Goal: Task Accomplishment & Management: Manage account settings

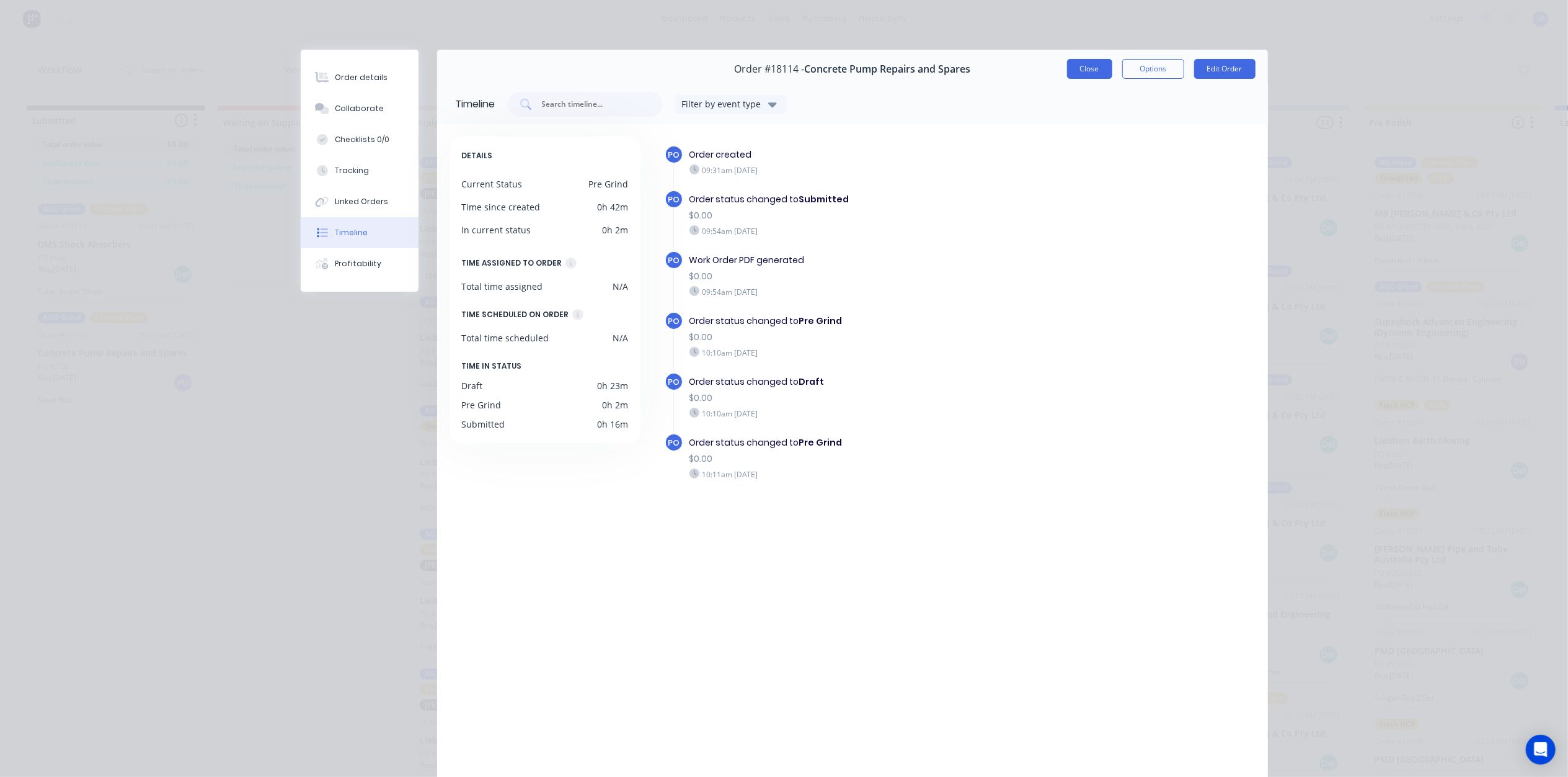
click at [1078, 71] on button "Close" at bounding box center [1090, 68] width 45 height 20
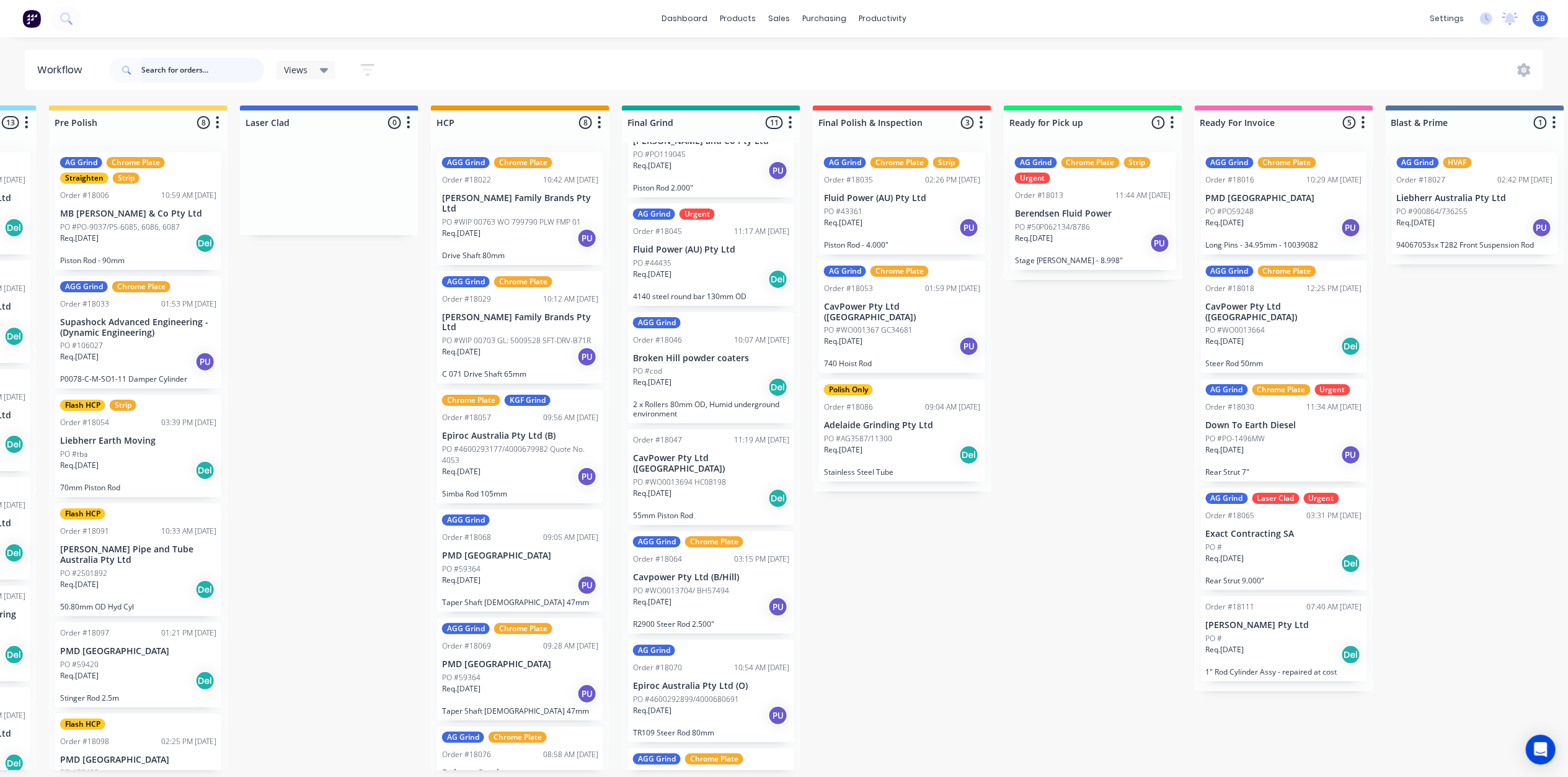
scroll to position [321, 0]
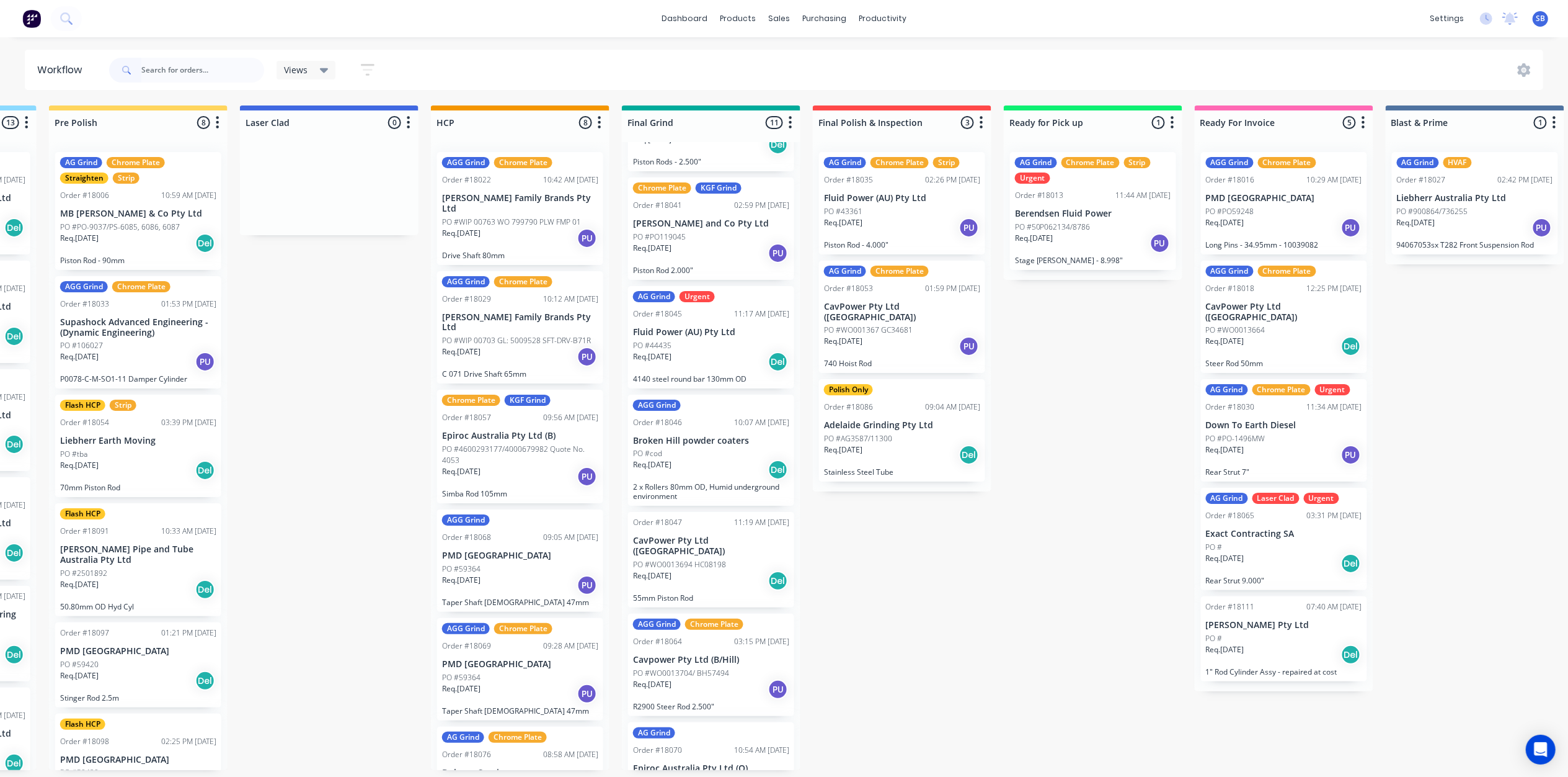
click at [522, 444] on p "PO #4600293177/4000679982 Quote No. 4053" at bounding box center [520, 455] width 156 height 22
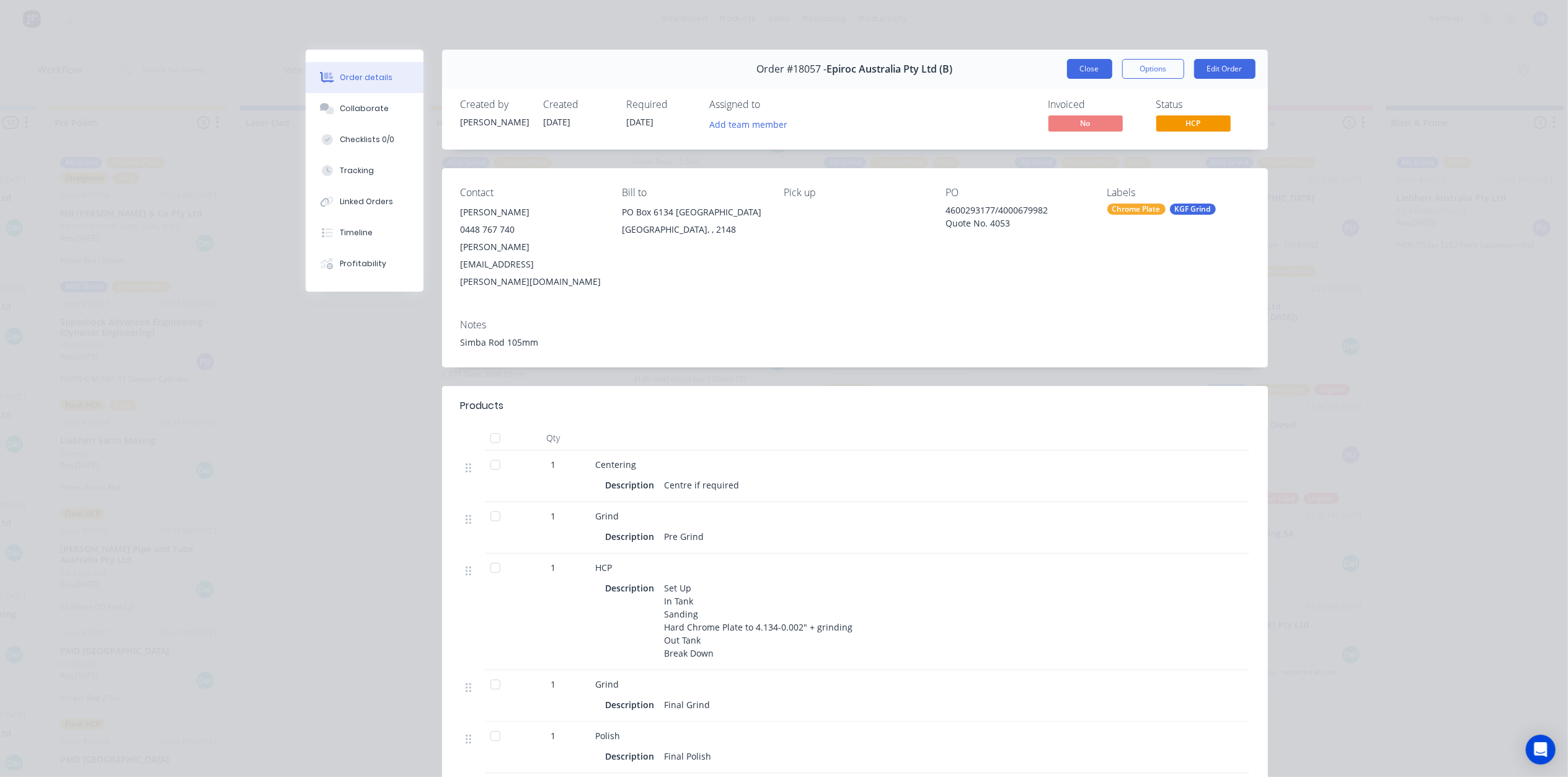
click at [1089, 60] on button "Close" at bounding box center [1090, 68] width 45 height 20
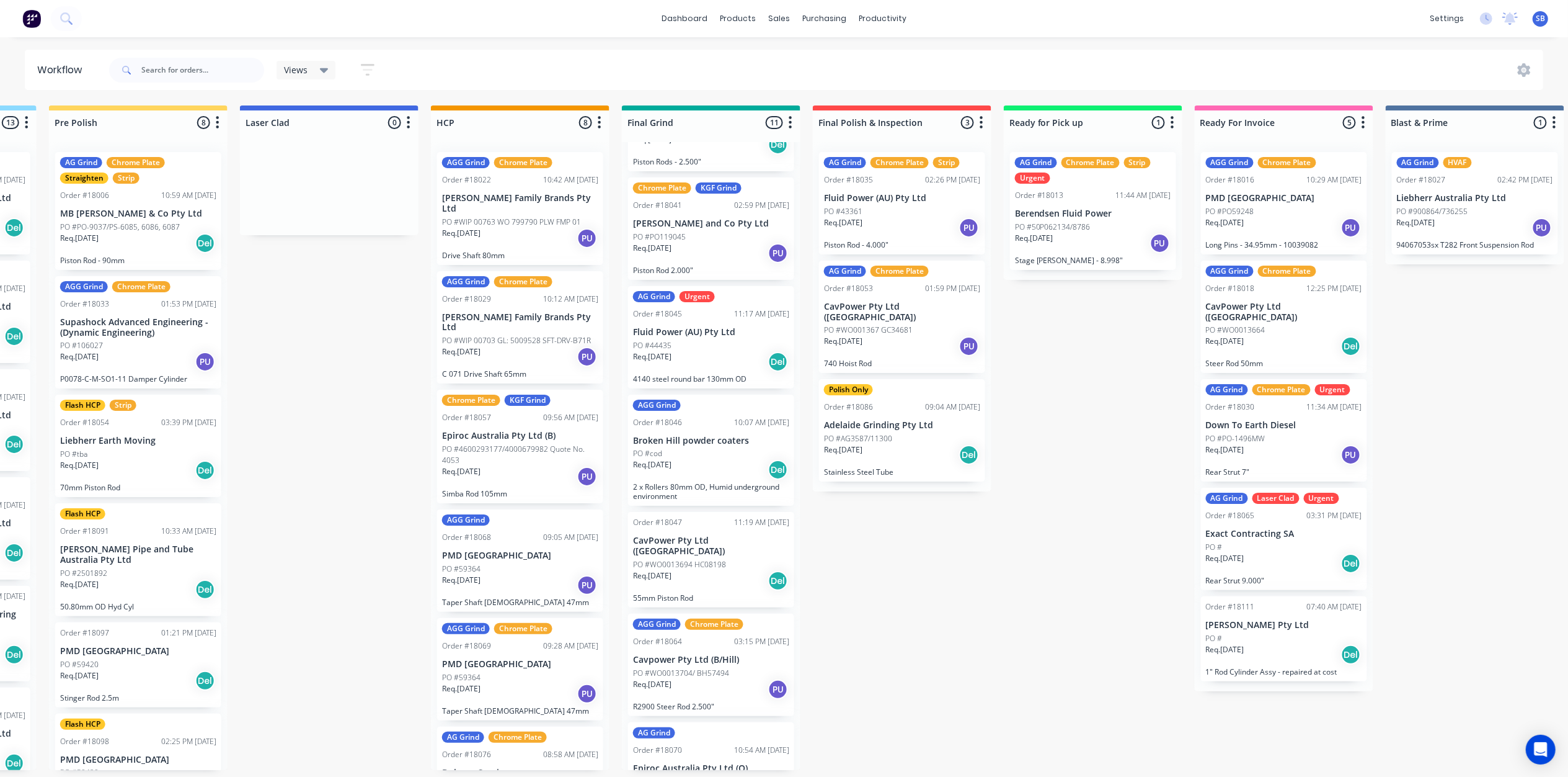
click at [693, 559] on p "PO #WO0013694 HC08198" at bounding box center [680, 564] width 93 height 11
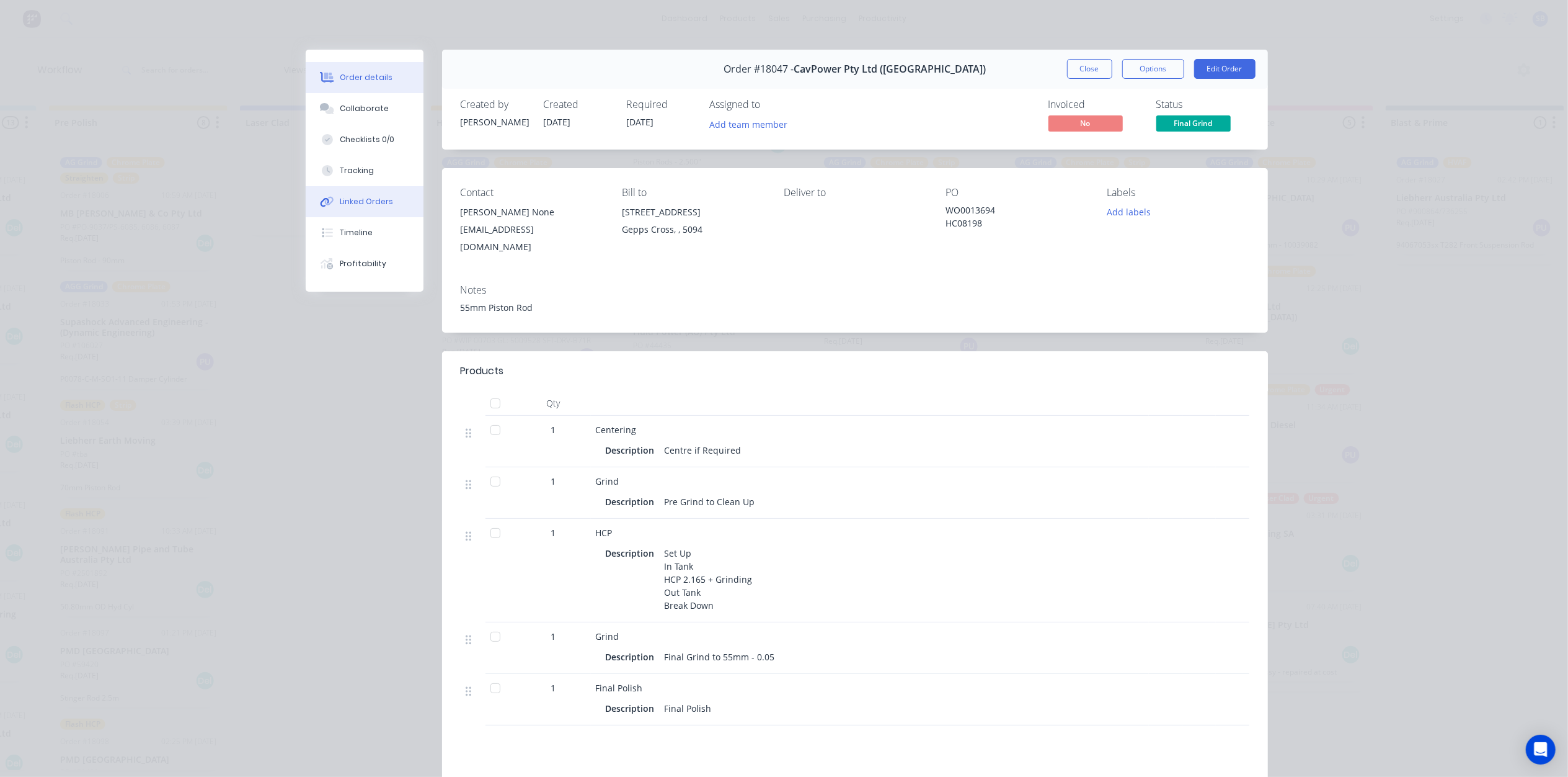
click at [357, 202] on div "Linked Orders" at bounding box center [366, 201] width 53 height 11
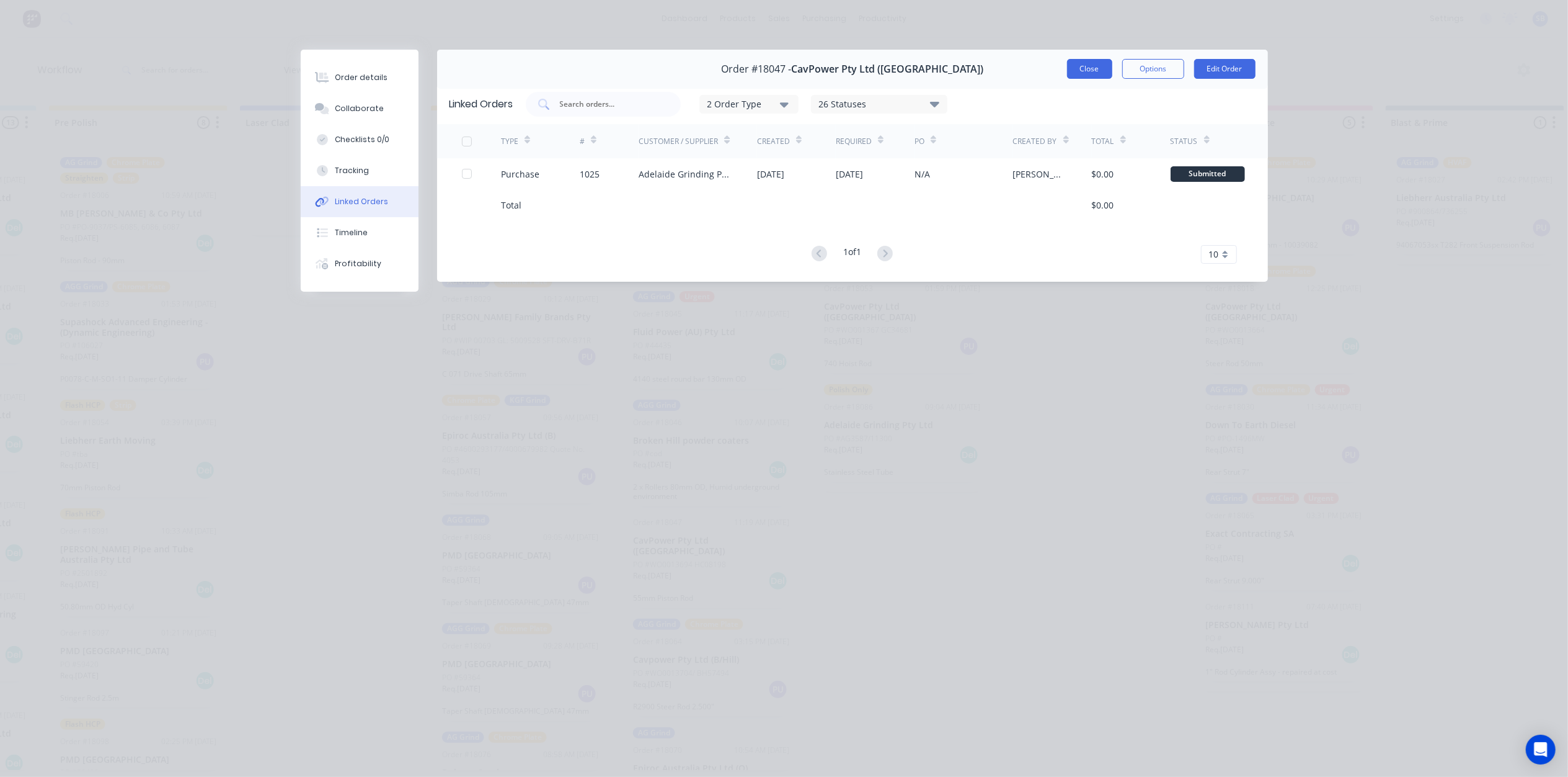
click at [1083, 65] on button "Close" at bounding box center [1090, 68] width 45 height 20
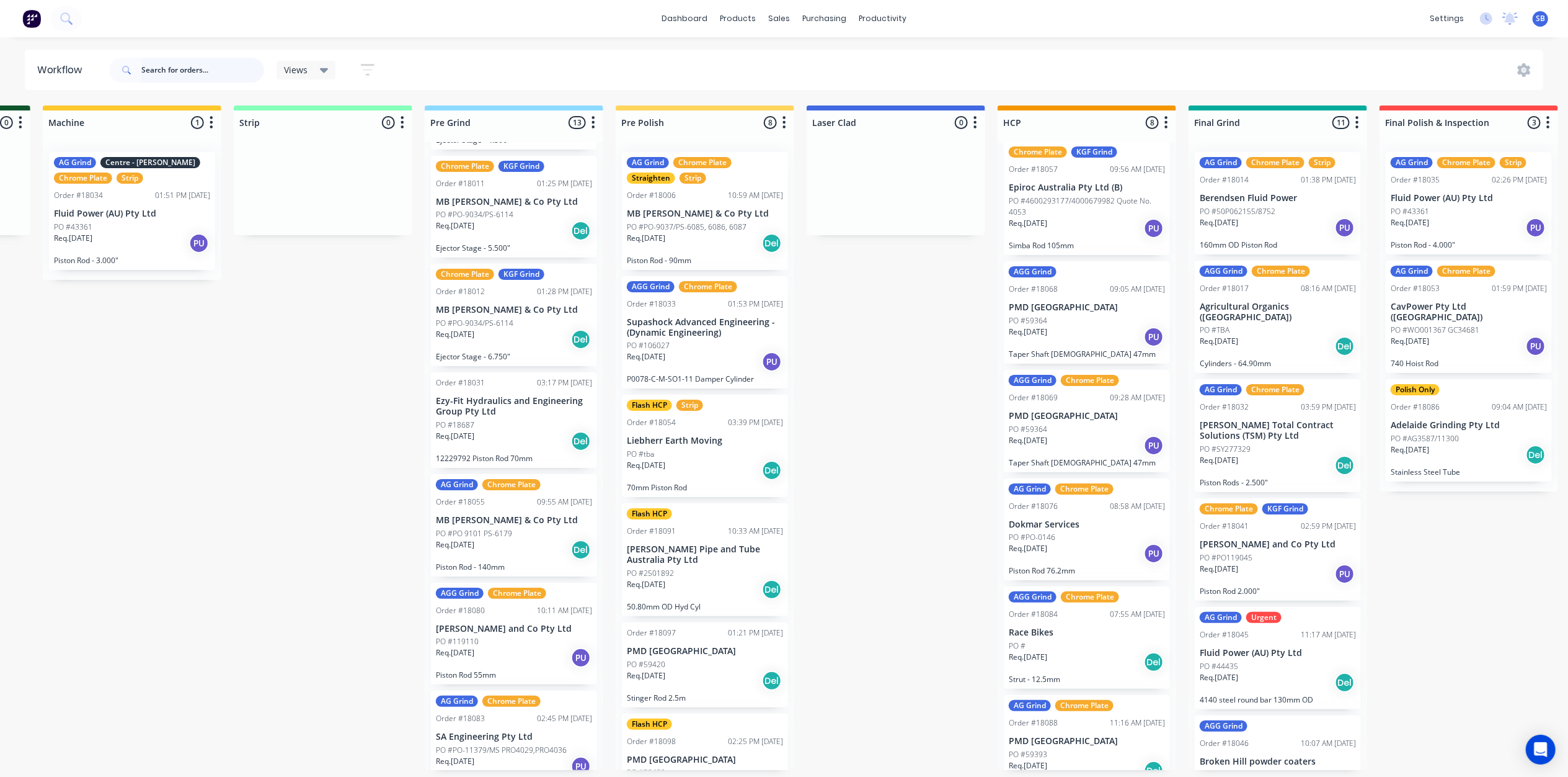
scroll to position [248, 0]
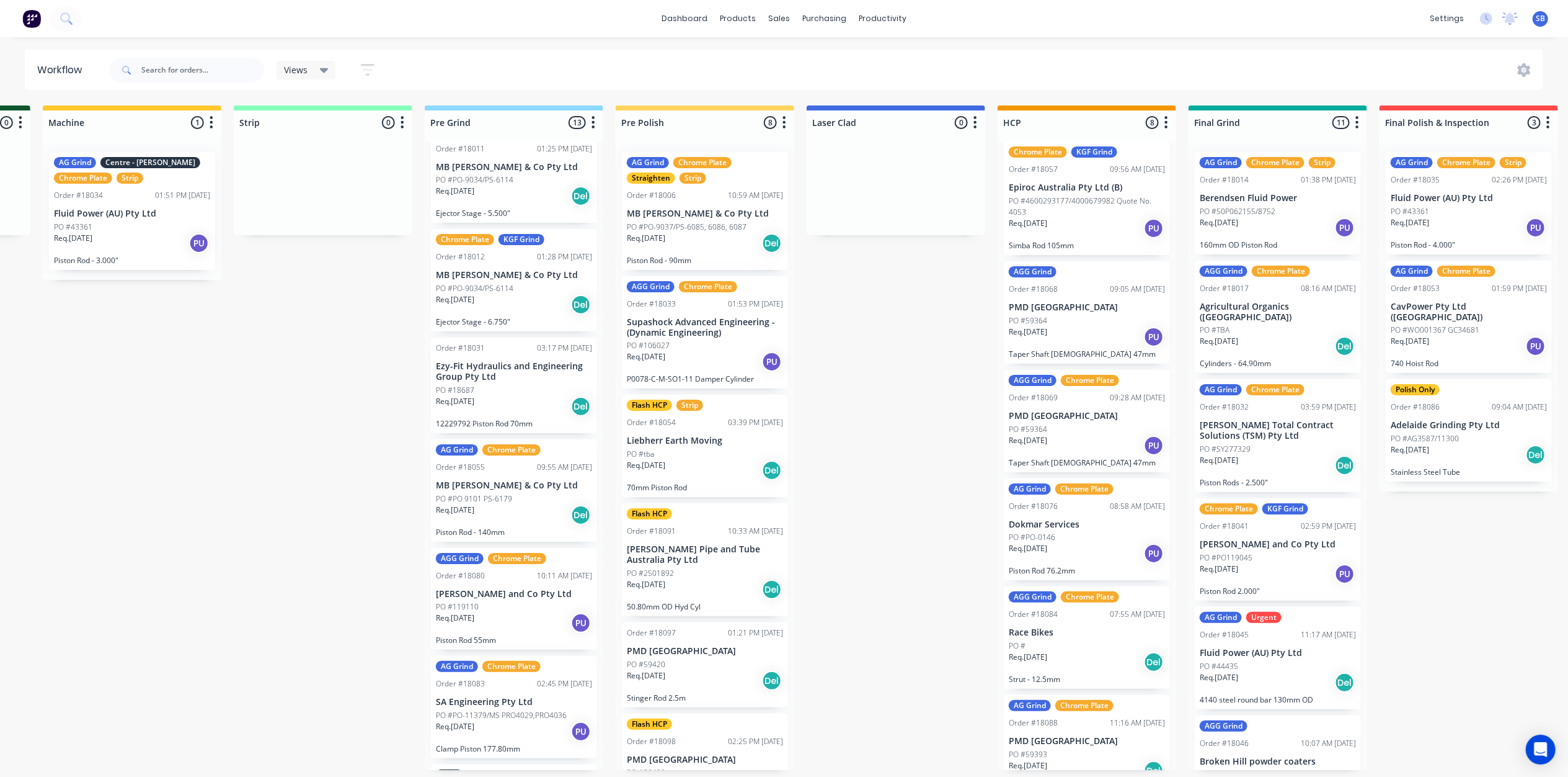
click at [489, 376] on p "Ezy-Fit Hydraulics and Engineering Group Pty Ltd" at bounding box center [514, 372] width 156 height 21
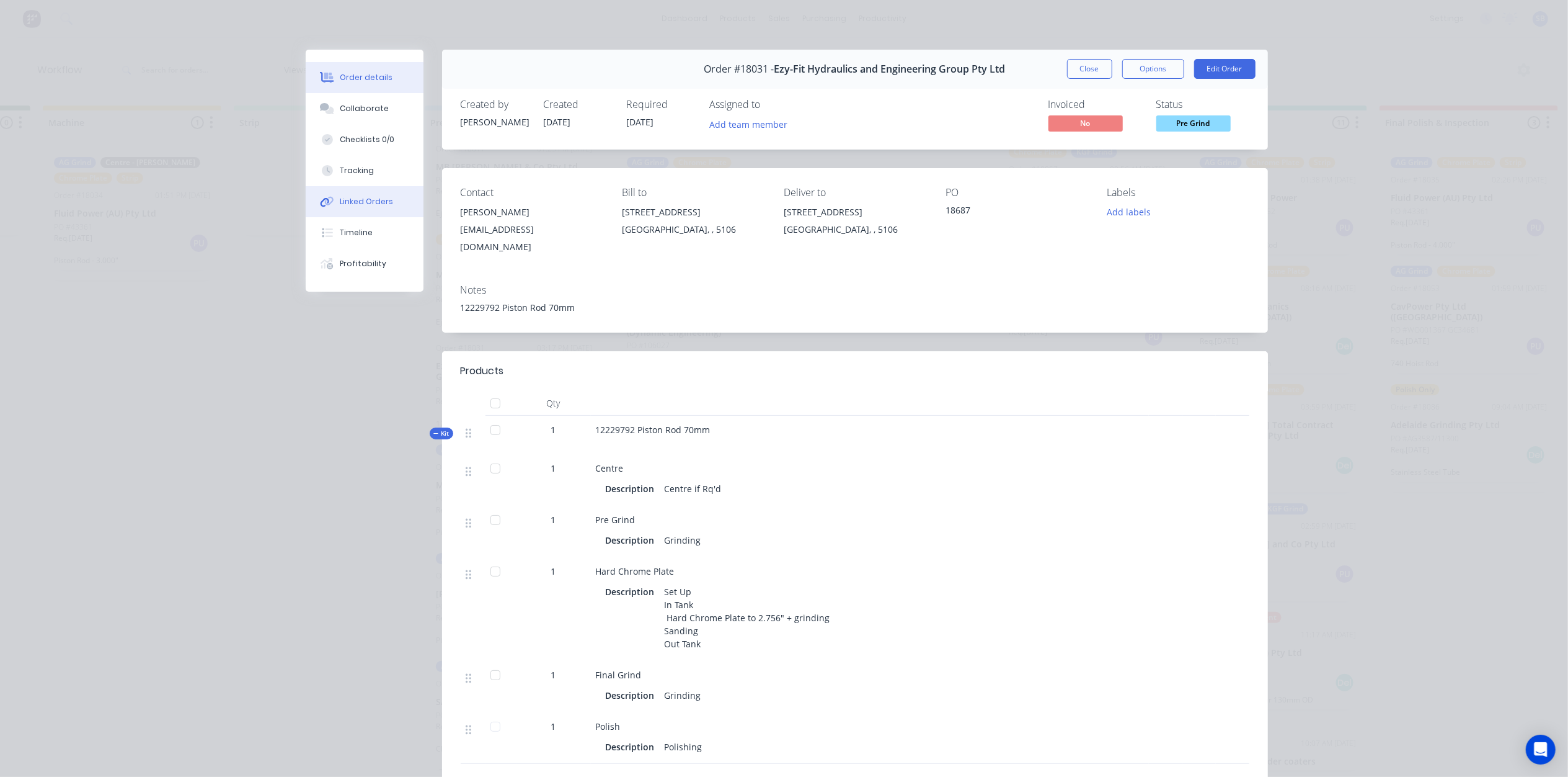
click at [365, 198] on div "Linked Orders" at bounding box center [366, 201] width 53 height 11
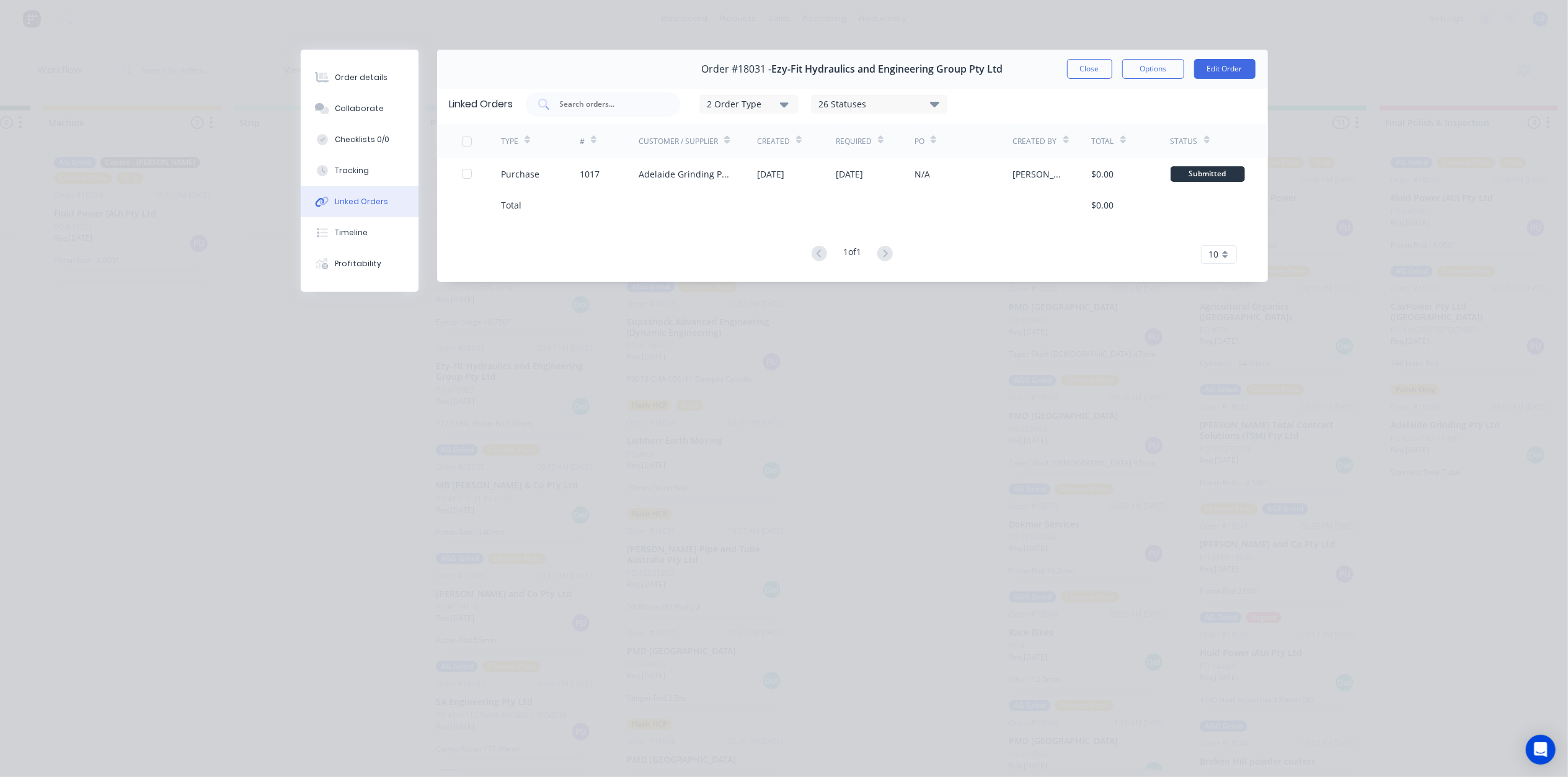
click at [1085, 58] on div "Order #18031 - Ezy-Fit Hydraulics and Engineering Group Pty Ltd Close Options E…" at bounding box center [853, 69] width 831 height 39
click at [1085, 63] on button "Close" at bounding box center [1090, 68] width 45 height 20
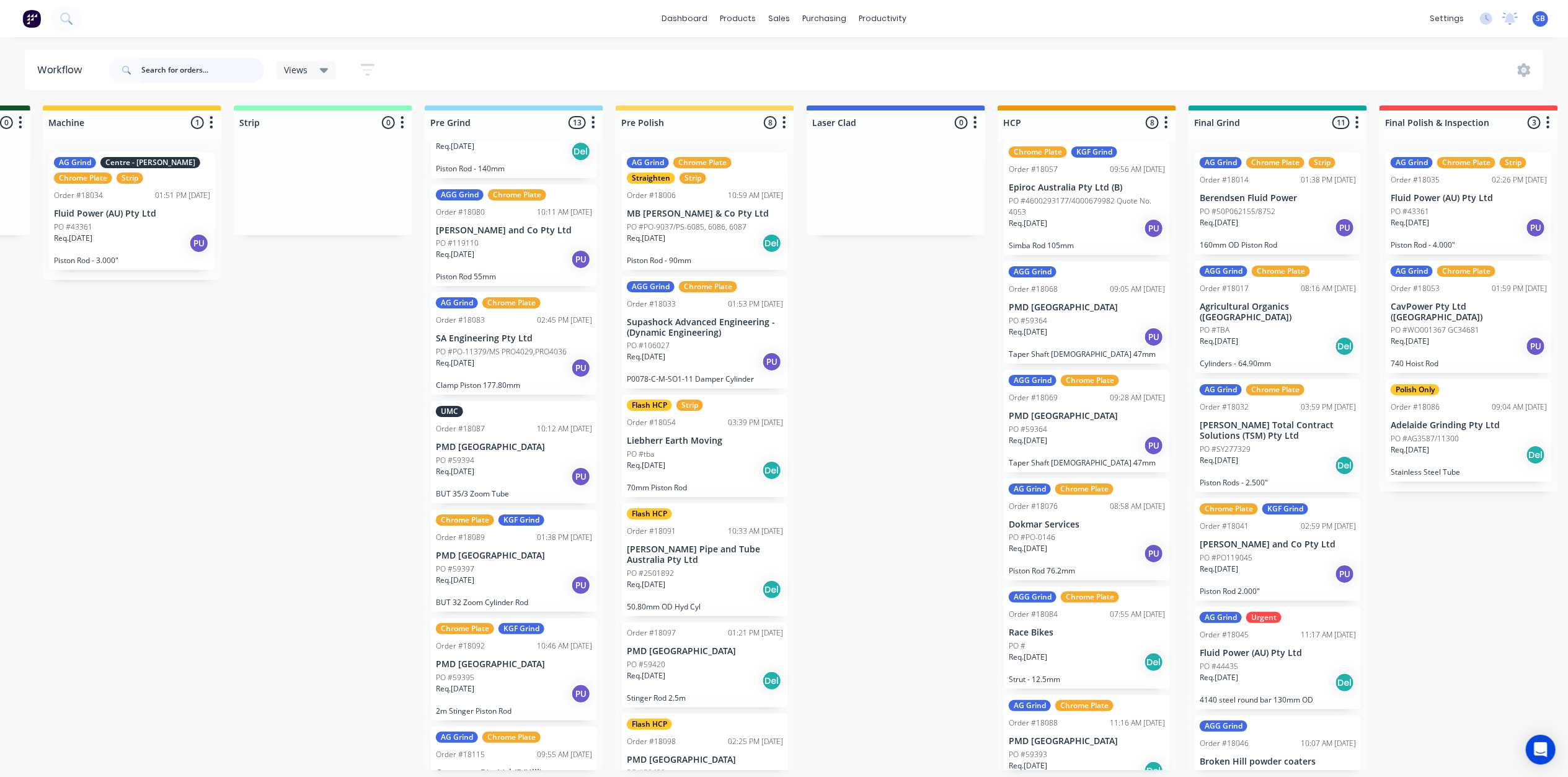
scroll to position [661, 0]
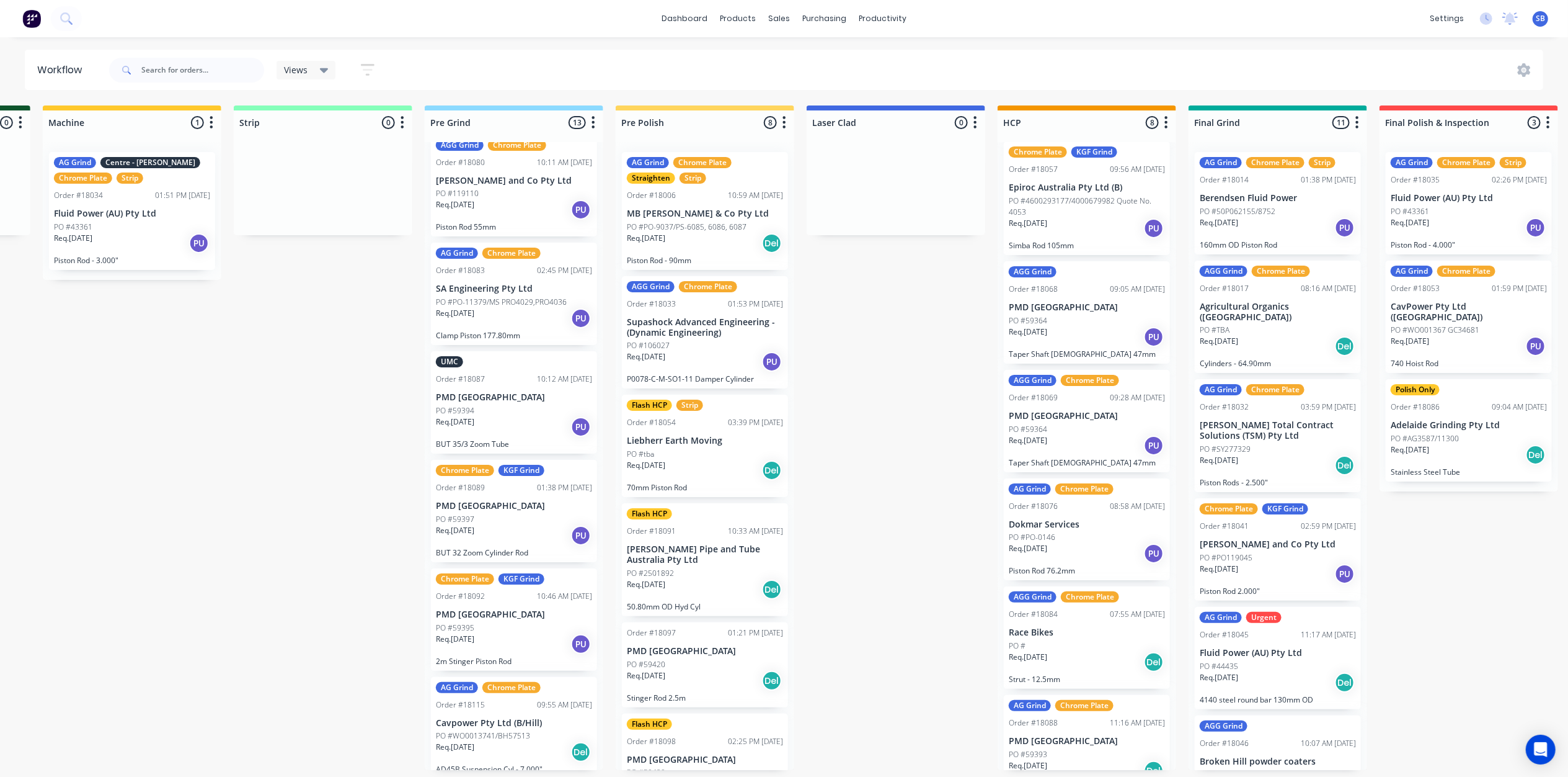
click at [494, 405] on div "PO #59394" at bounding box center [514, 411] width 156 height 11
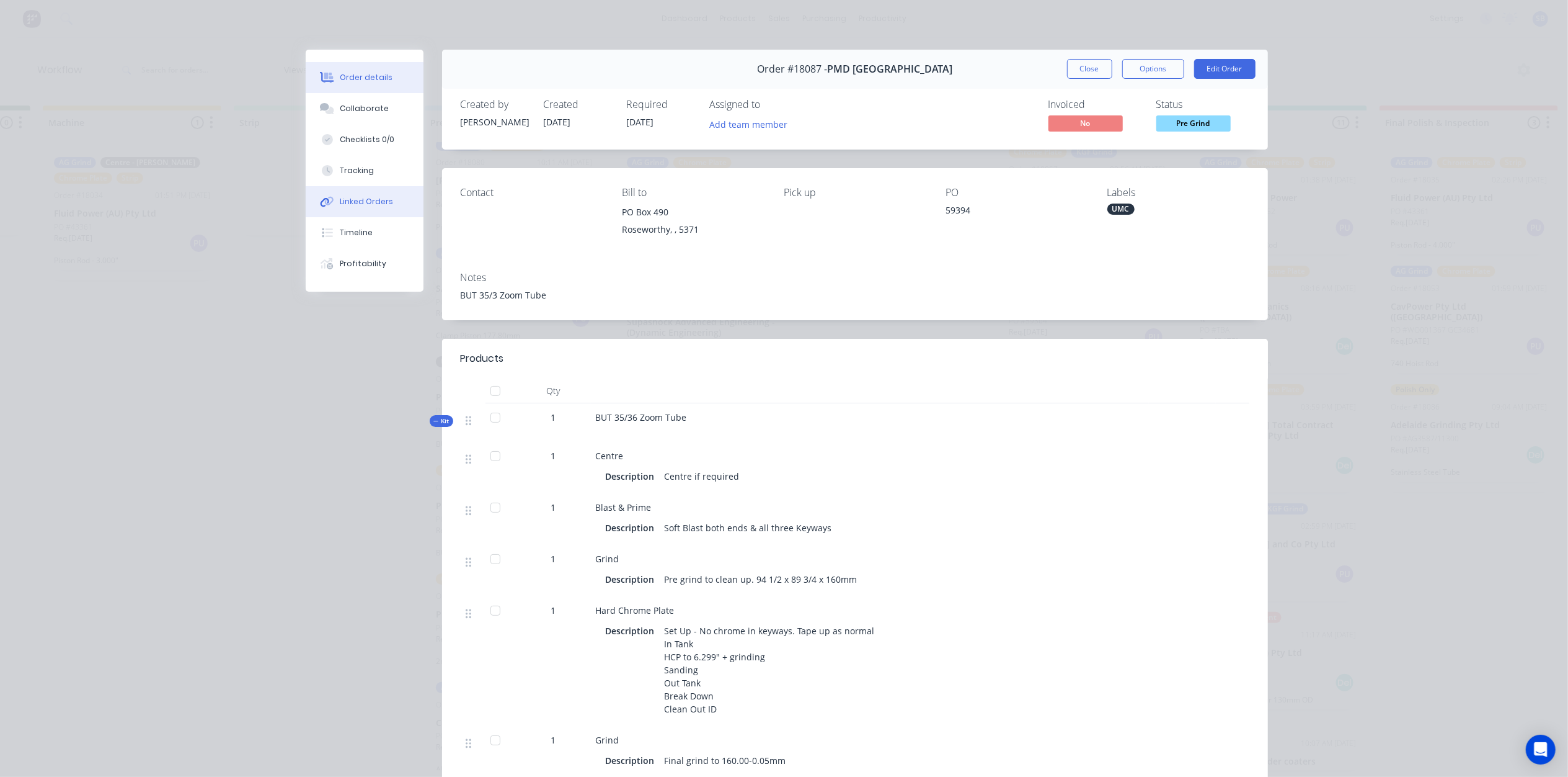
click at [372, 201] on div "Linked Orders" at bounding box center [366, 201] width 53 height 11
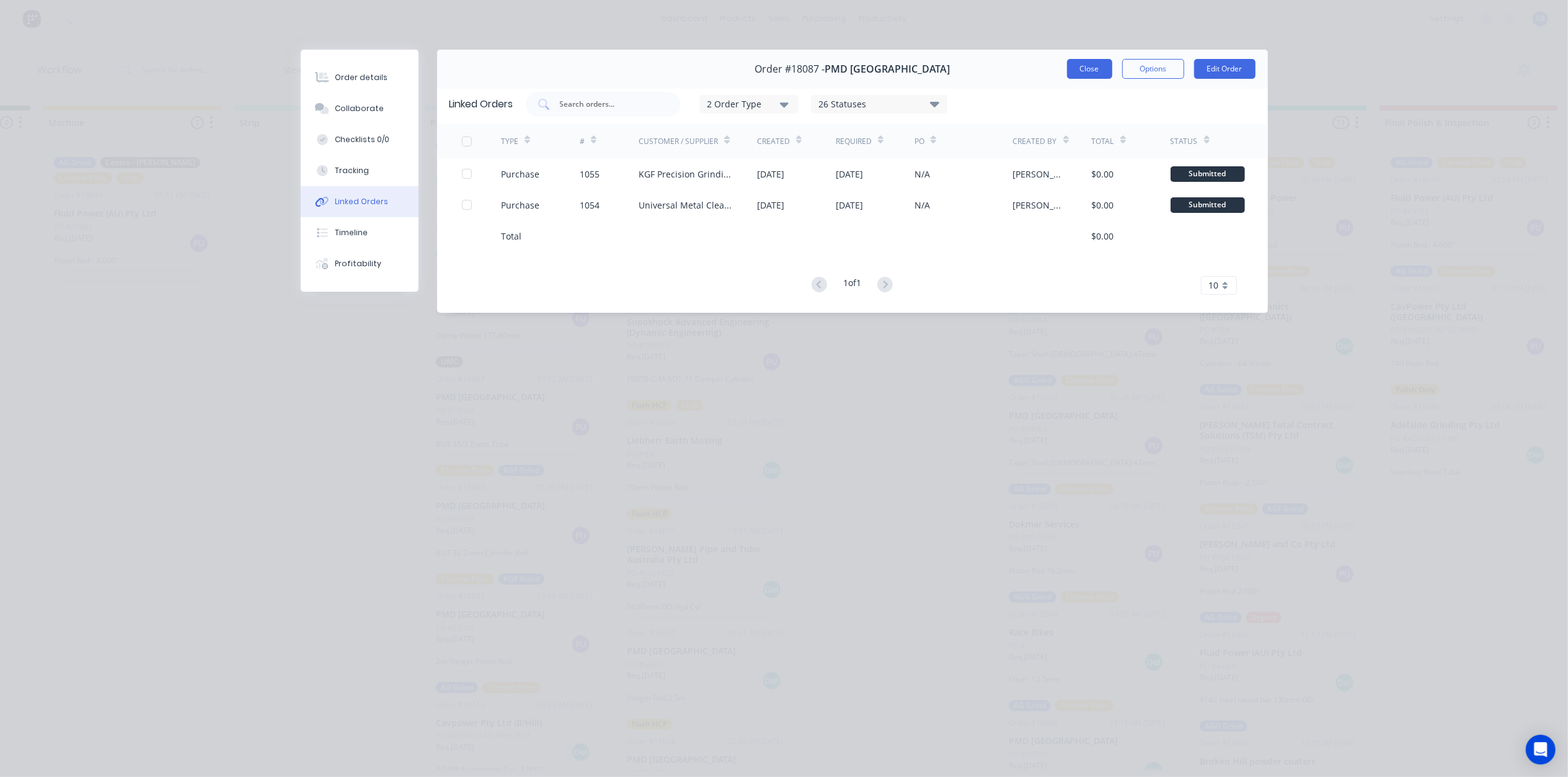
click at [1087, 75] on button "Close" at bounding box center [1090, 68] width 45 height 20
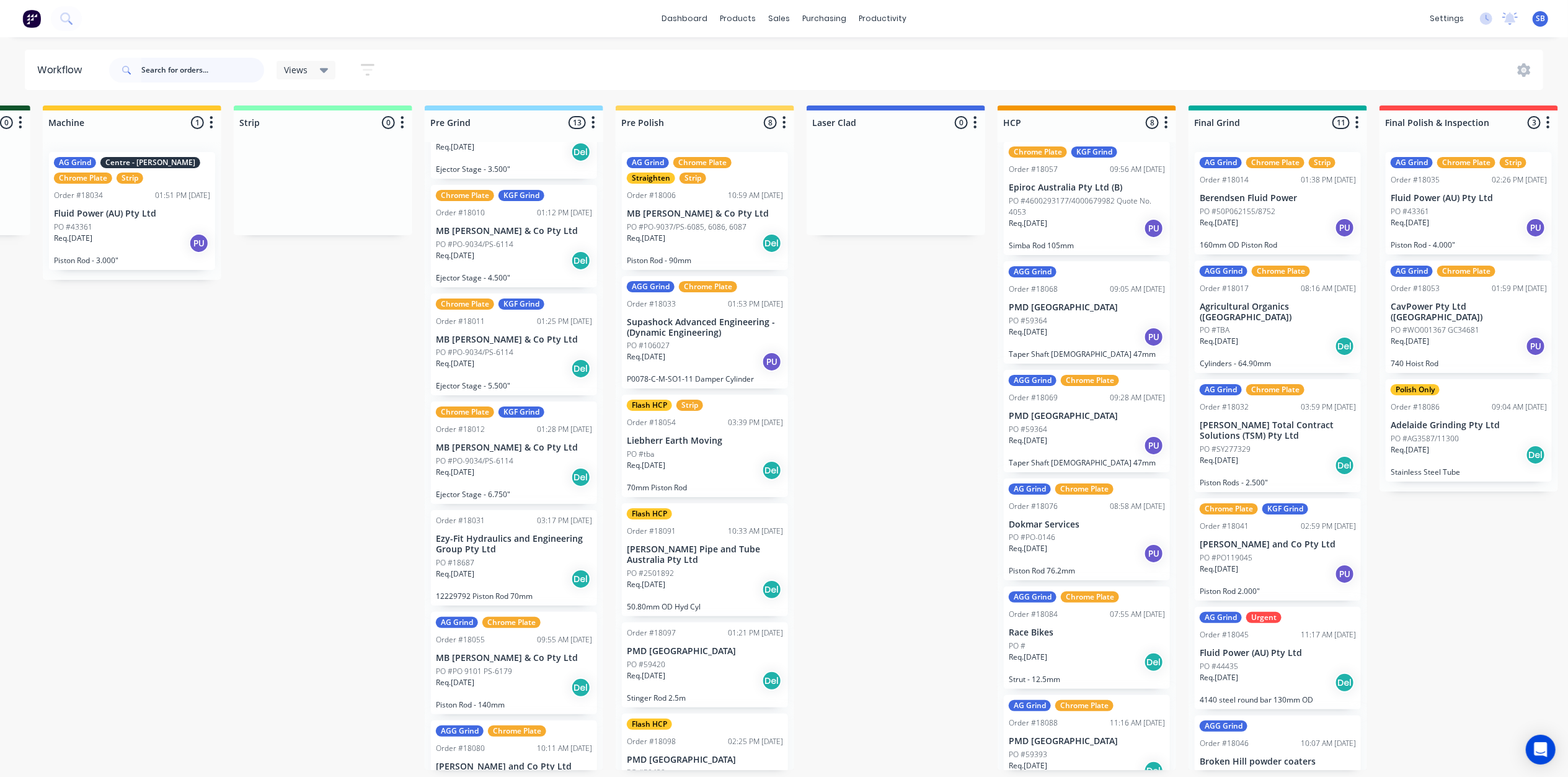
scroll to position [0, 0]
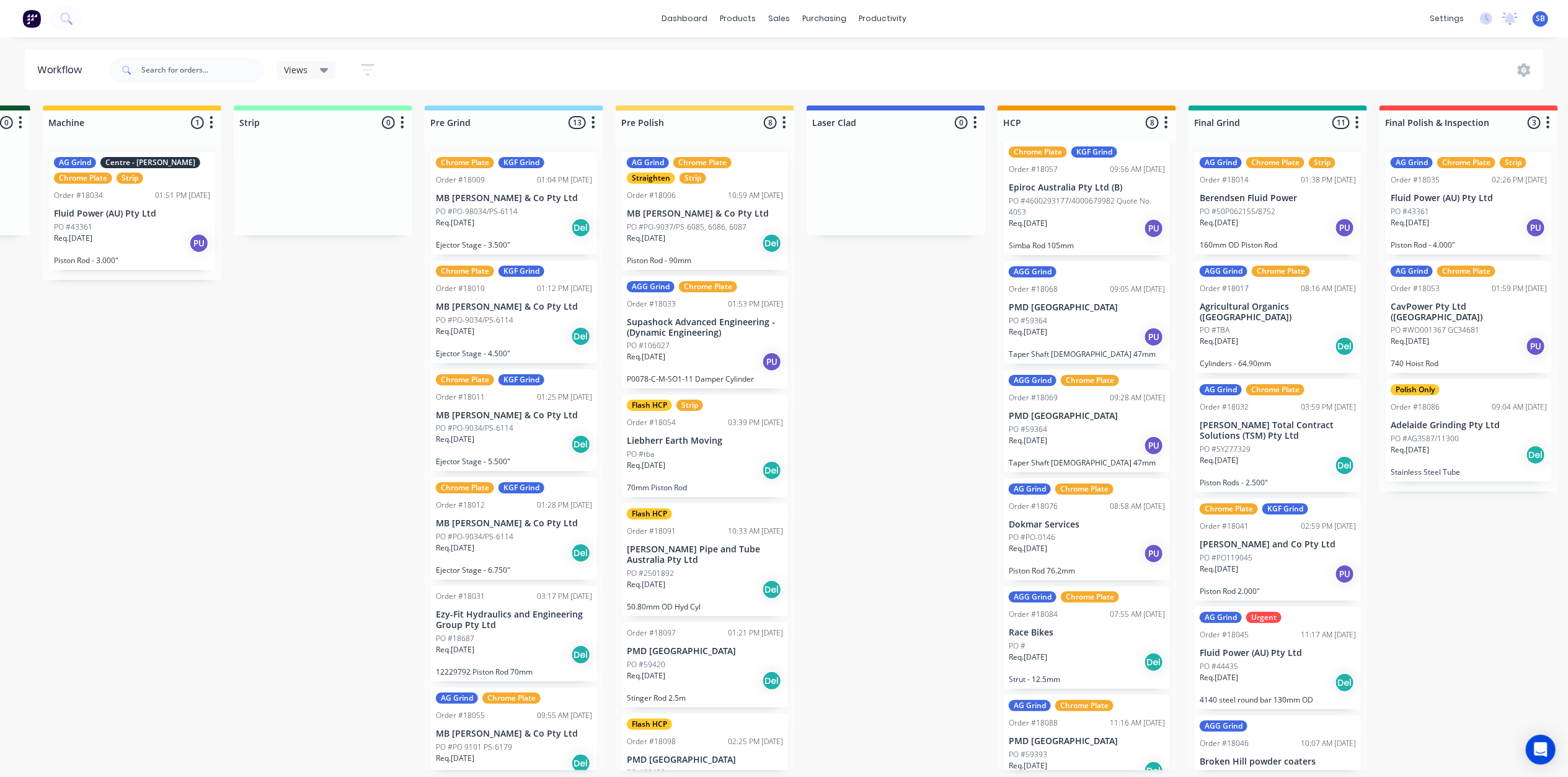
click at [670, 659] on div "PO #59420" at bounding box center [705, 665] width 156 height 11
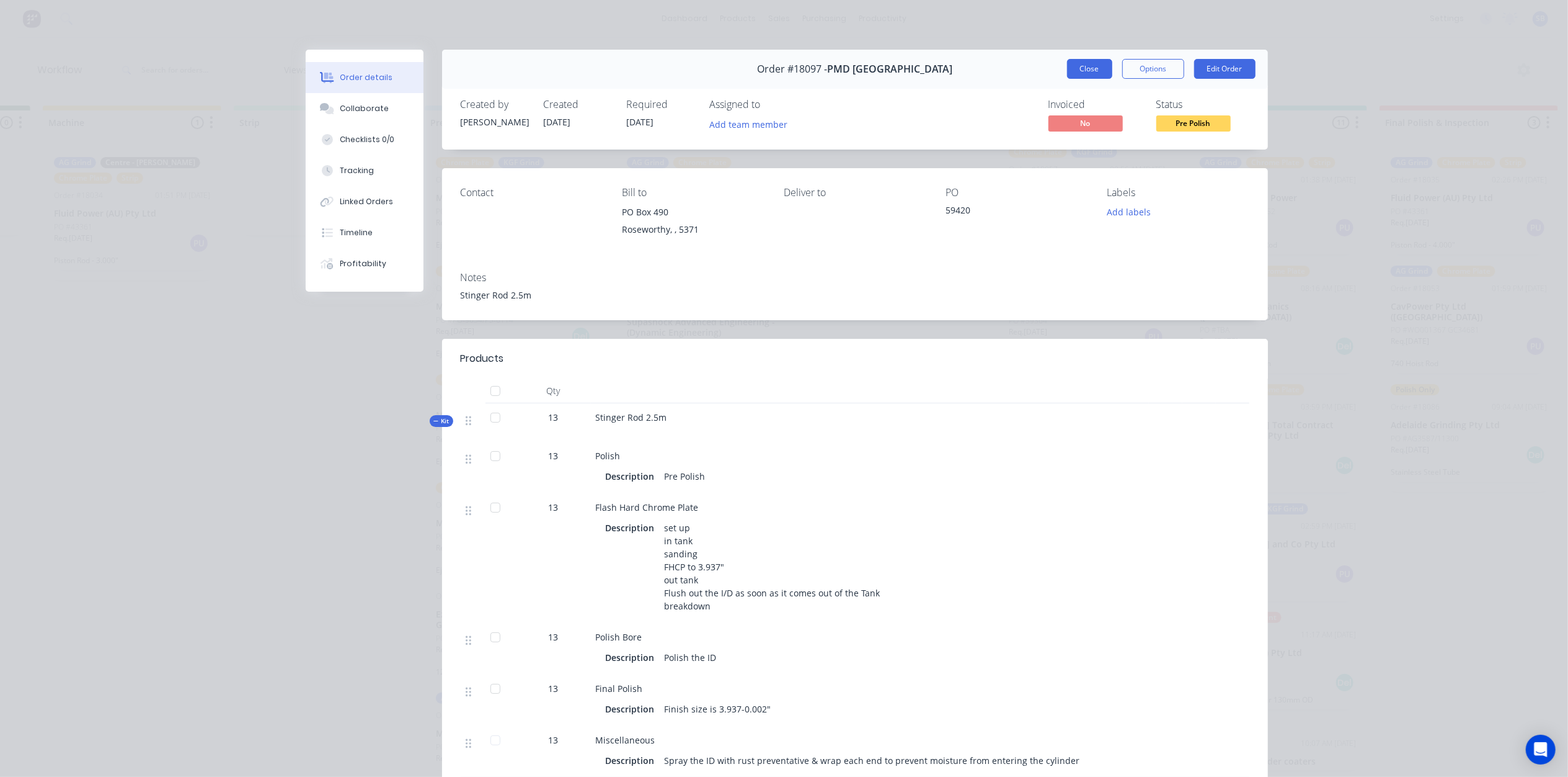
click at [1080, 66] on button "Close" at bounding box center [1090, 68] width 45 height 20
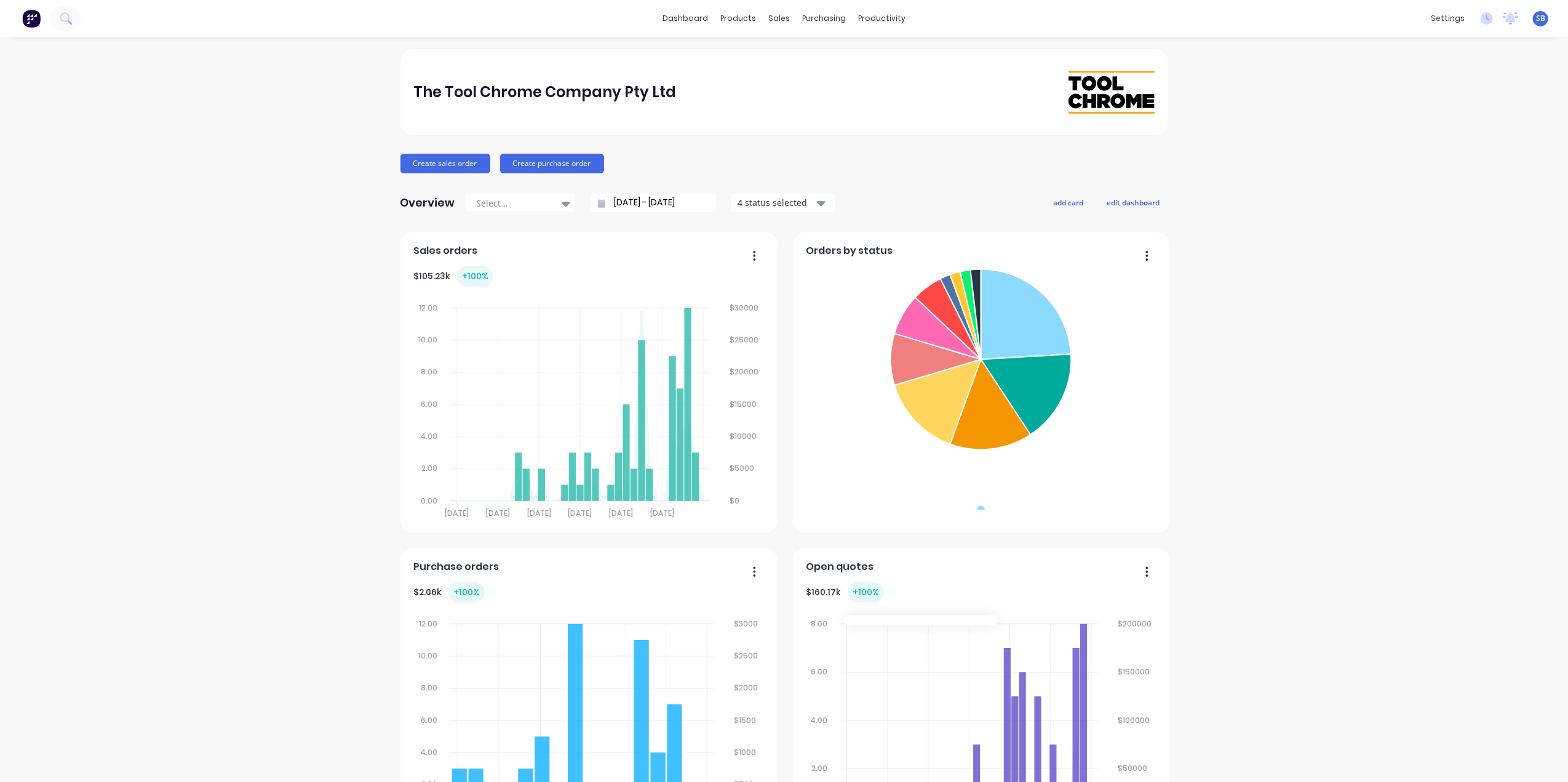
scroll to position [212, 0]
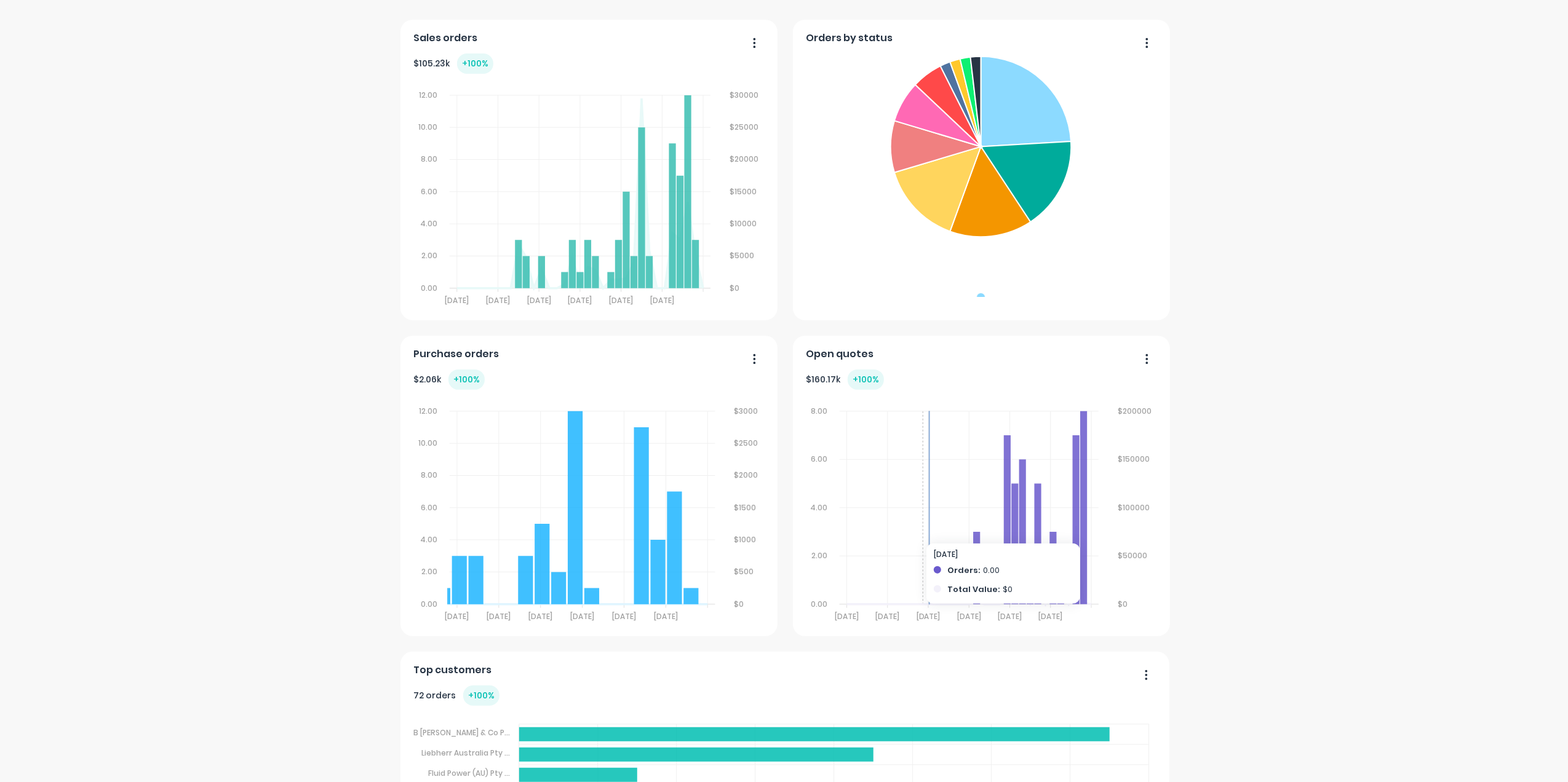
click at [916, 535] on foreignobject at bounding box center [981, 508] width 351 height 236
drag, startPoint x: 916, startPoint y: 535, endPoint x: 884, endPoint y: 531, distance: 32.2
drag, startPoint x: 995, startPoint y: 465, endPoint x: 1084, endPoint y: 469, distance: 89.1
drag, startPoint x: 1011, startPoint y: 500, endPoint x: 1109, endPoint y: 495, distance: 98.1
drag, startPoint x: 1085, startPoint y: 495, endPoint x: 1103, endPoint y: 500, distance: 18.7
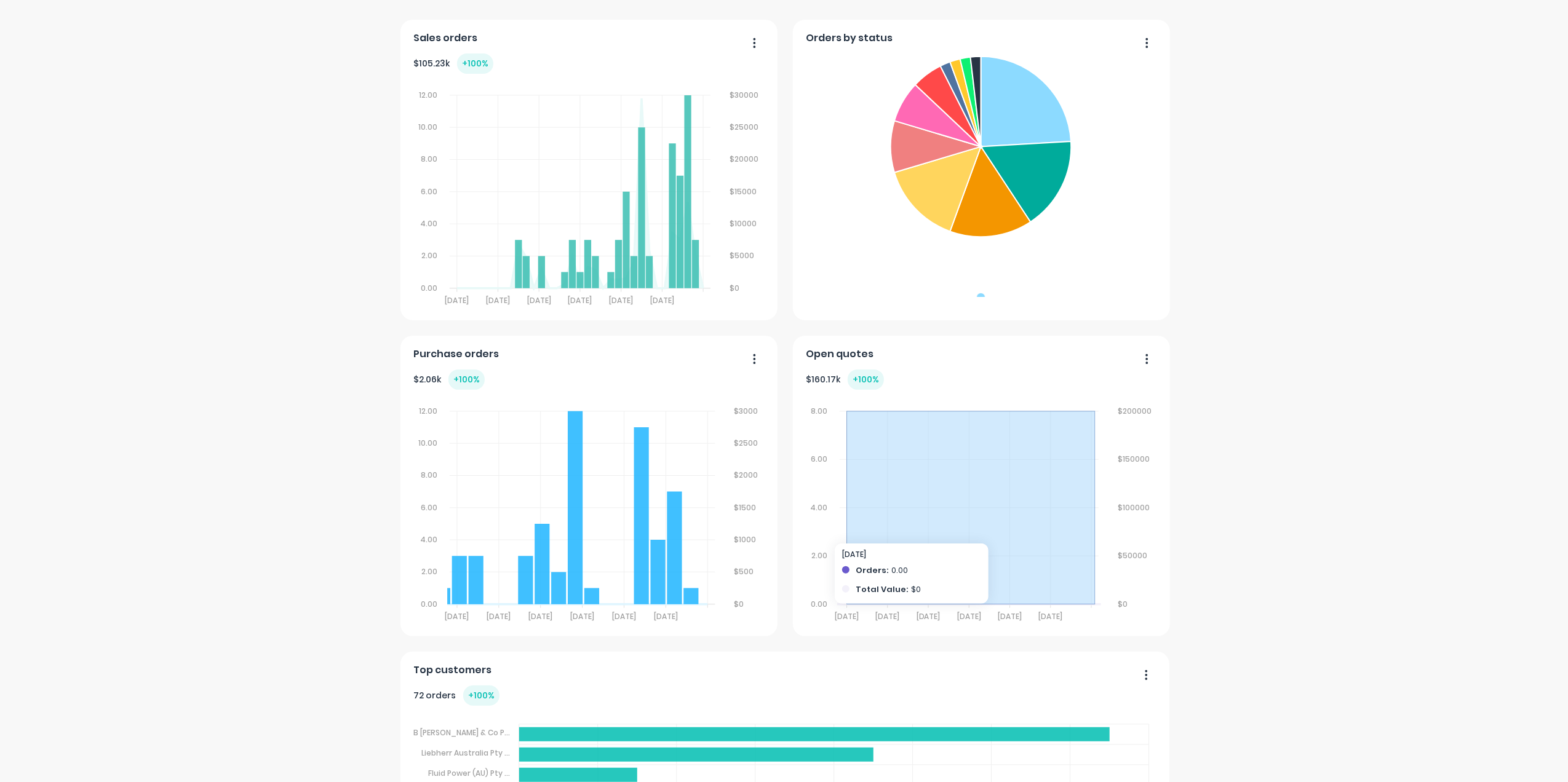
drag, startPoint x: 1082, startPoint y: 500, endPoint x: 825, endPoint y: 521, distance: 257.9
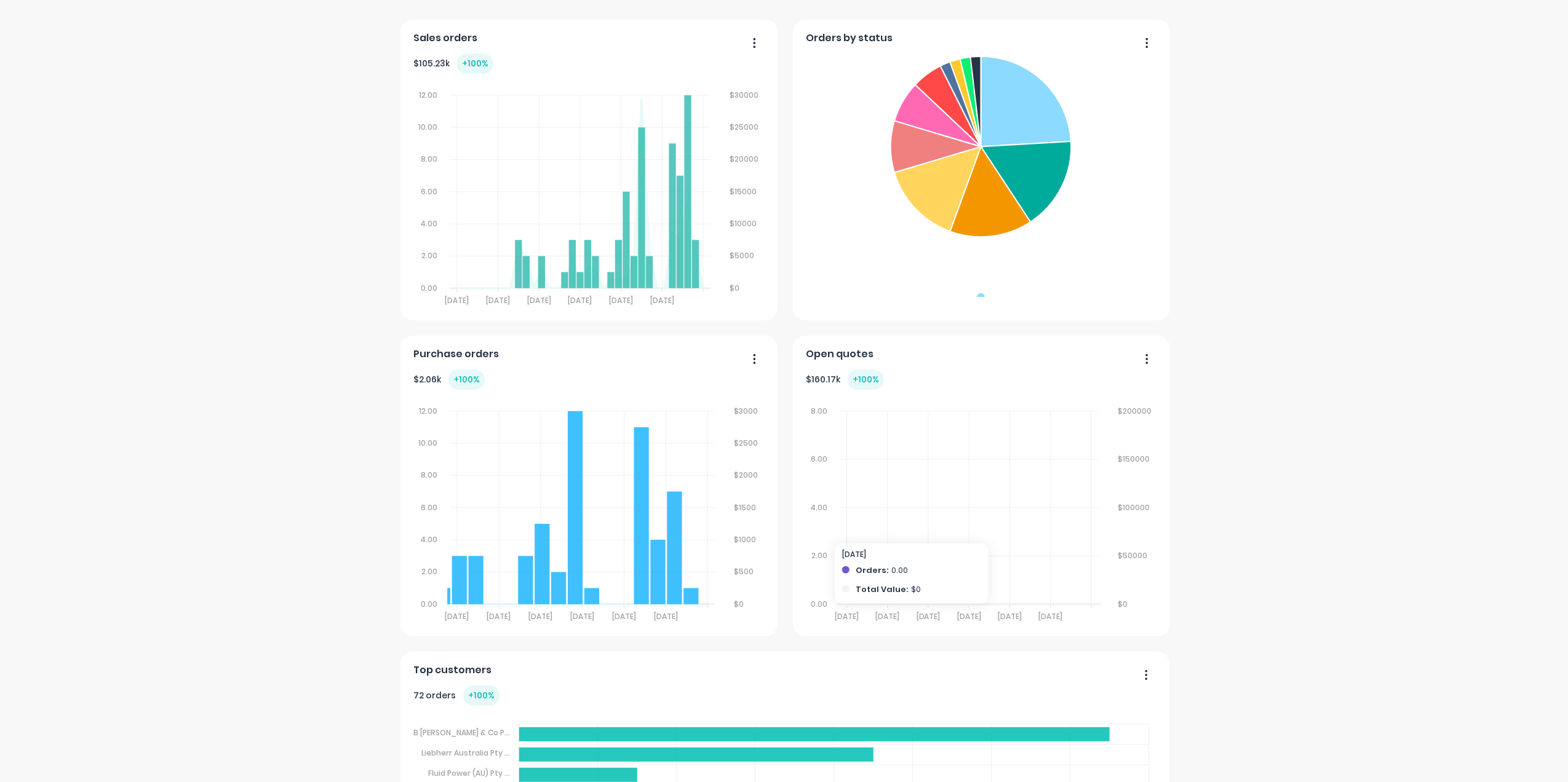
click at [900, 503] on foreignobject at bounding box center [981, 508] width 351 height 236
click at [1149, 355] on div "Open quotes" at bounding box center [981, 357] width 351 height 18
click at [1145, 357] on button "button" at bounding box center [1142, 360] width 25 height 19
click at [1073, 392] on div "Delete" at bounding box center [1096, 391] width 95 height 18
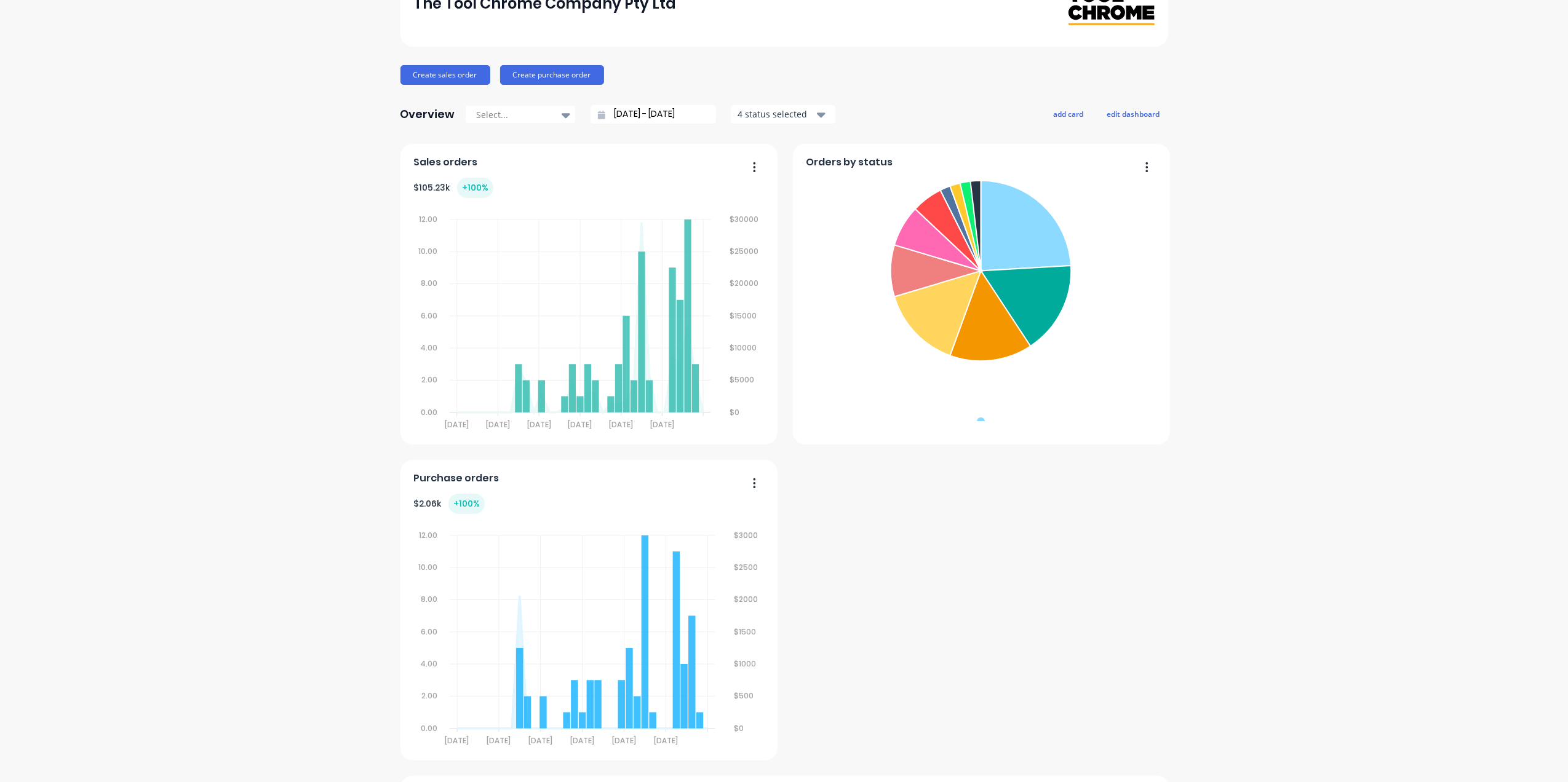
scroll to position [0, 0]
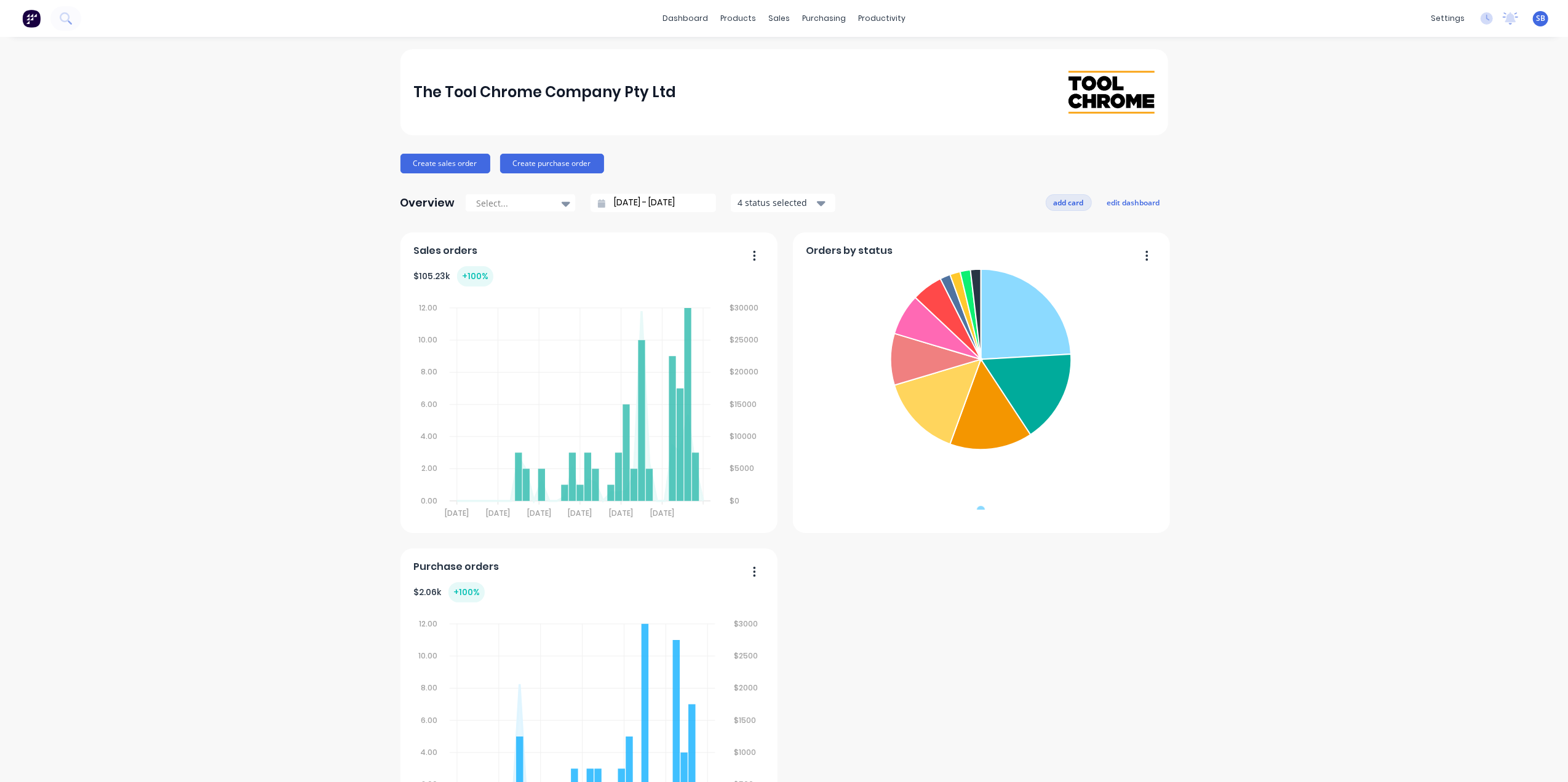
click at [1067, 203] on button "add card" at bounding box center [1069, 202] width 46 height 16
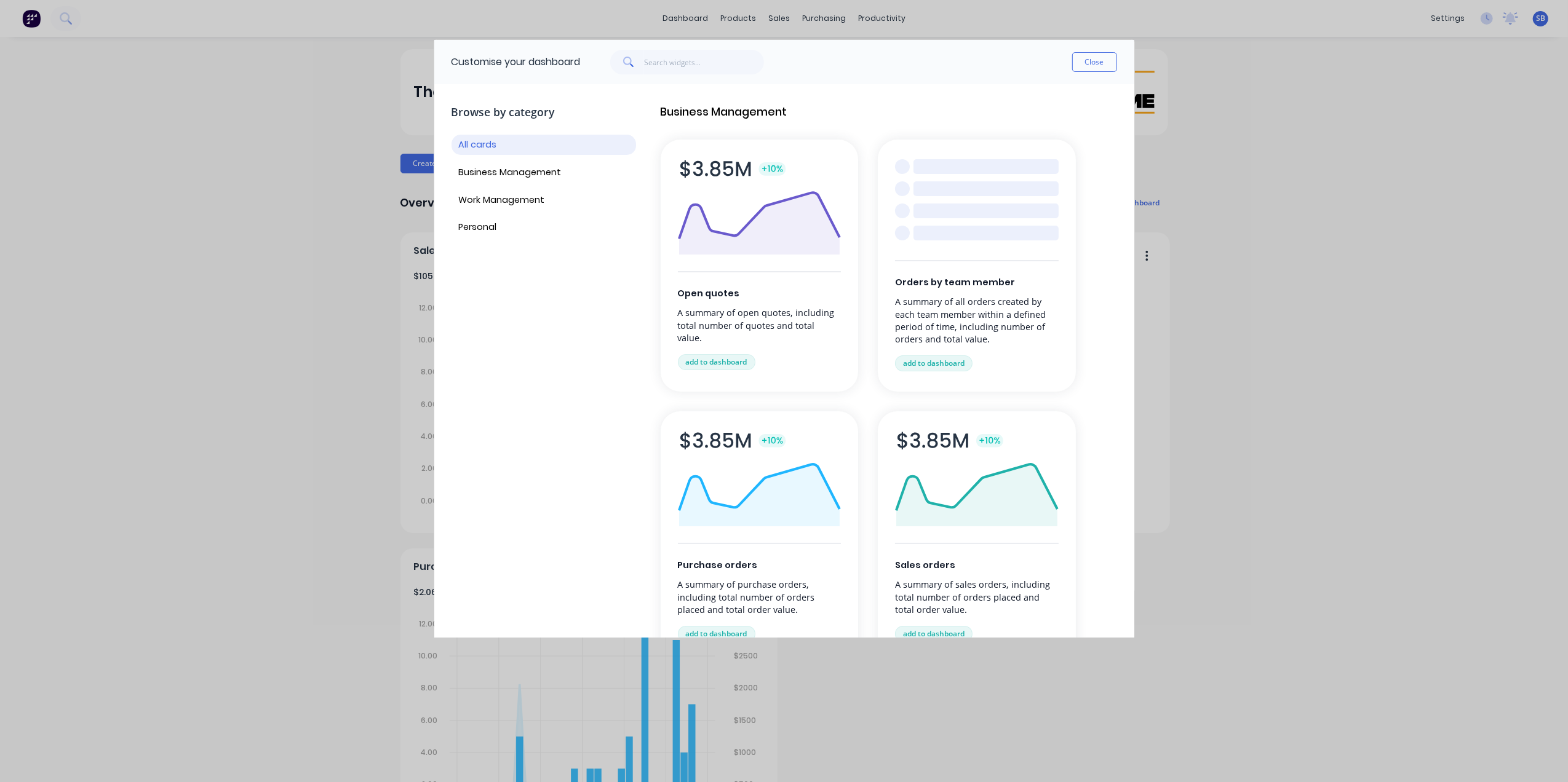
click at [950, 283] on span "Orders by team member" at bounding box center [977, 282] width 164 height 14
click at [929, 364] on button "add to dashboard" at bounding box center [933, 364] width 77 height 16
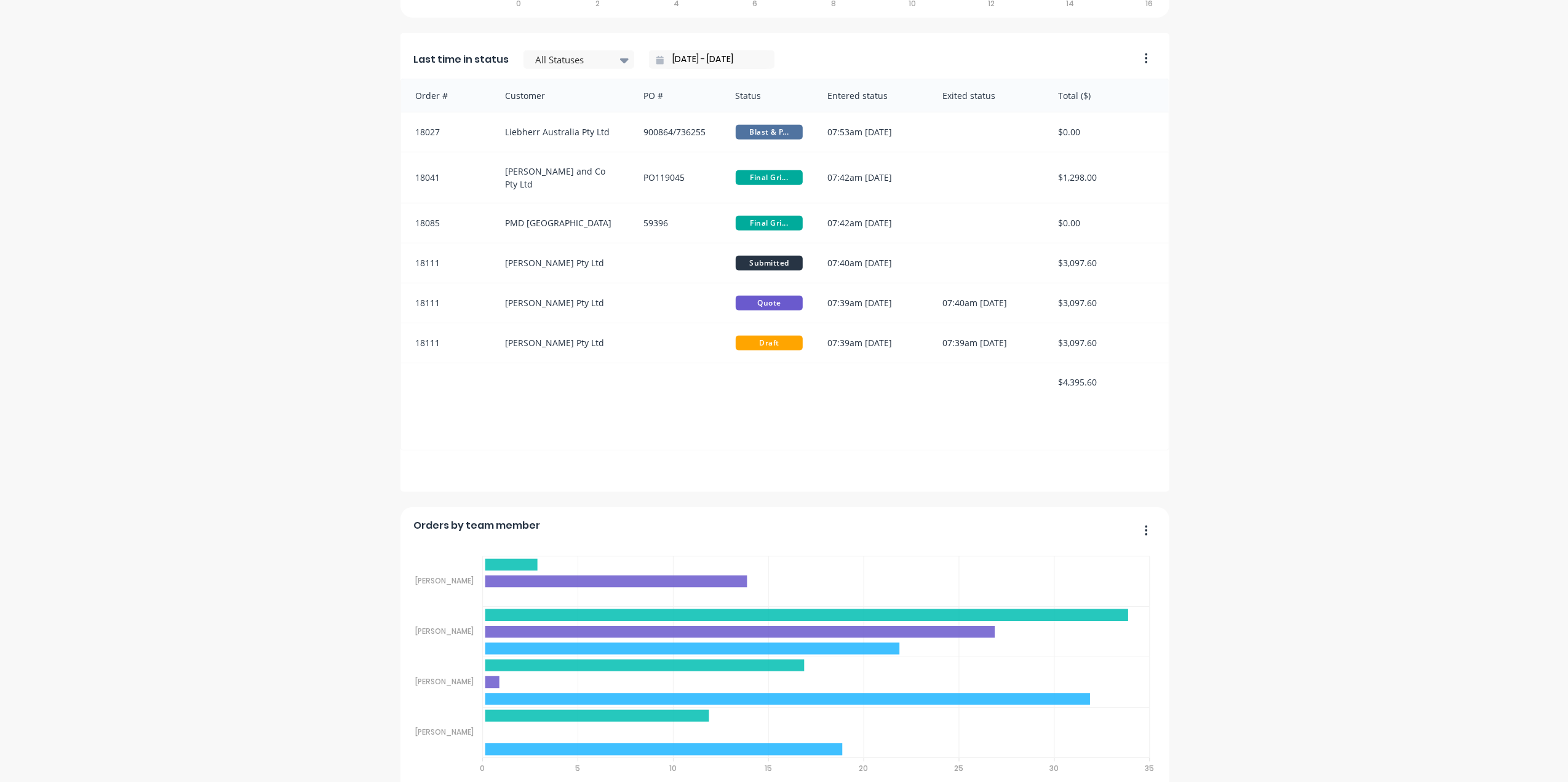
scroll to position [1185, 0]
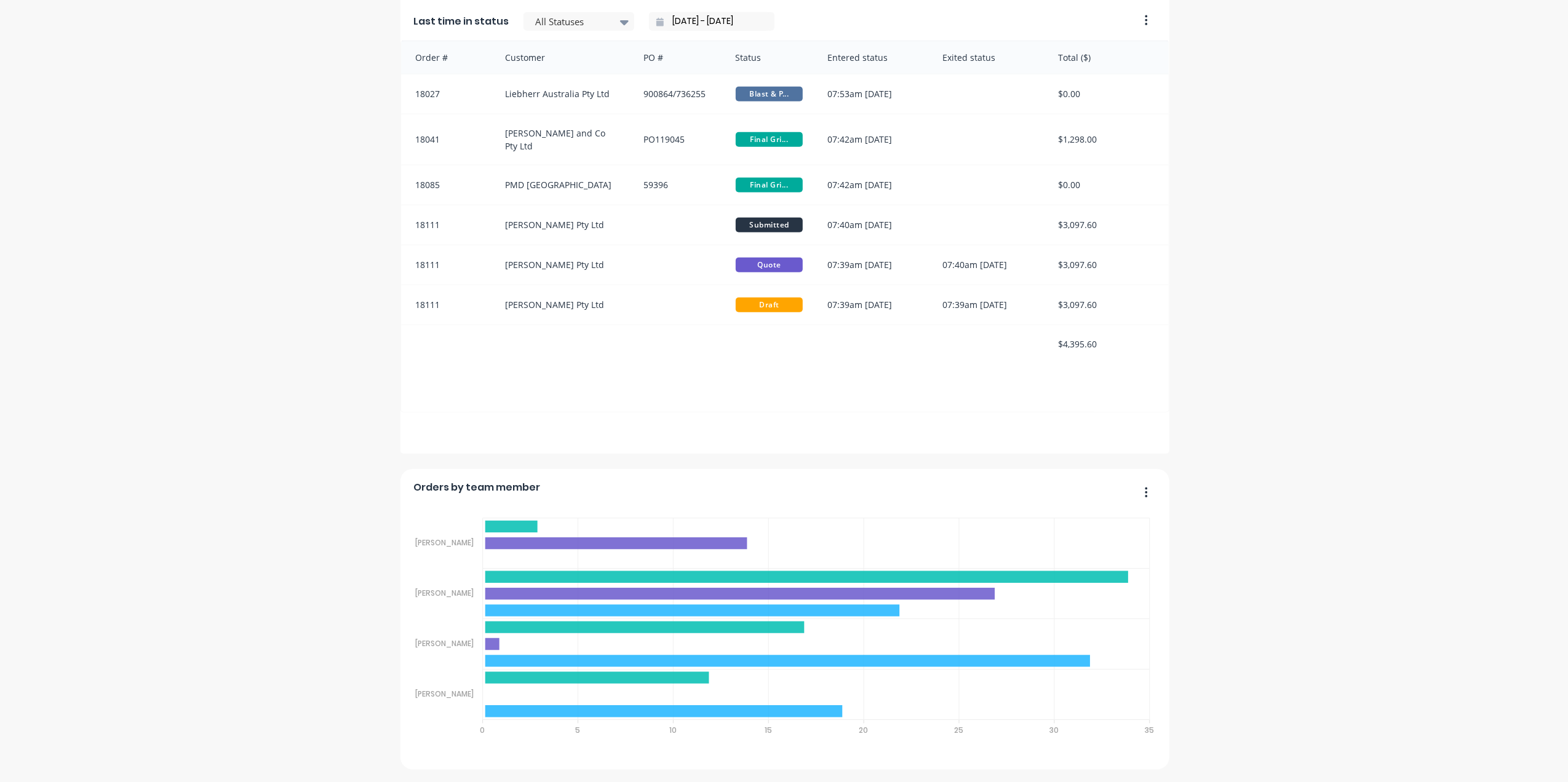
drag, startPoint x: 1112, startPoint y: 488, endPoint x: 1121, endPoint y: 486, distance: 9.2
click at [1112, 487] on div "Orders by team member" at bounding box center [784, 491] width 743 height 18
click at [1149, 507] on foreignobject "Sales Quotes Purchases" at bounding box center [784, 630] width 743 height 261
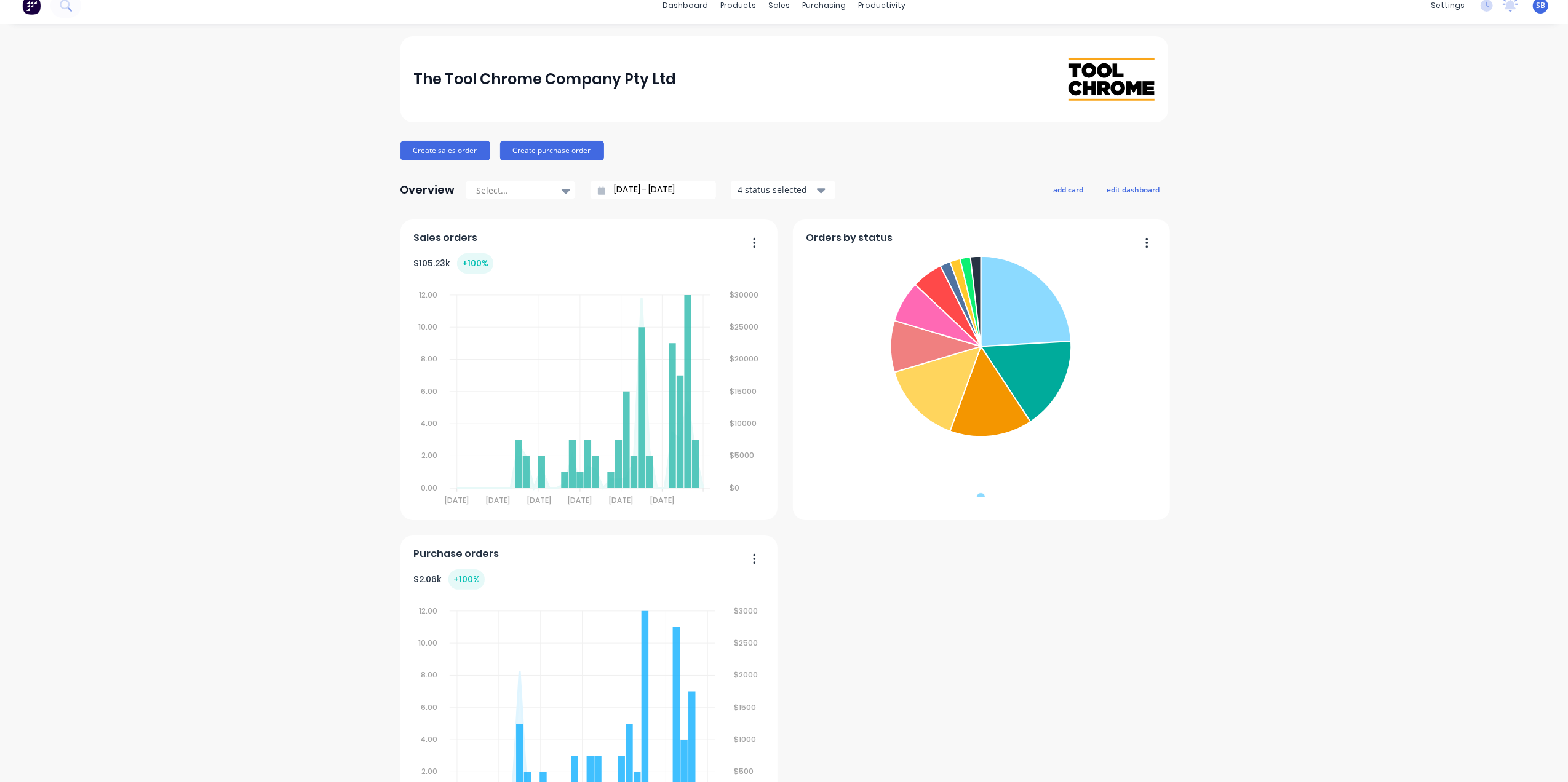
scroll to position [0, 0]
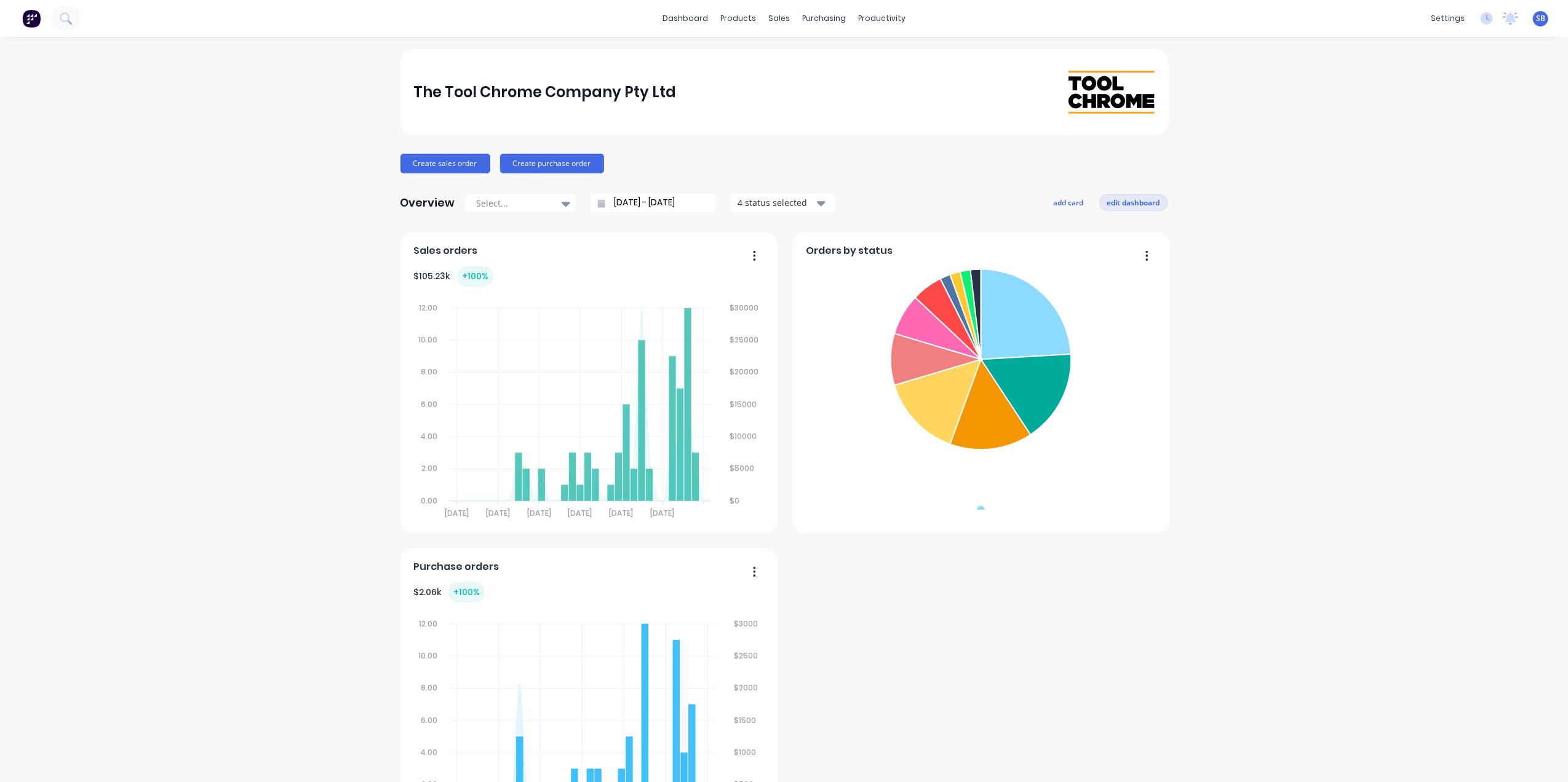
click at [1114, 196] on button "edit dashboard" at bounding box center [1133, 202] width 69 height 16
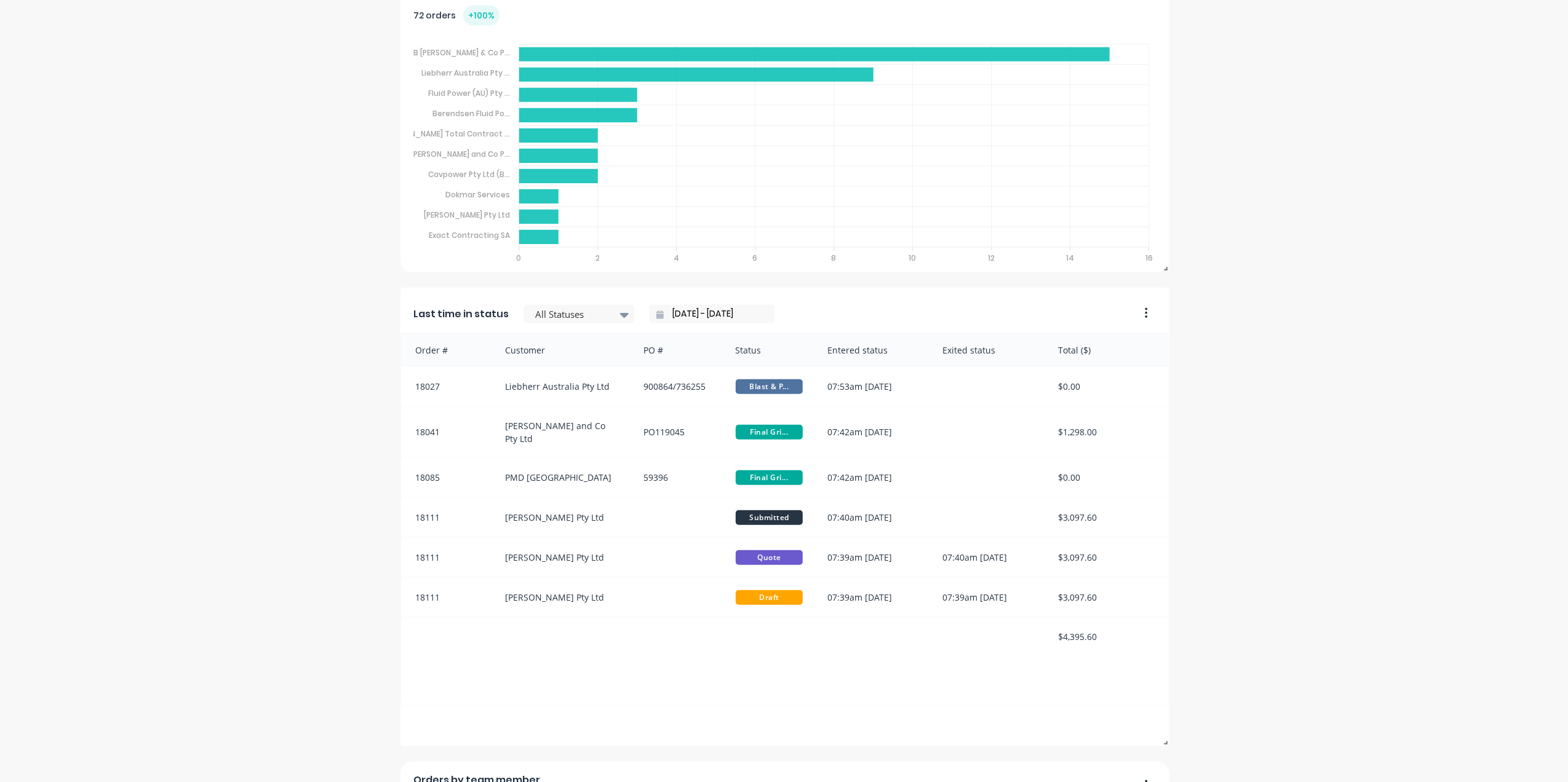
scroll to position [1185, 0]
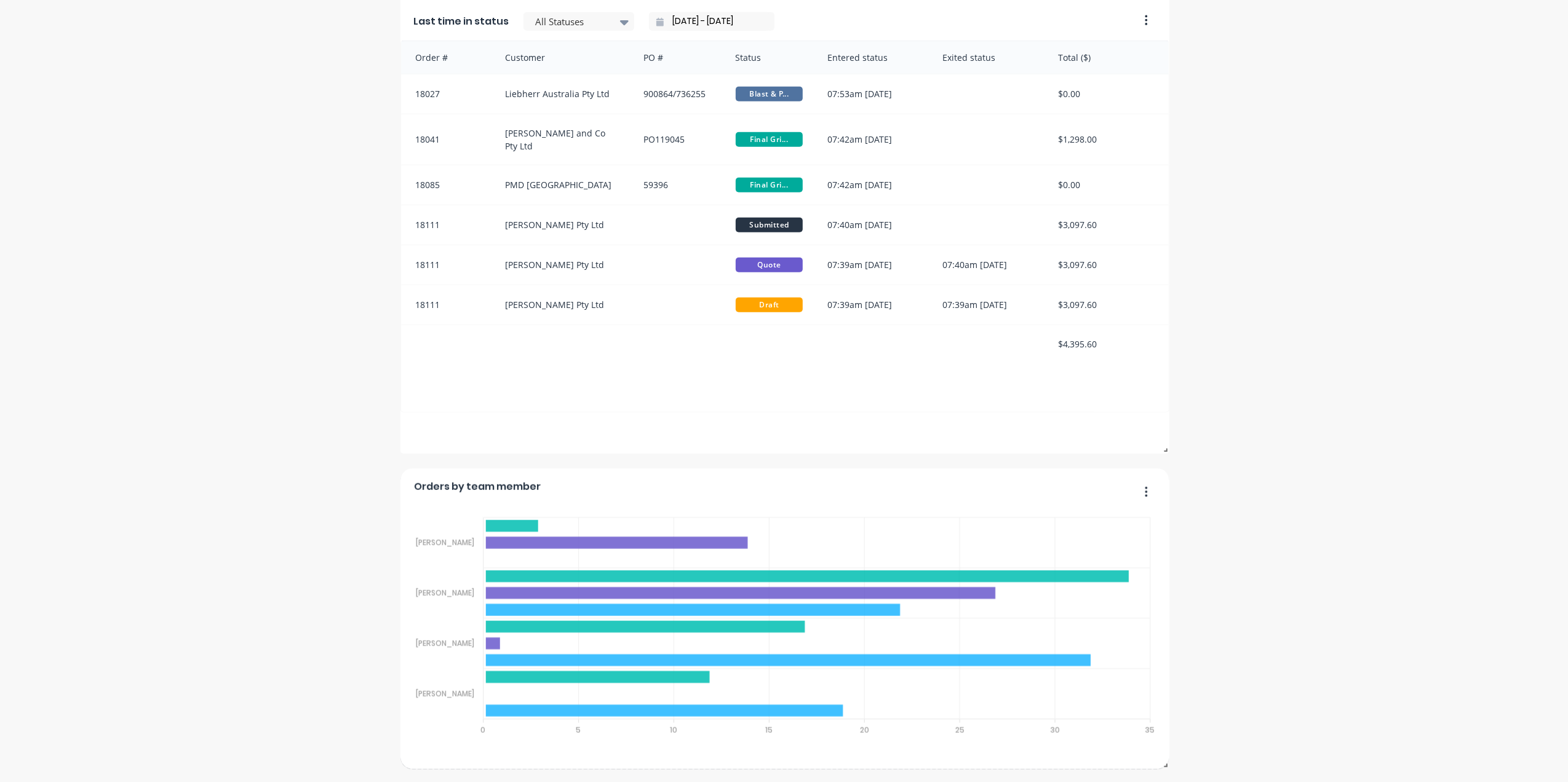
click at [1145, 515] on foreignobject "Sales Quotes Purchases" at bounding box center [784, 630] width 743 height 261
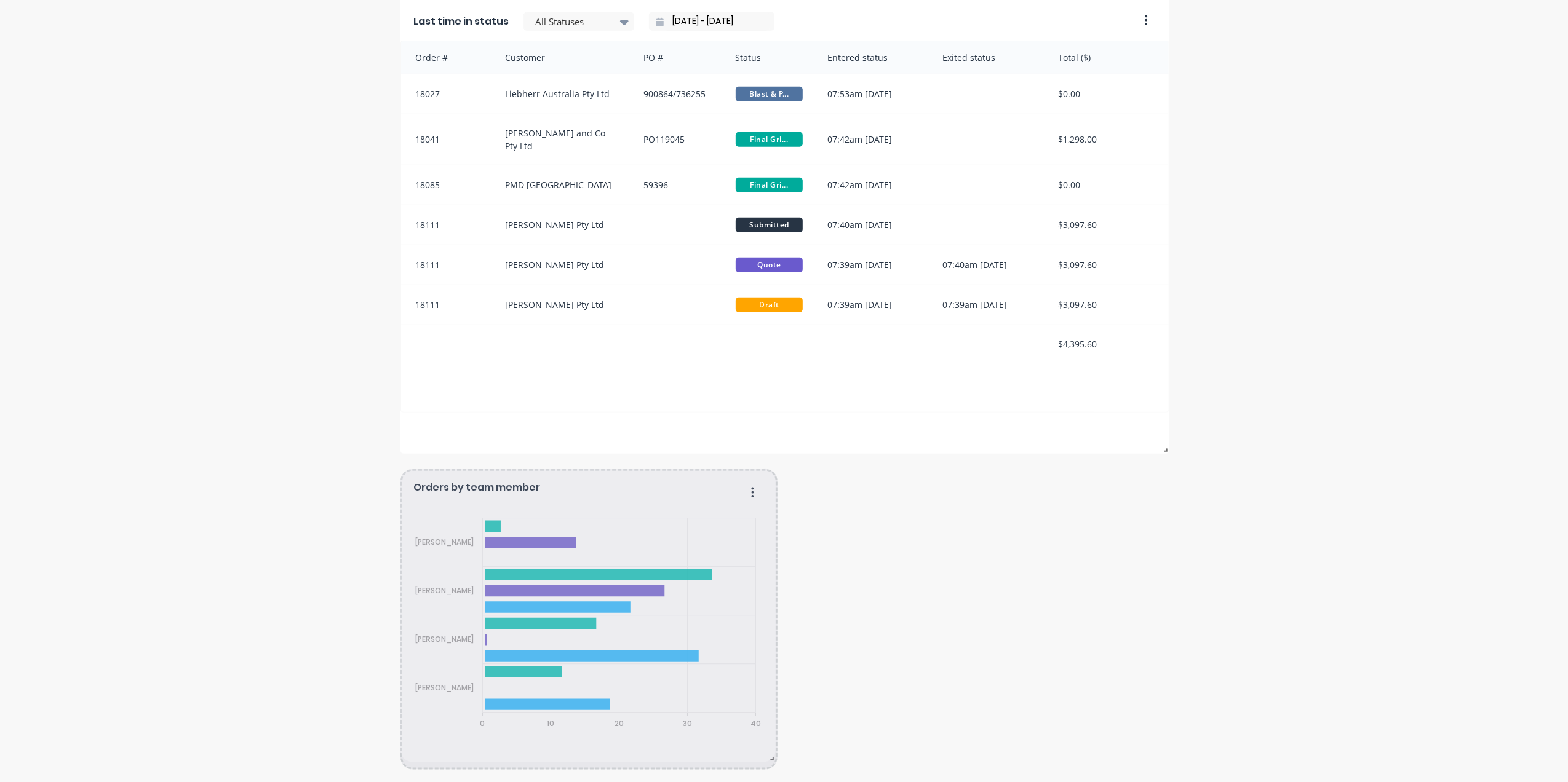
drag, startPoint x: 1157, startPoint y: 770, endPoint x: 764, endPoint y: 762, distance: 393.1
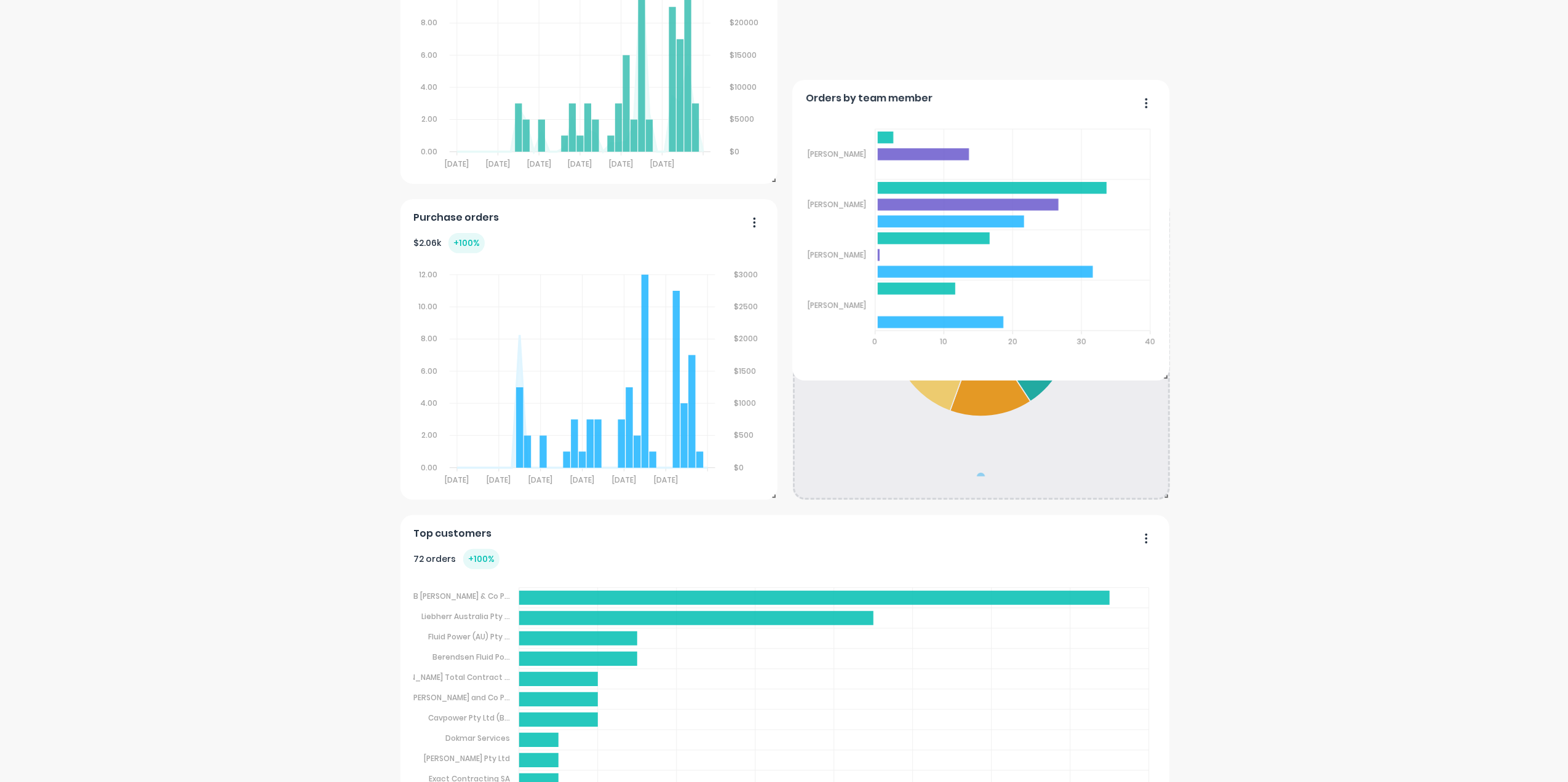
scroll to position [0, 0]
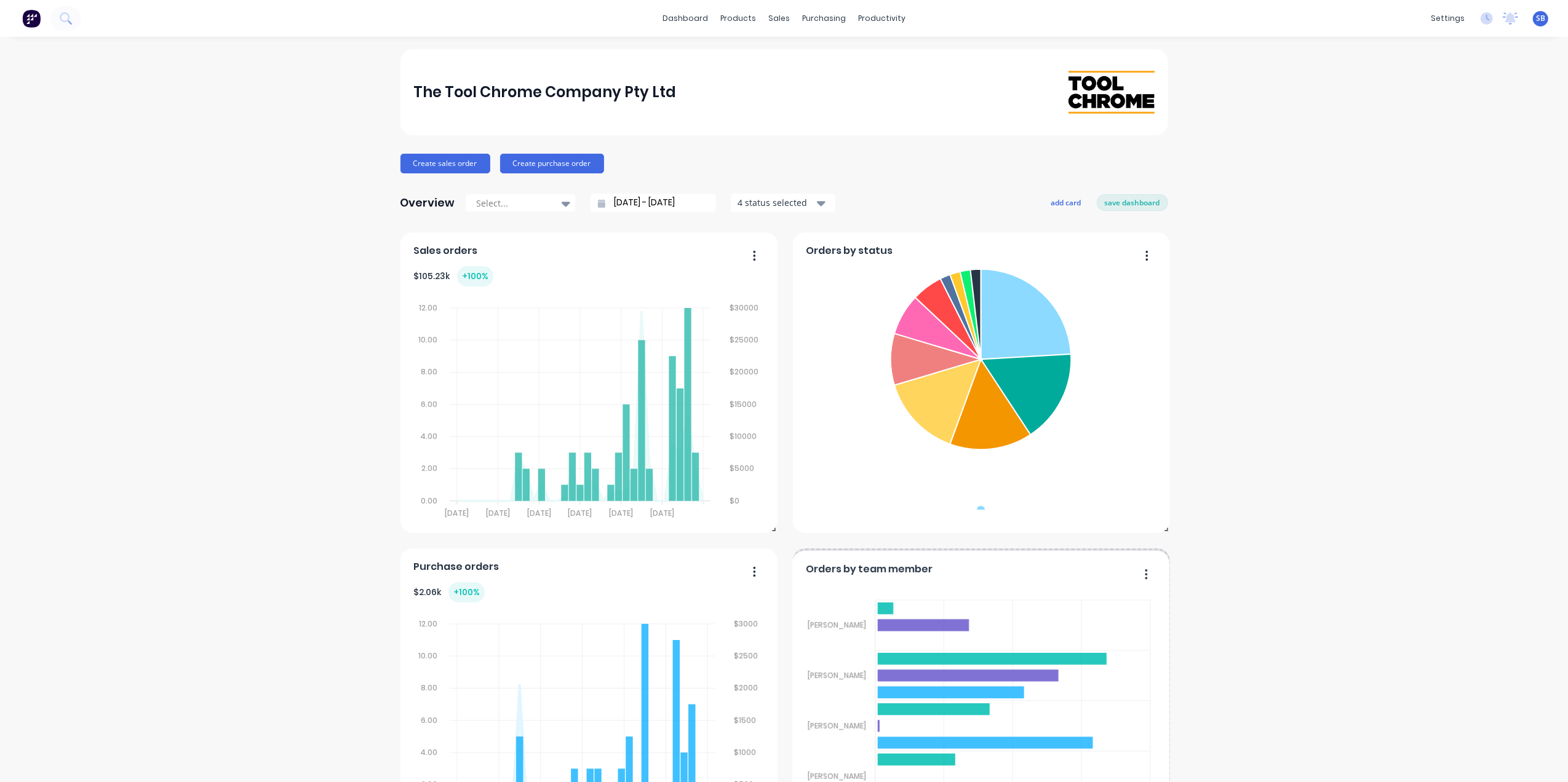
drag, startPoint x: 699, startPoint y: 483, endPoint x: 1260, endPoint y: 259, distance: 604.1
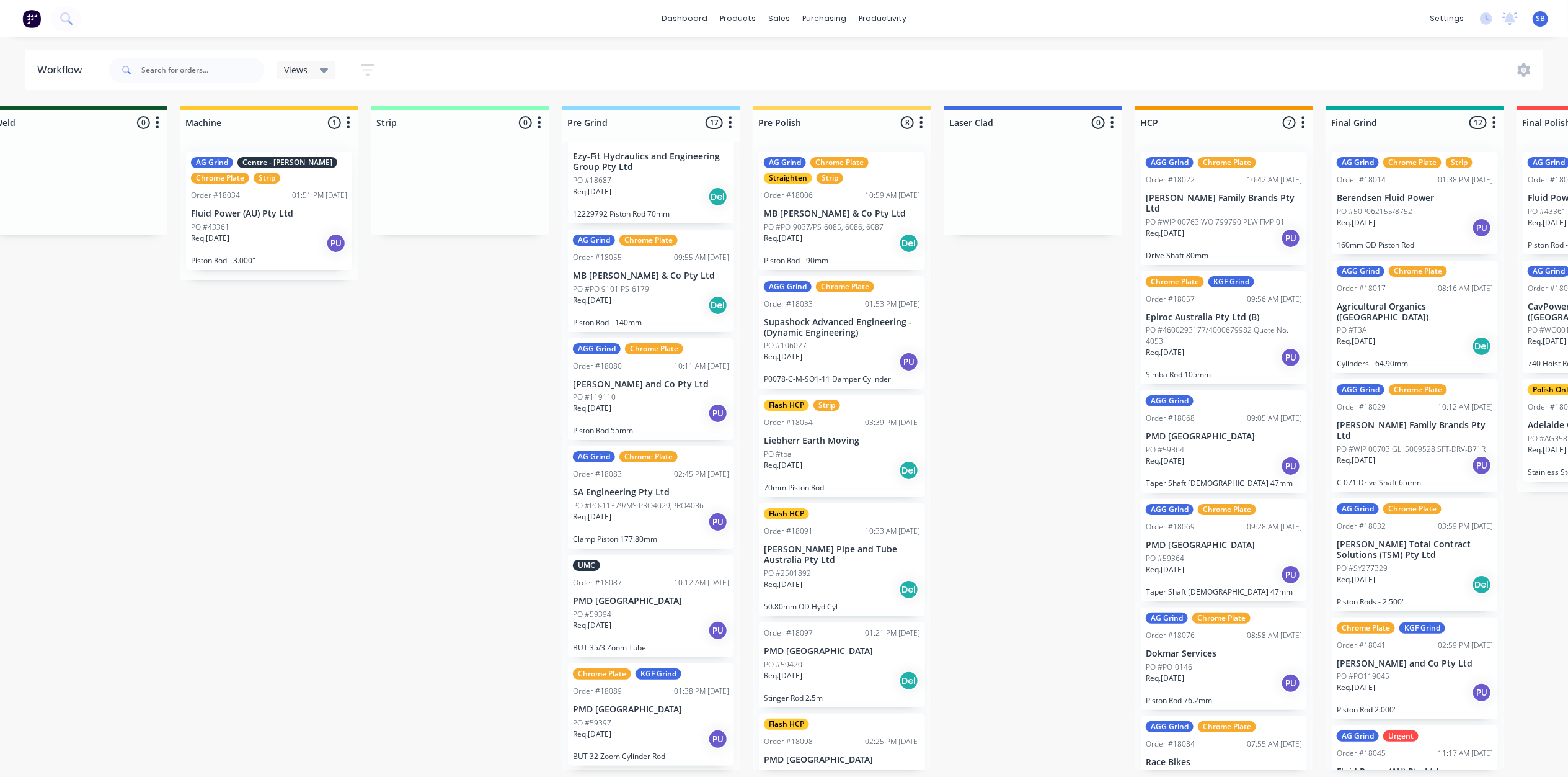
scroll to position [496, 0]
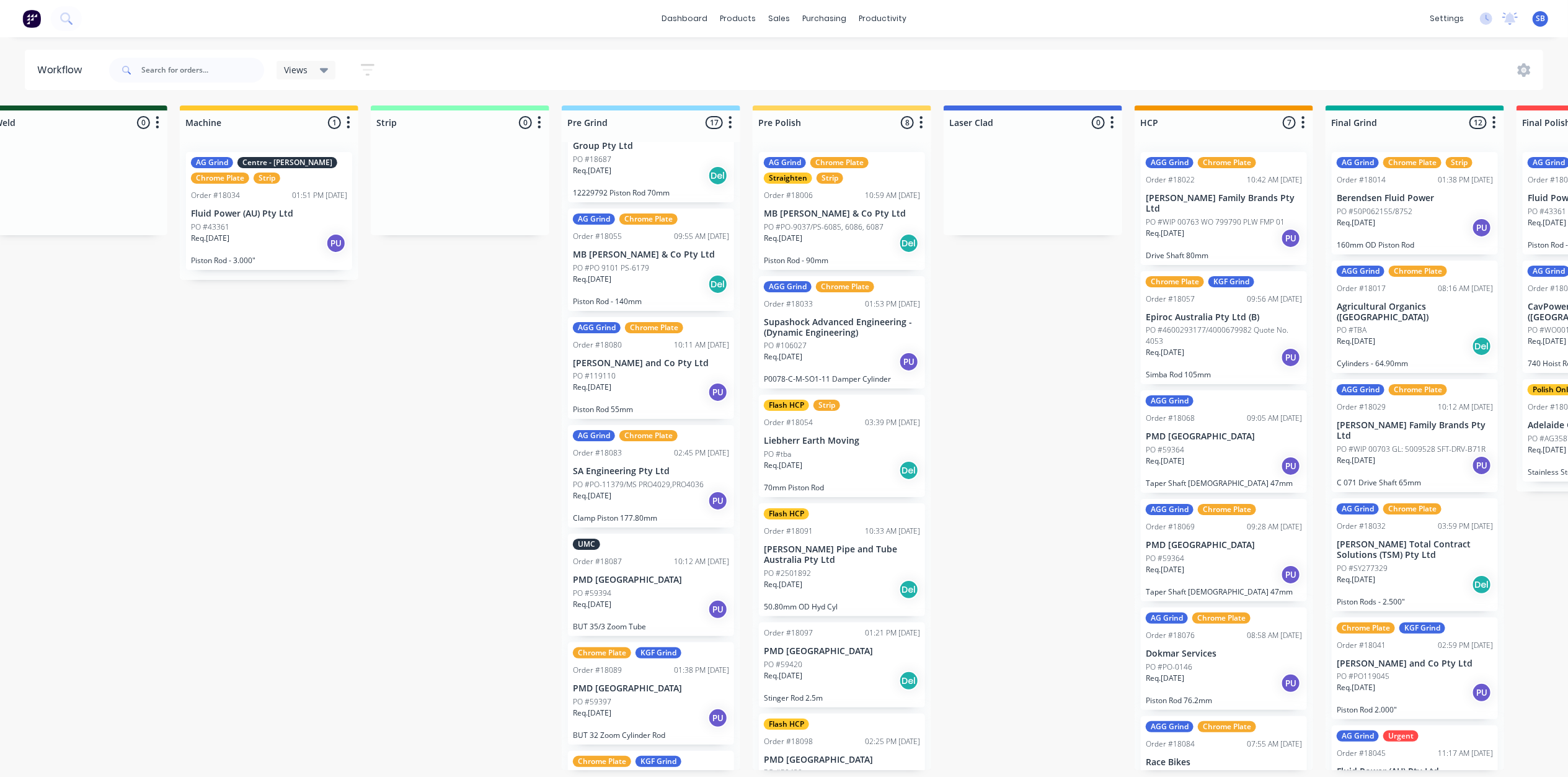
click at [645, 583] on p "PMD [GEOGRAPHIC_DATA]" at bounding box center [651, 580] width 156 height 10
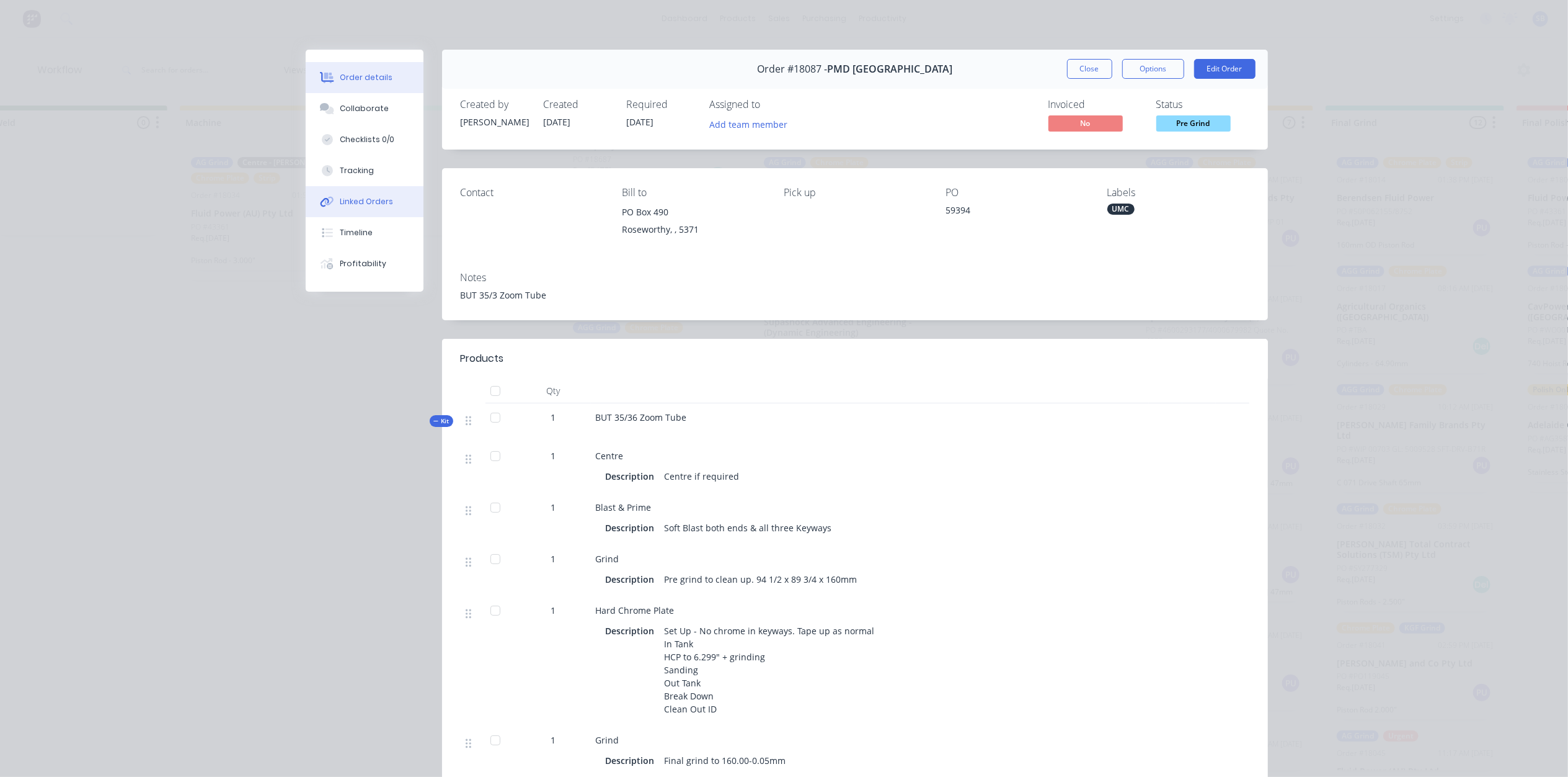
click at [362, 201] on div "Linked Orders" at bounding box center [366, 201] width 53 height 11
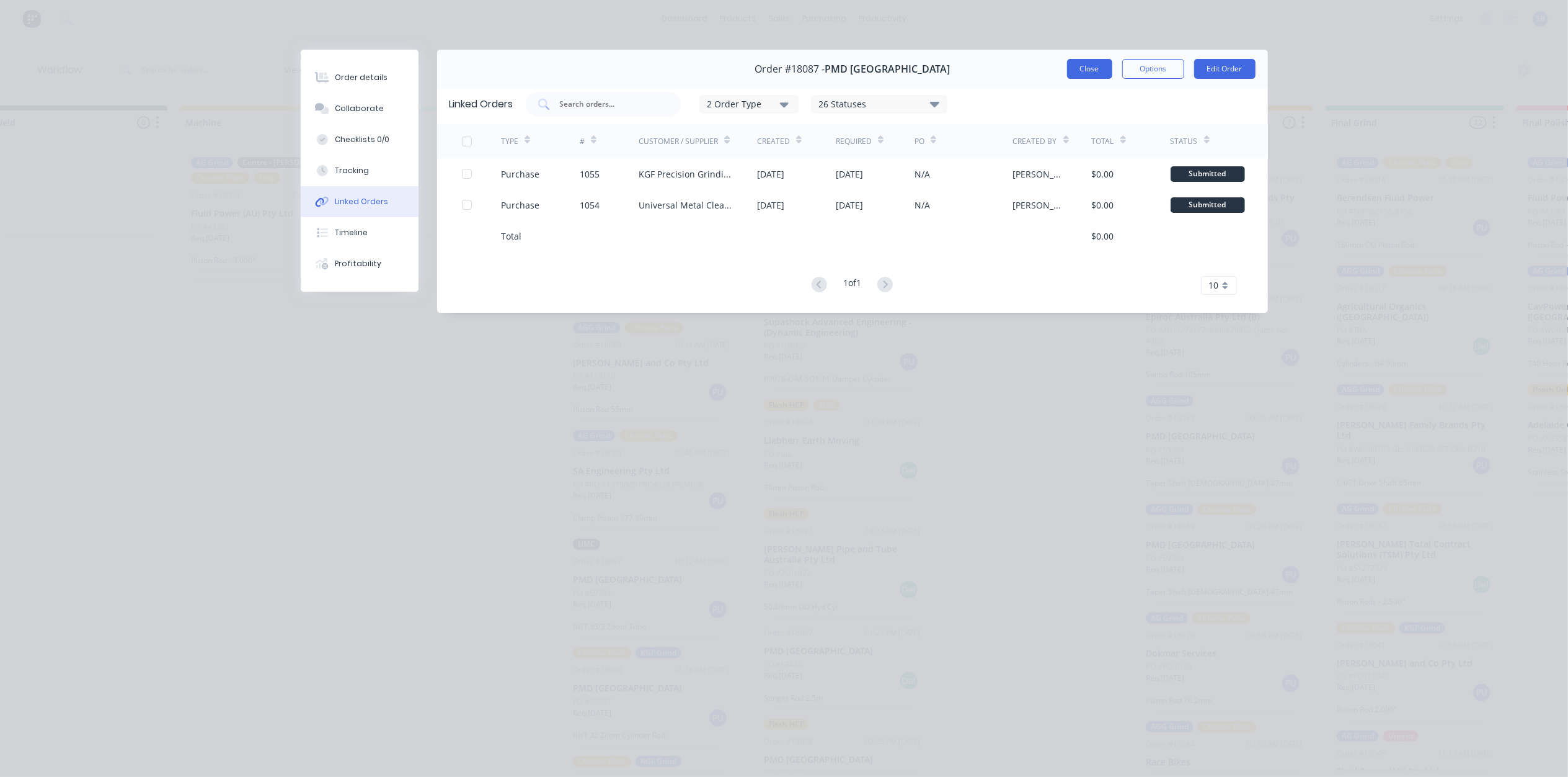
click at [1090, 67] on button "Close" at bounding box center [1090, 68] width 45 height 20
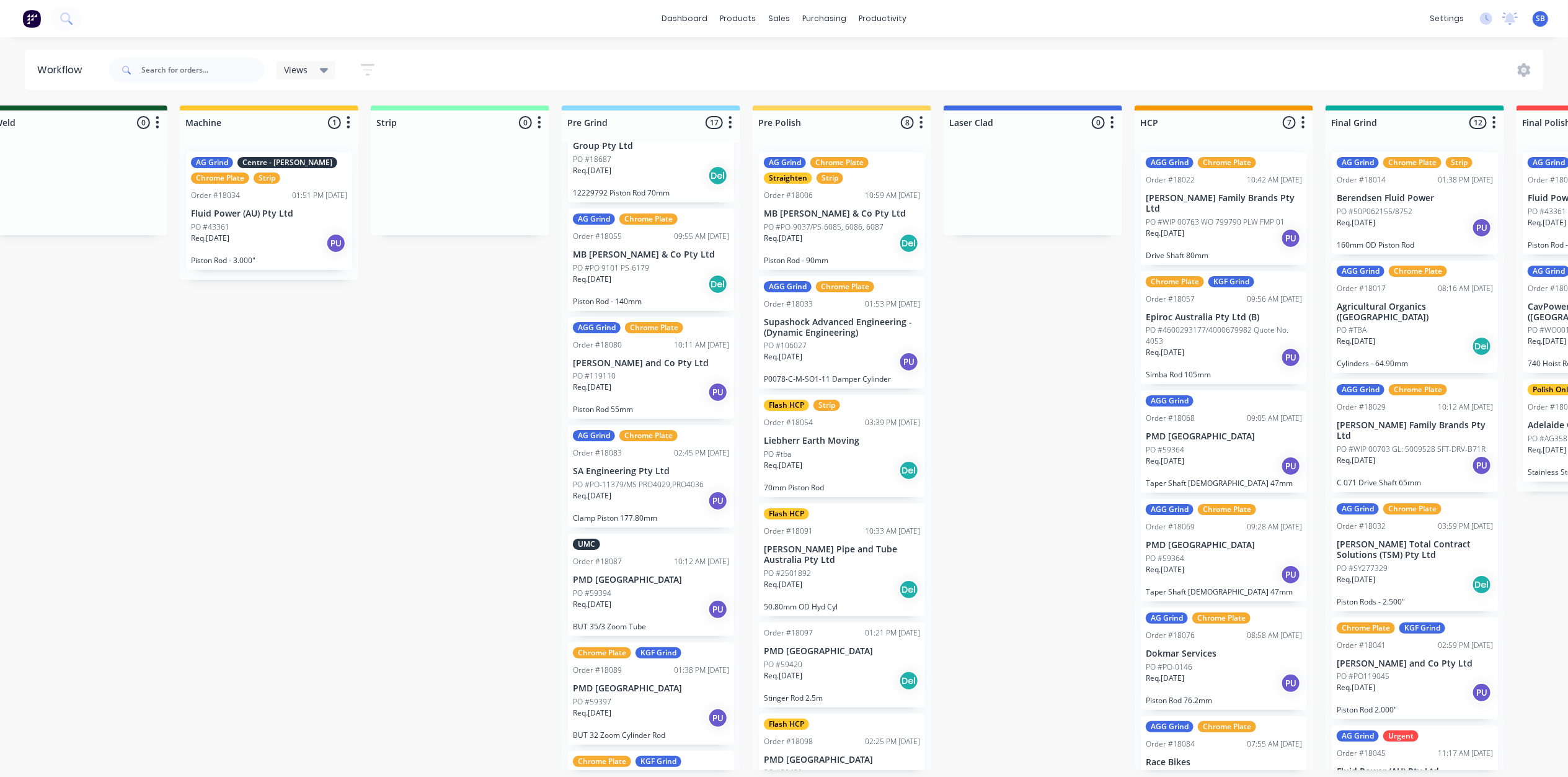
click at [618, 584] on p "PMD [GEOGRAPHIC_DATA]" at bounding box center [651, 580] width 156 height 10
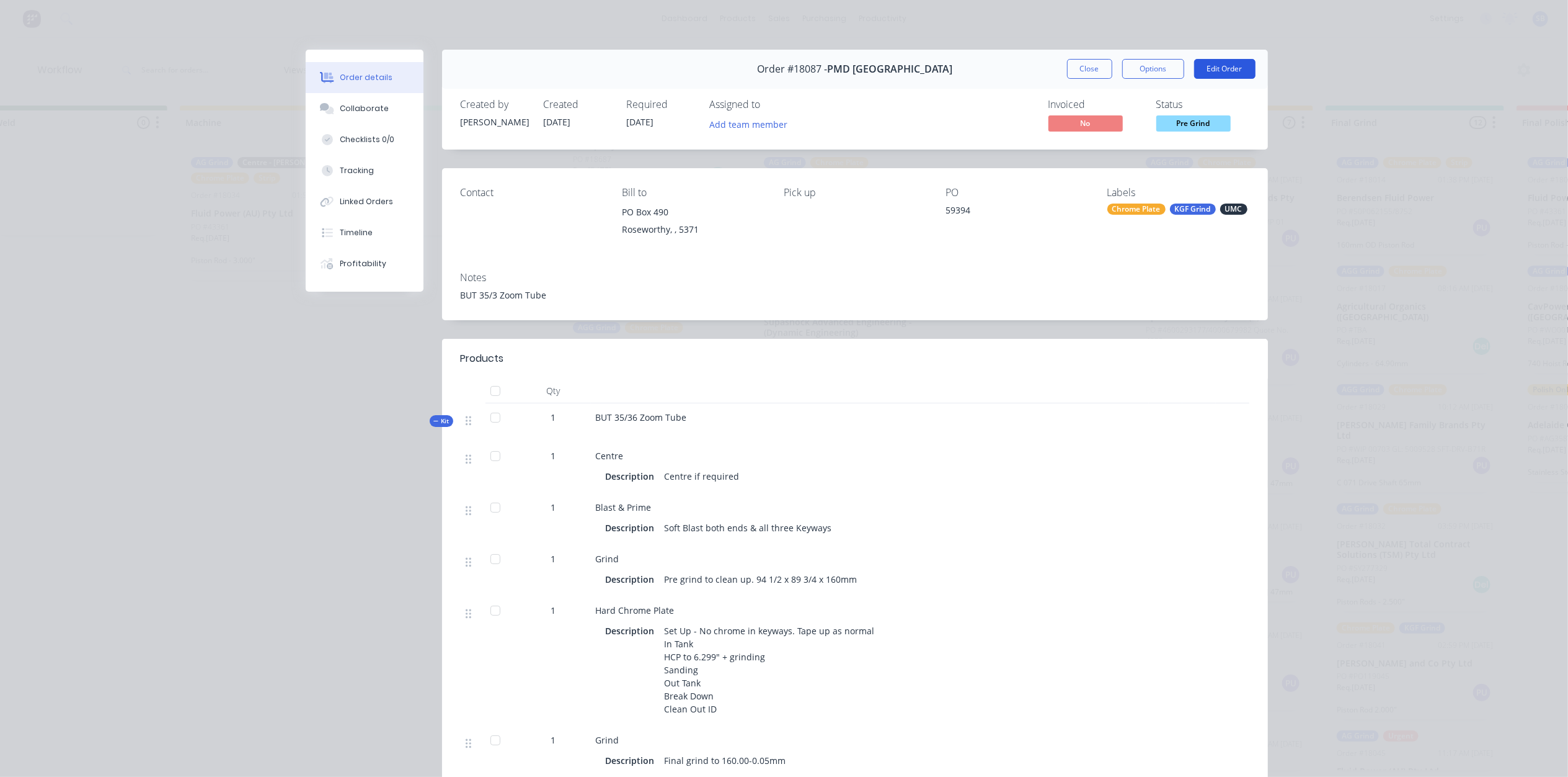
click at [1216, 67] on button "Edit Order" at bounding box center [1225, 68] width 62 height 20
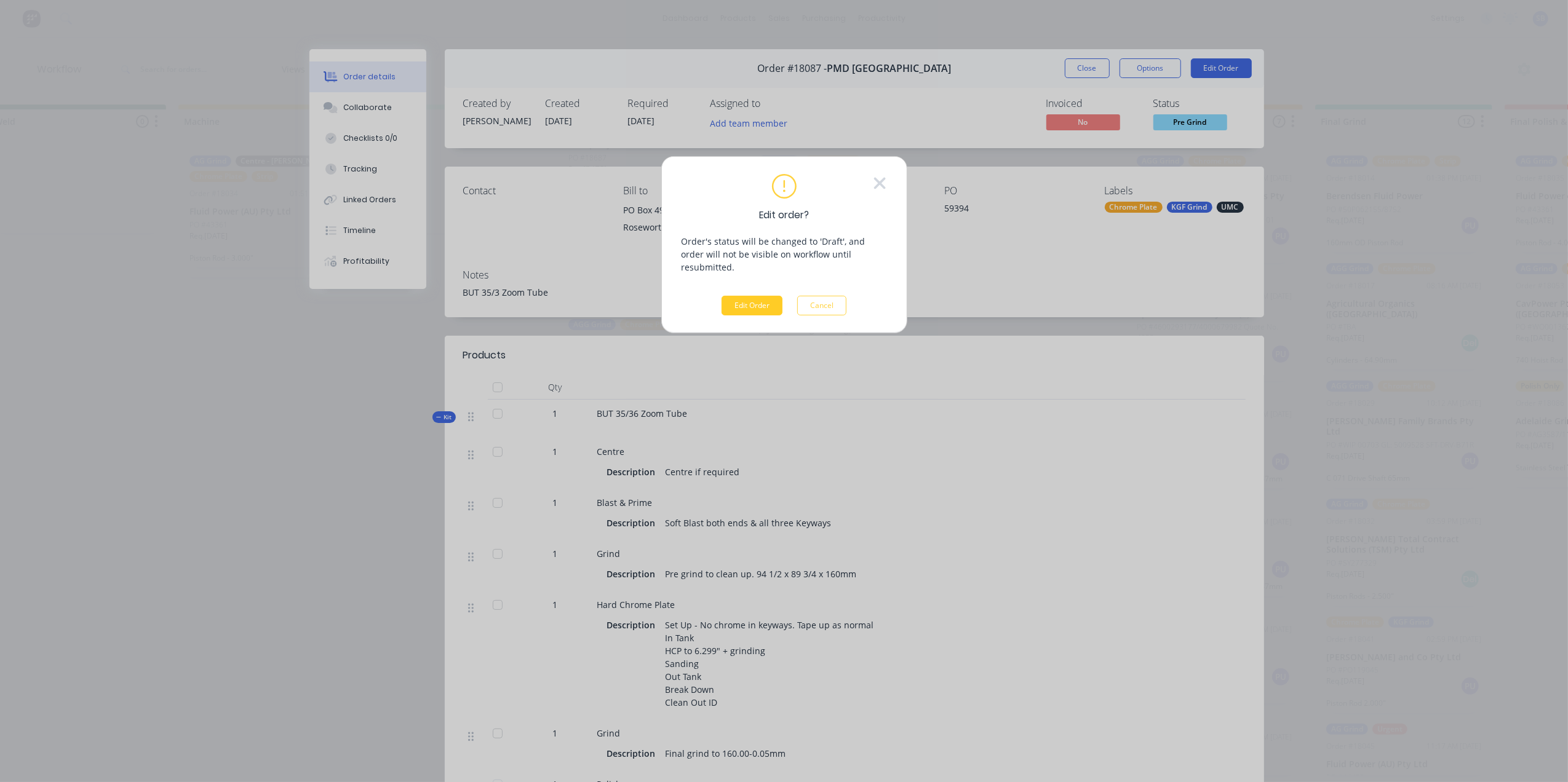
click at [749, 296] on button "Edit Order" at bounding box center [752, 305] width 61 height 20
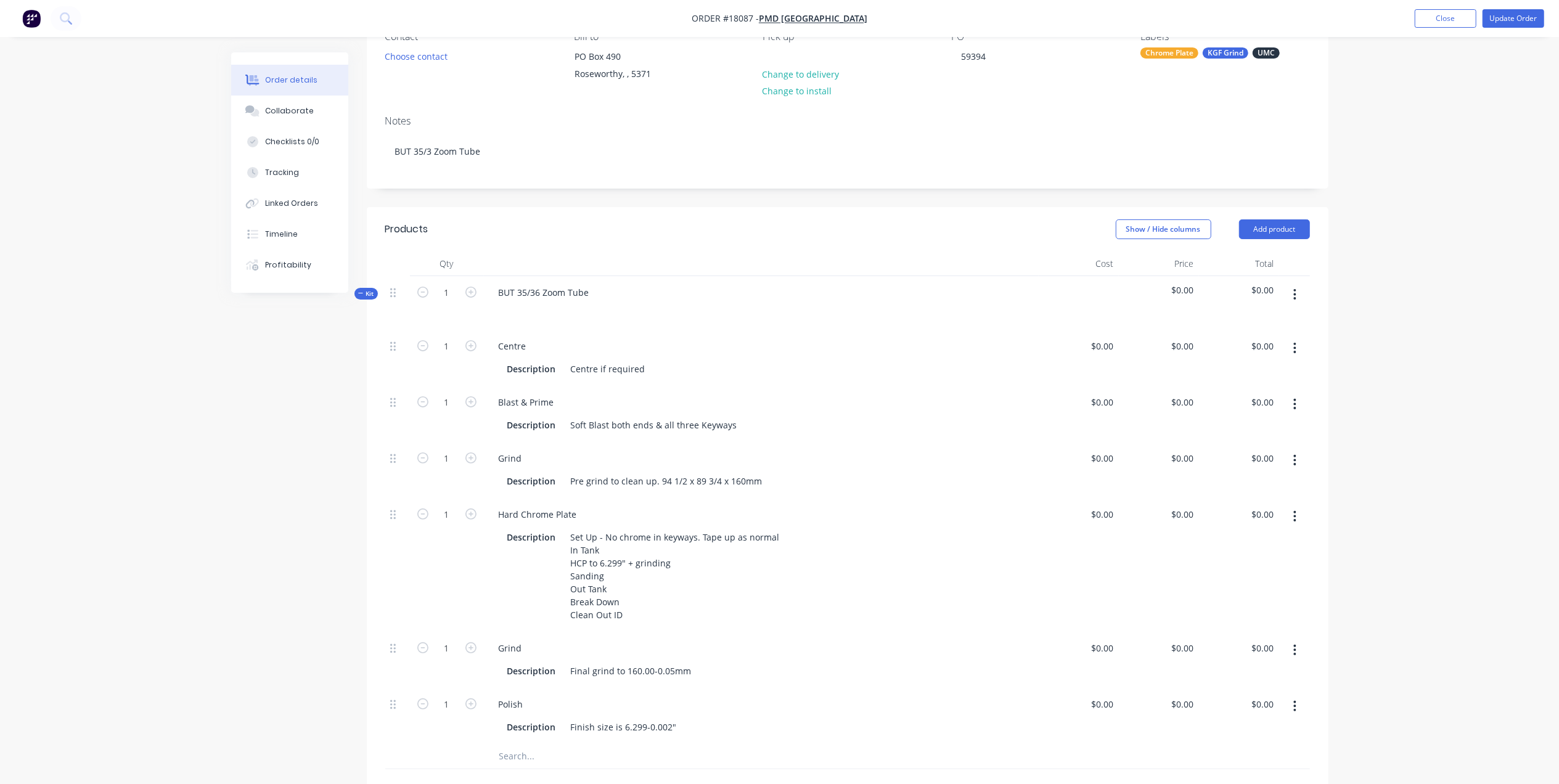
scroll to position [164, 0]
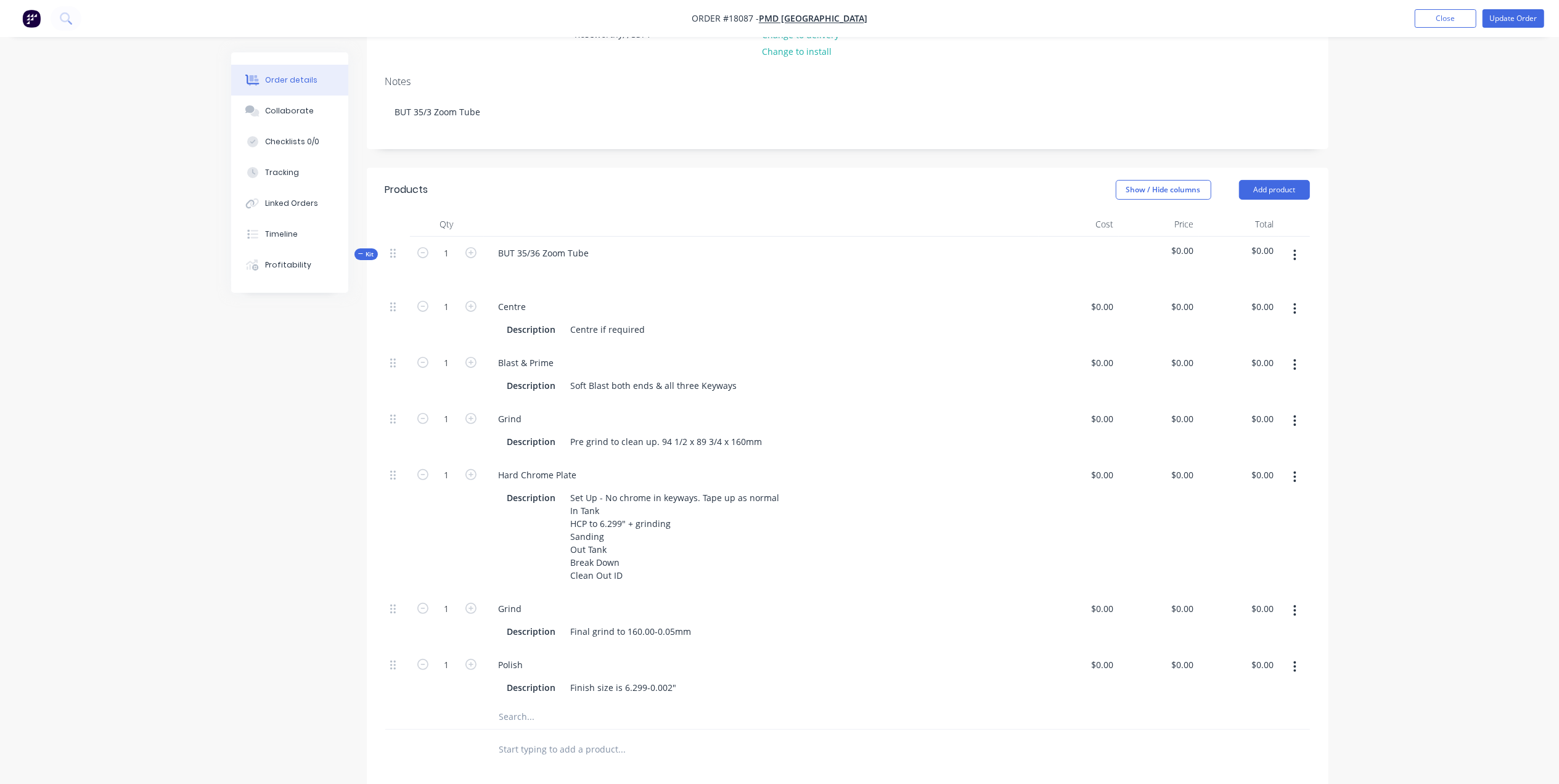
click at [716, 197] on div "Show / Hide columns Add product" at bounding box center [945, 190] width 728 height 20
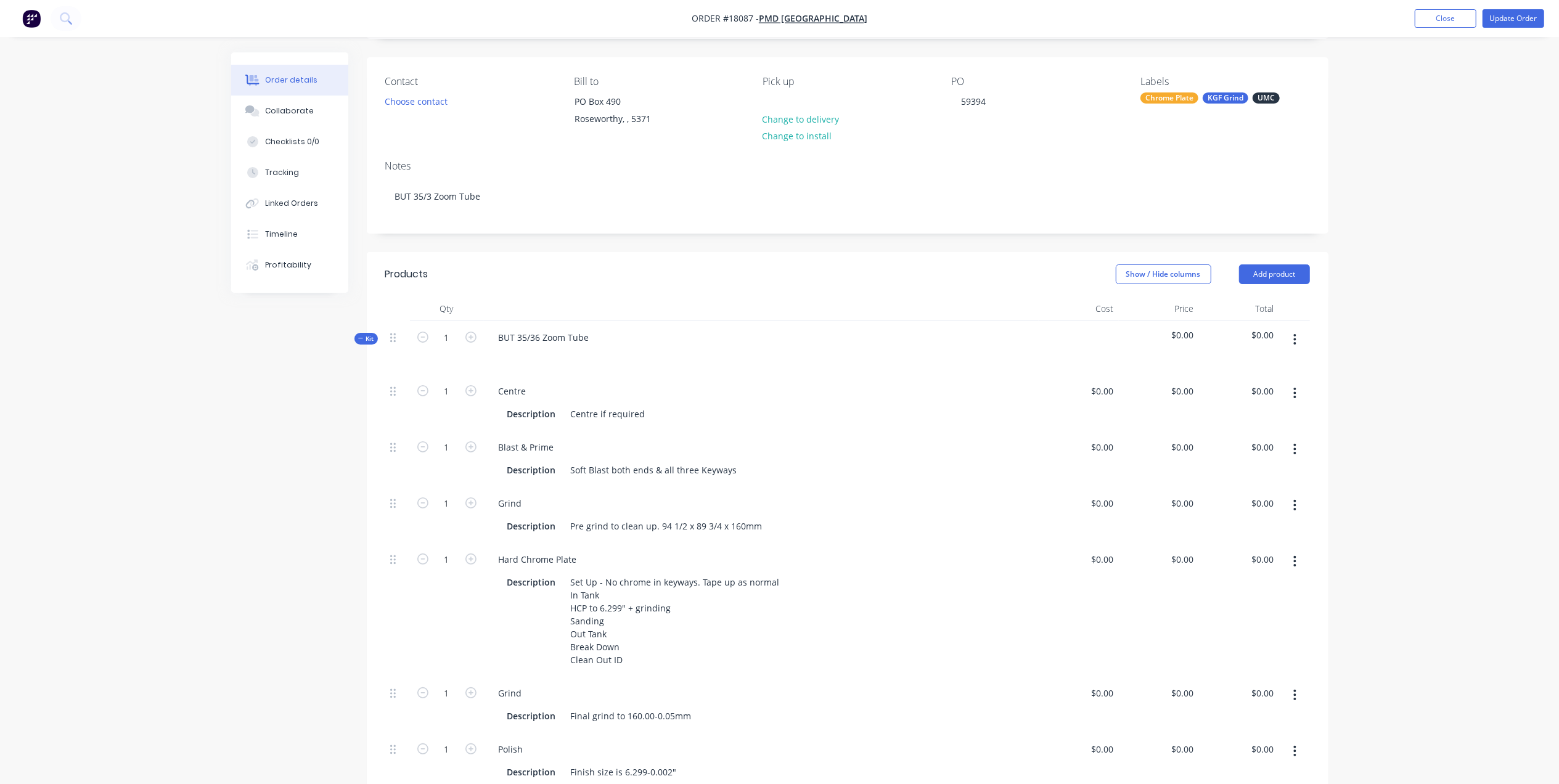
scroll to position [0, 0]
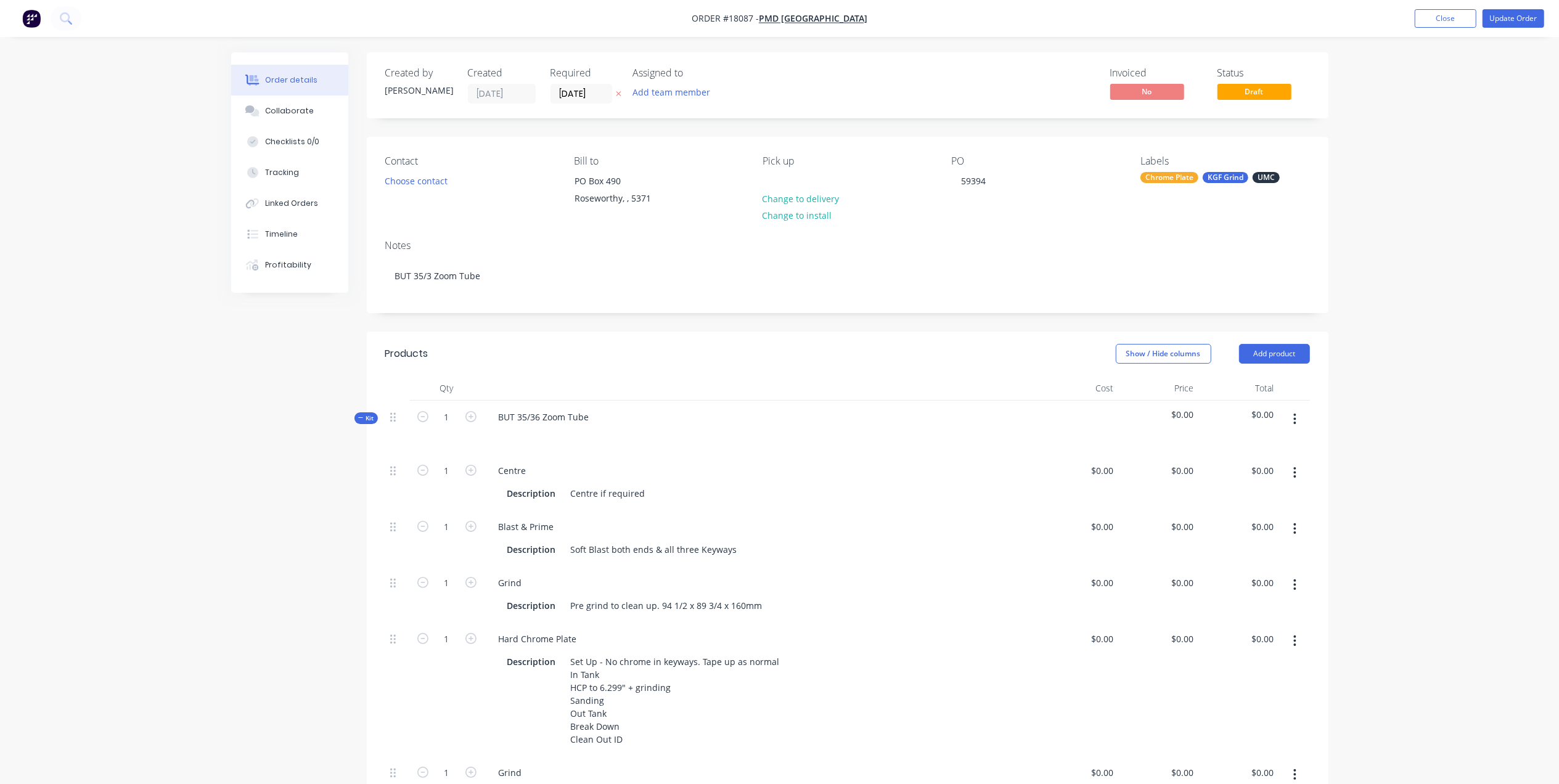
click at [1222, 175] on div "KGF Grind" at bounding box center [1225, 178] width 45 height 11
click at [1079, 148] on div "Contact Choose contact Bill to PO Box 490 Roseworthy, , 5371 Pick up Change to …" at bounding box center [848, 183] width 962 height 93
click at [1512, 18] on button "Update Order" at bounding box center [1514, 18] width 61 height 18
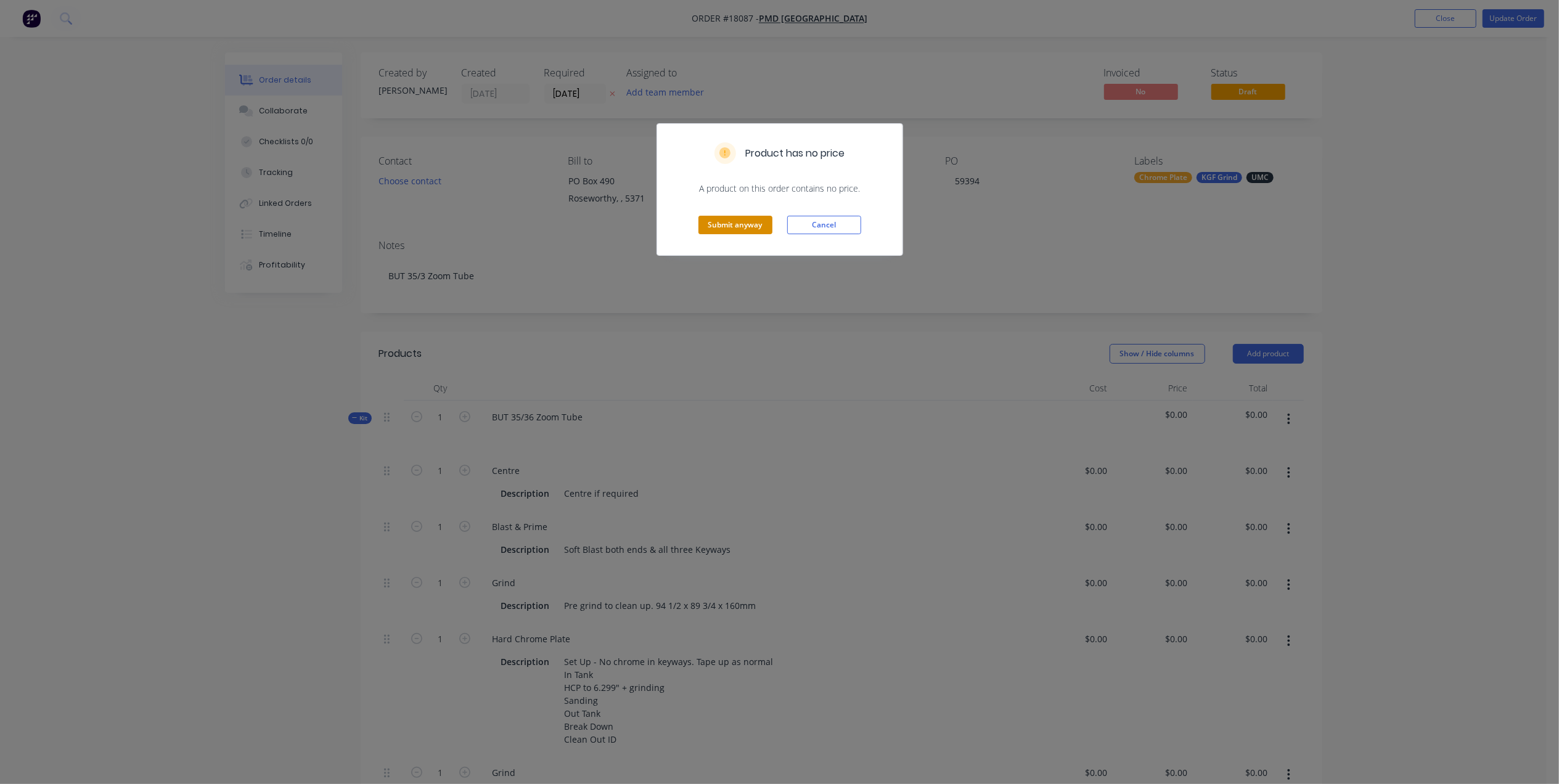
click at [732, 223] on button "Submit anyway" at bounding box center [736, 224] width 74 height 18
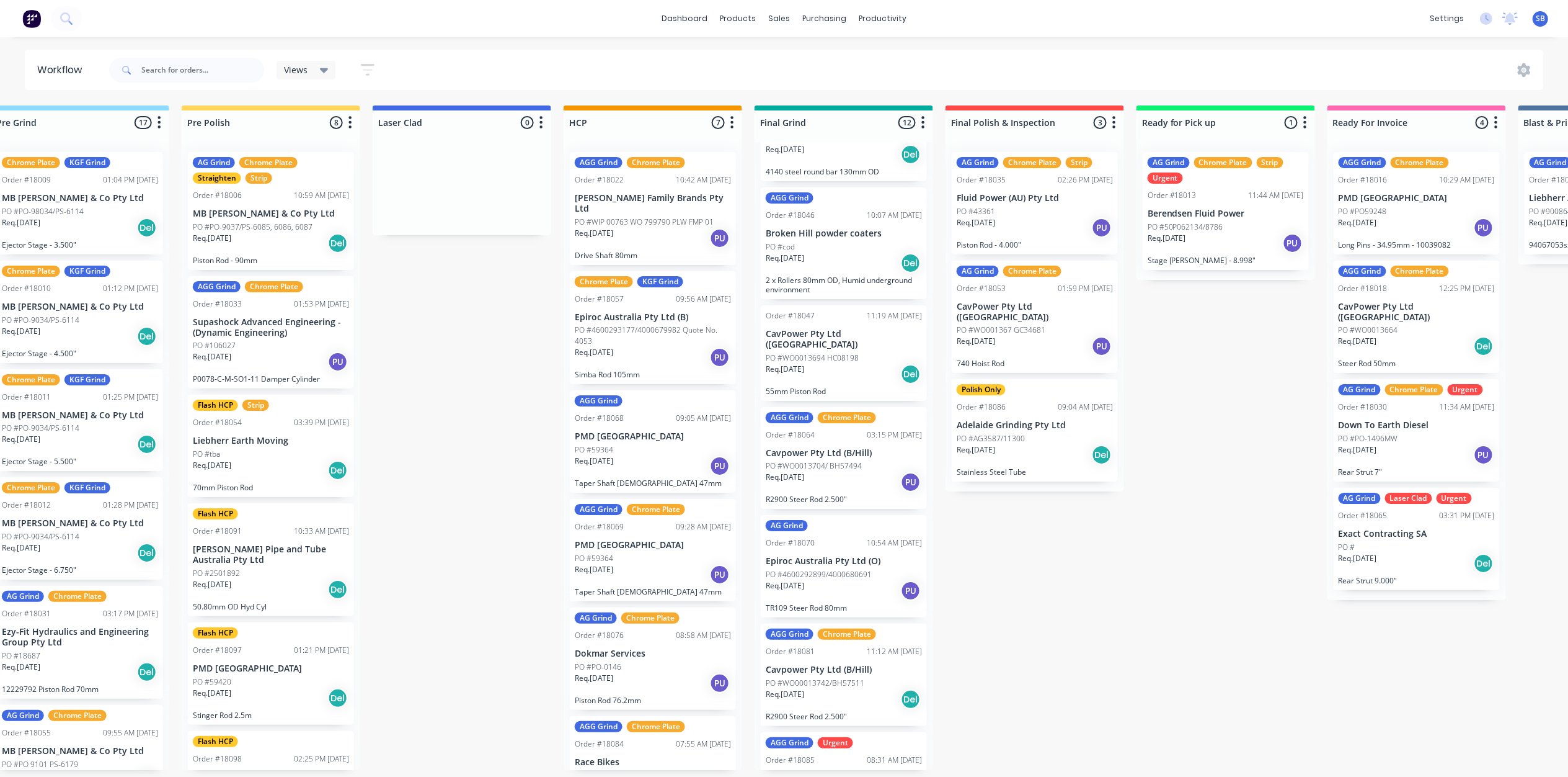
scroll to position [661, 0]
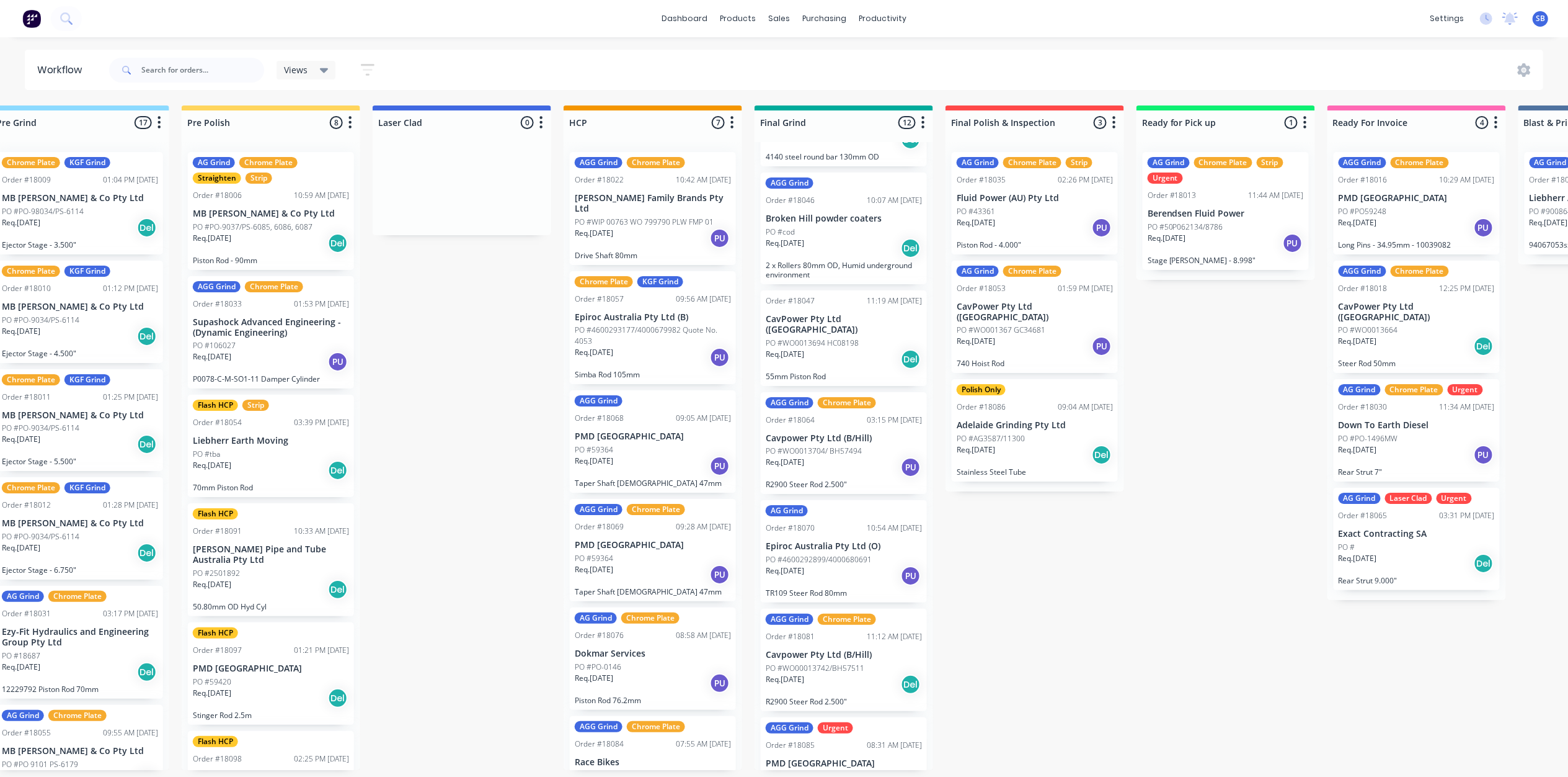
click at [822, 337] on p "PO #WO0013694 HC08198" at bounding box center [812, 343] width 93 height 11
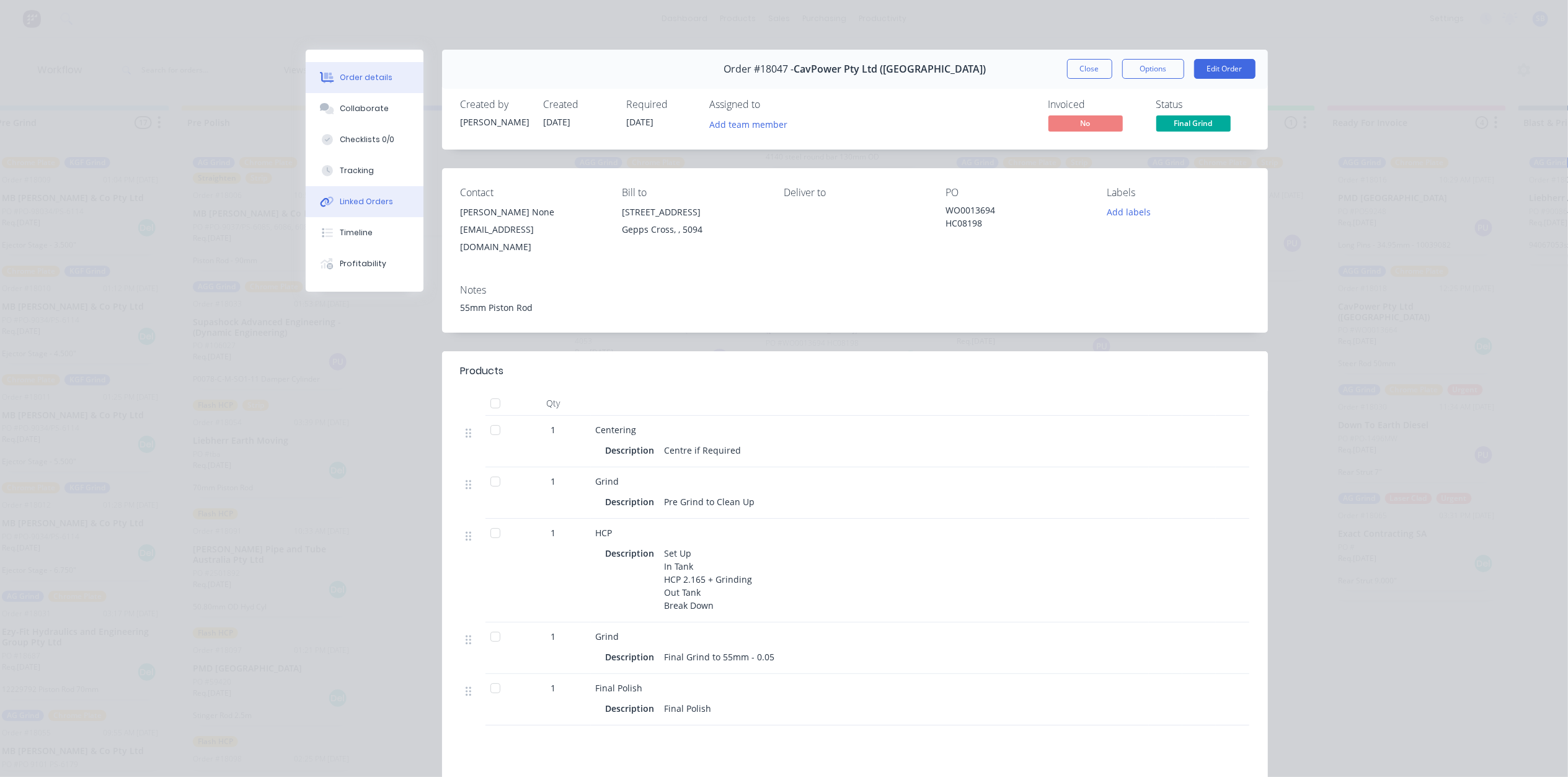
click at [356, 197] on div "Linked Orders" at bounding box center [366, 201] width 53 height 11
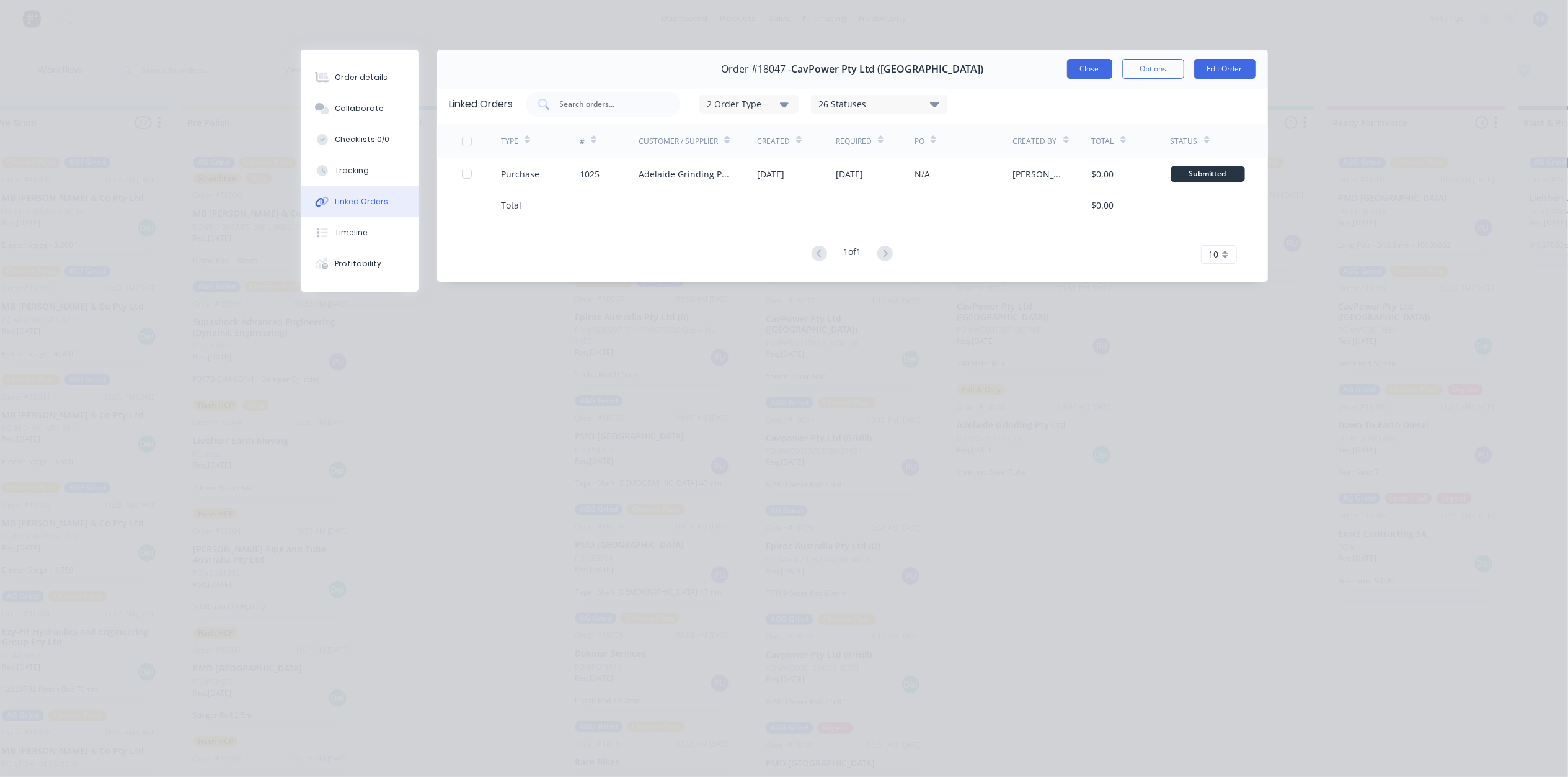
click at [1091, 67] on button "Close" at bounding box center [1090, 68] width 45 height 20
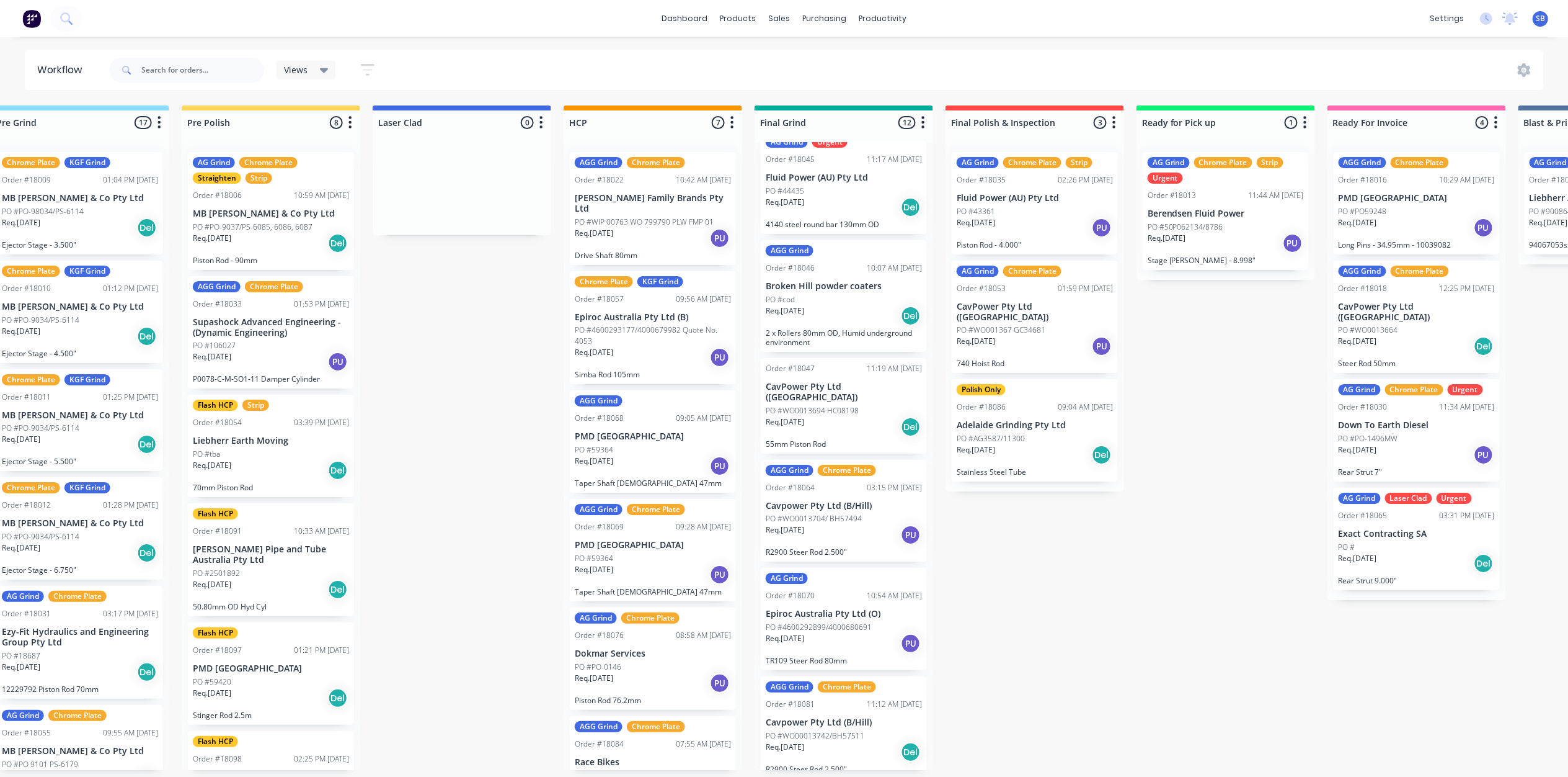
scroll to position [512, 0]
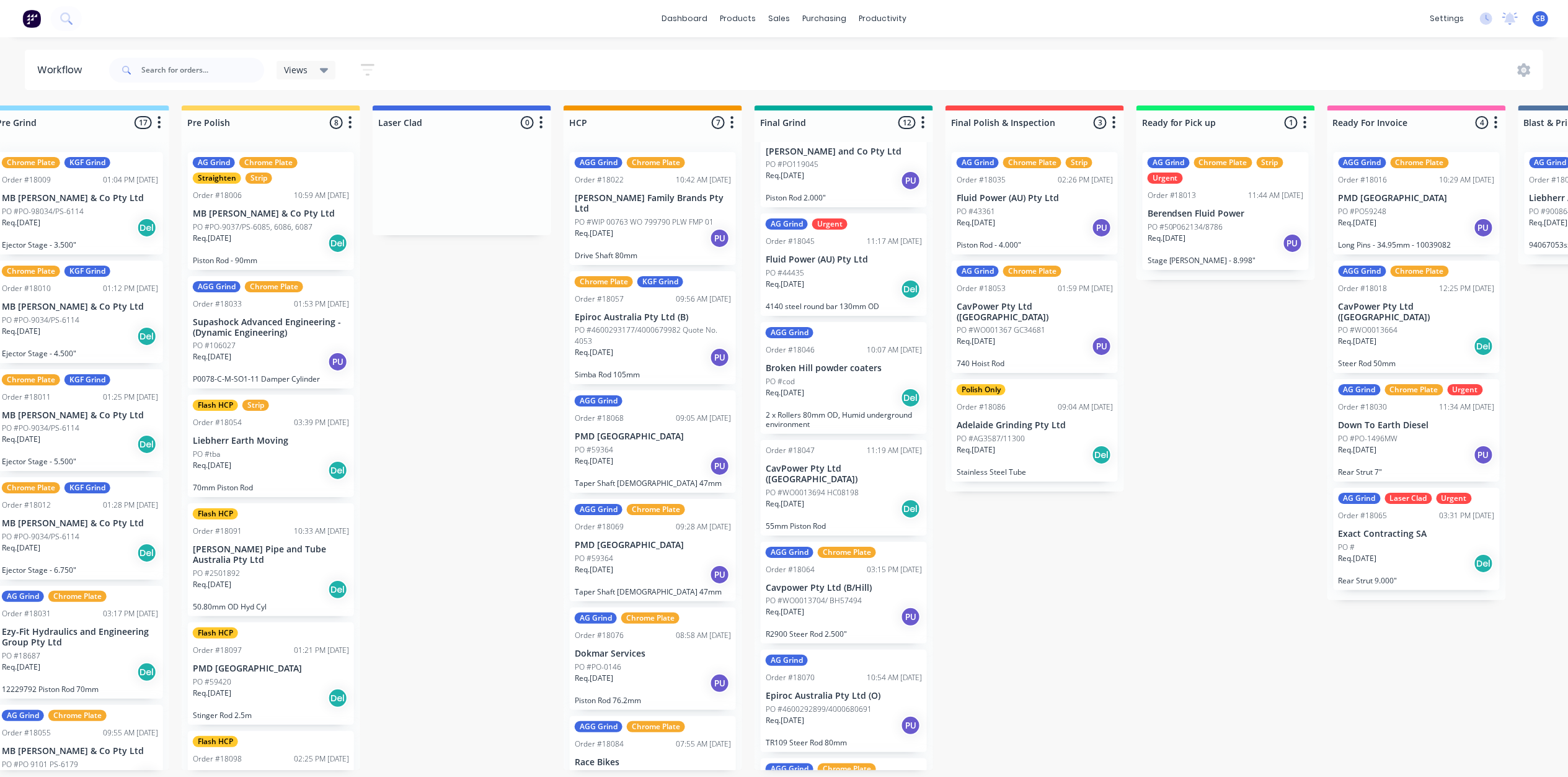
click at [826, 487] on p "PO #WO0013694 HC08198" at bounding box center [812, 493] width 93 height 11
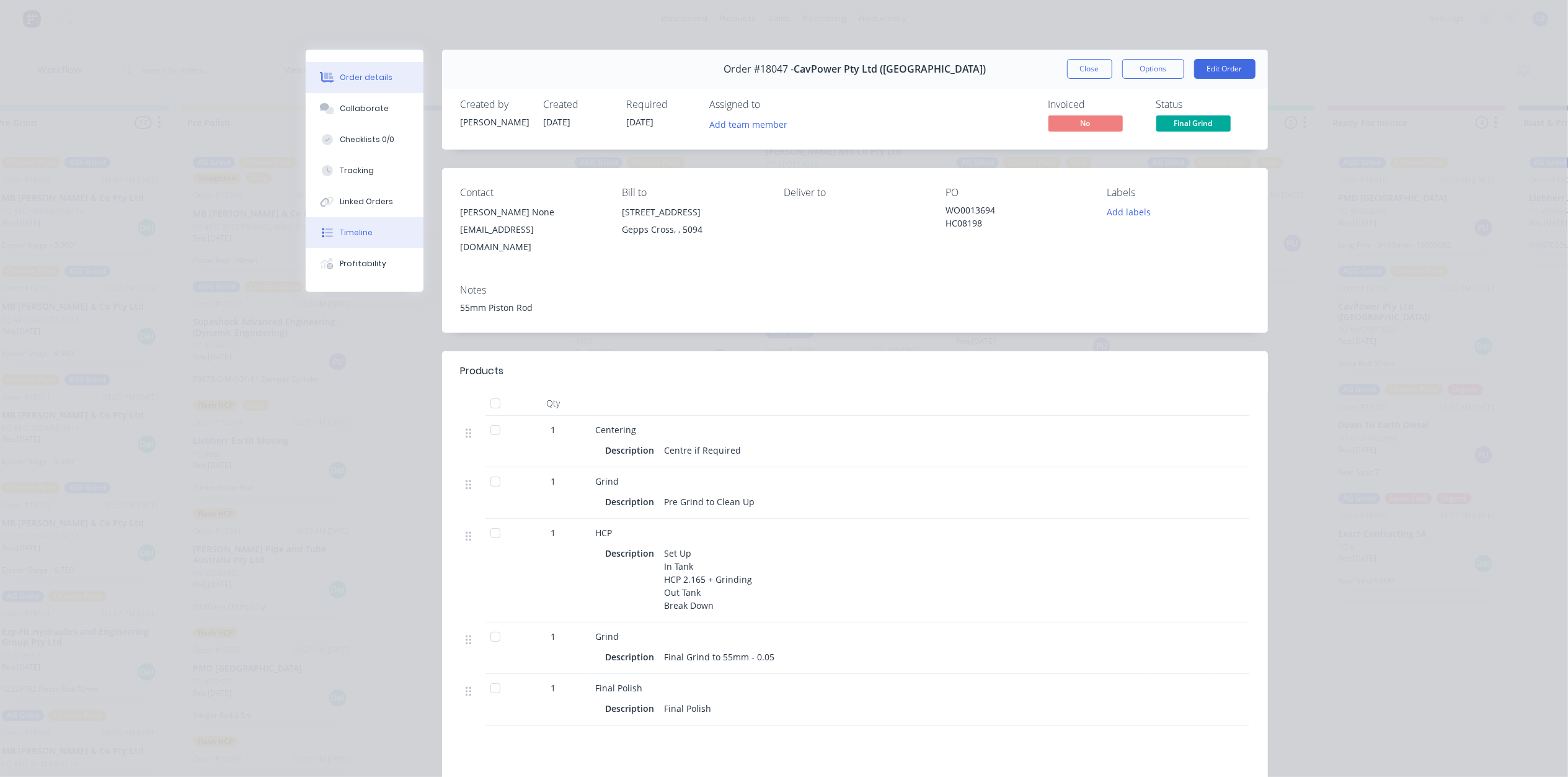
click at [353, 229] on div "Timeline" at bounding box center [355, 233] width 33 height 11
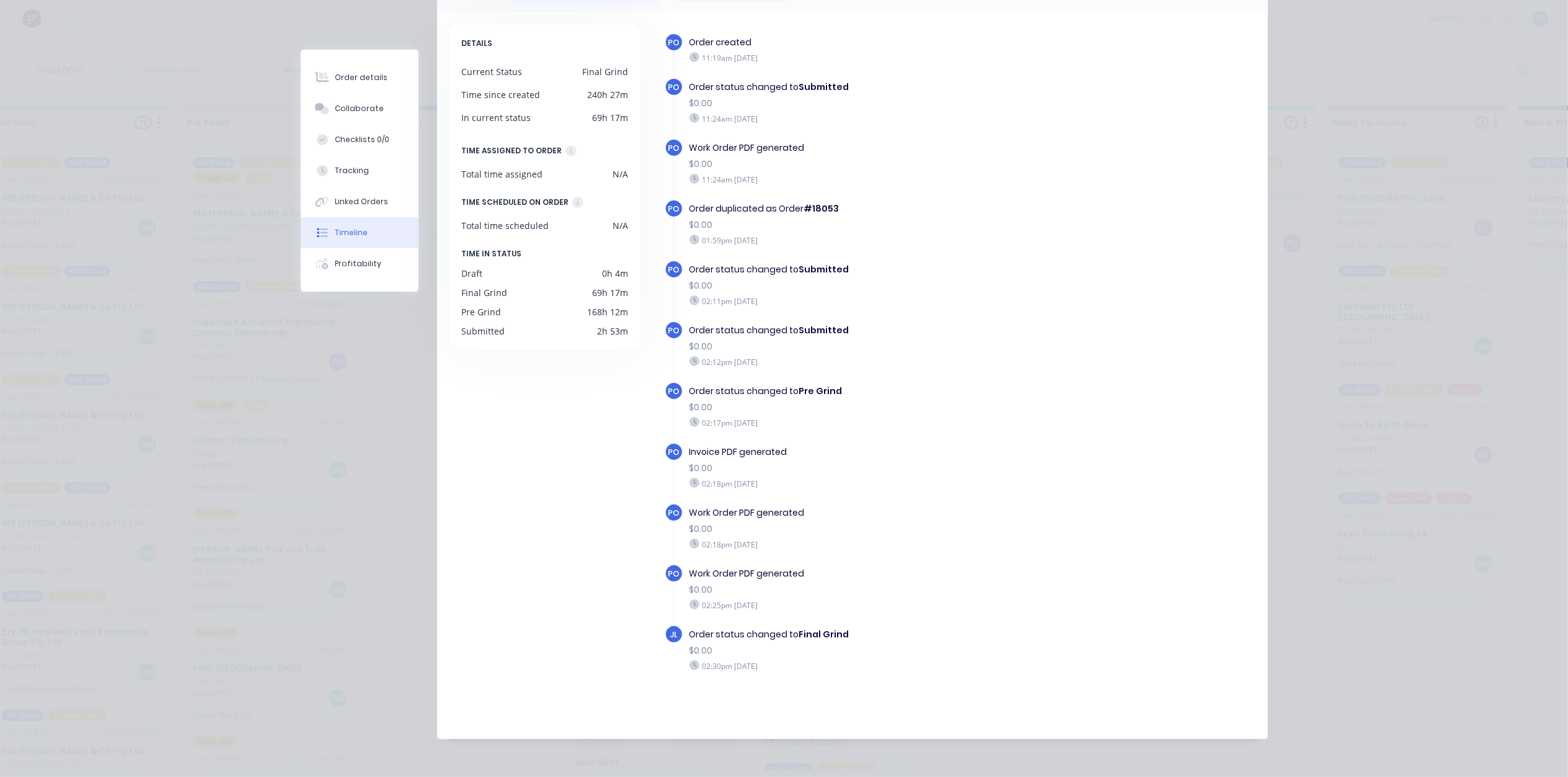
scroll to position [116, 0]
click at [357, 201] on div "Linked Orders" at bounding box center [361, 201] width 53 height 11
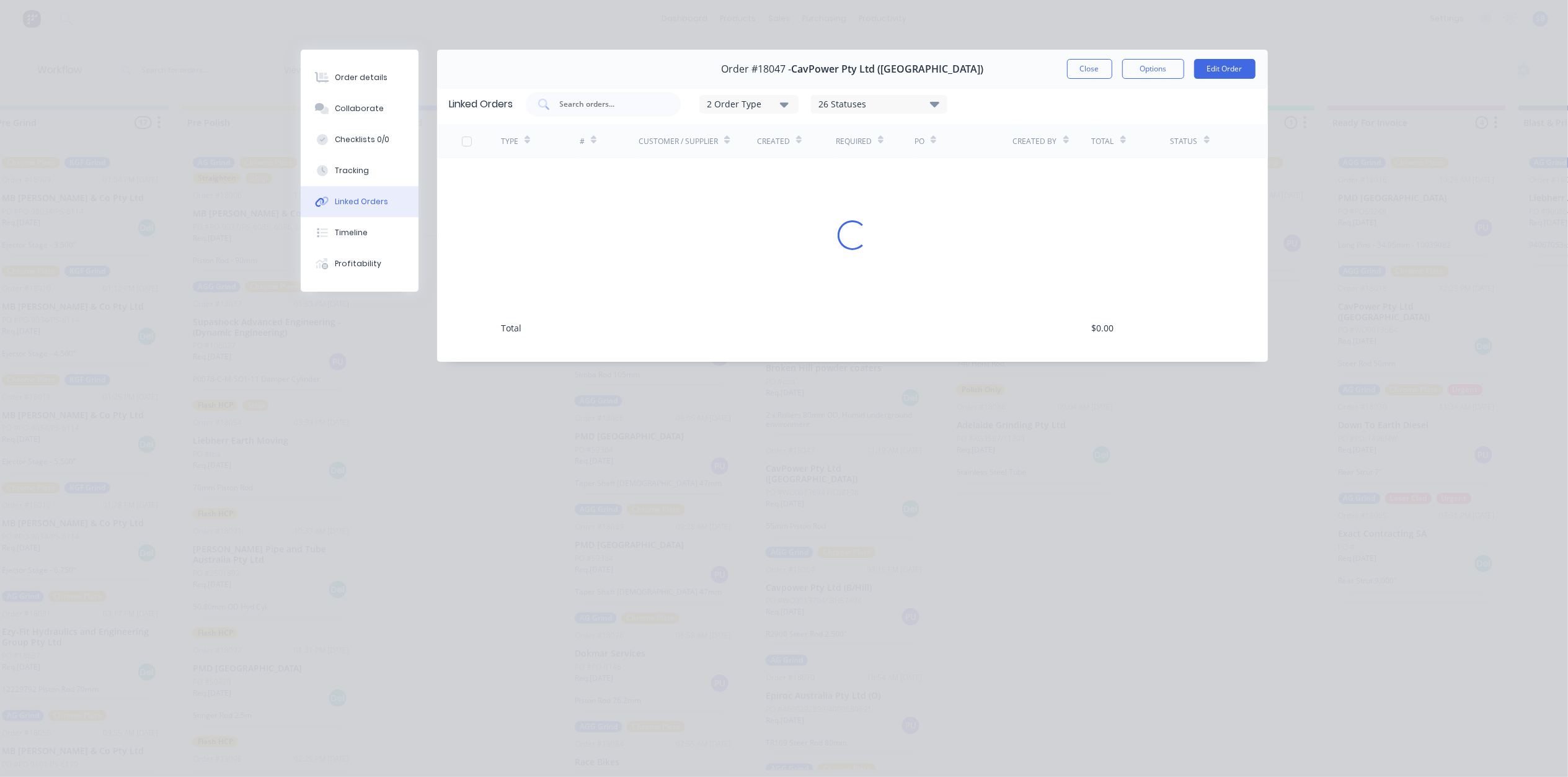
scroll to position [0, 0]
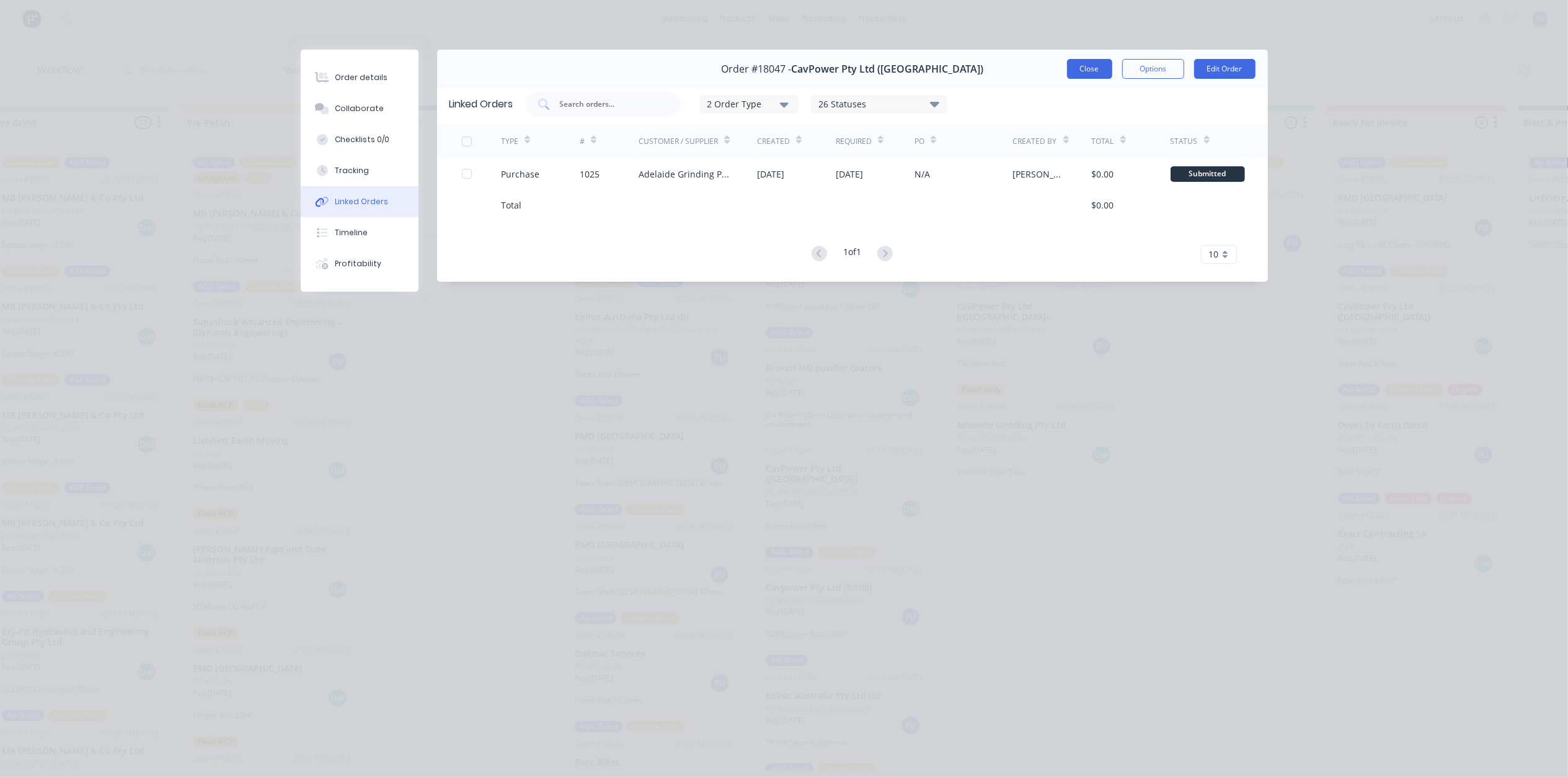
click at [1091, 68] on button "Close" at bounding box center [1090, 68] width 45 height 20
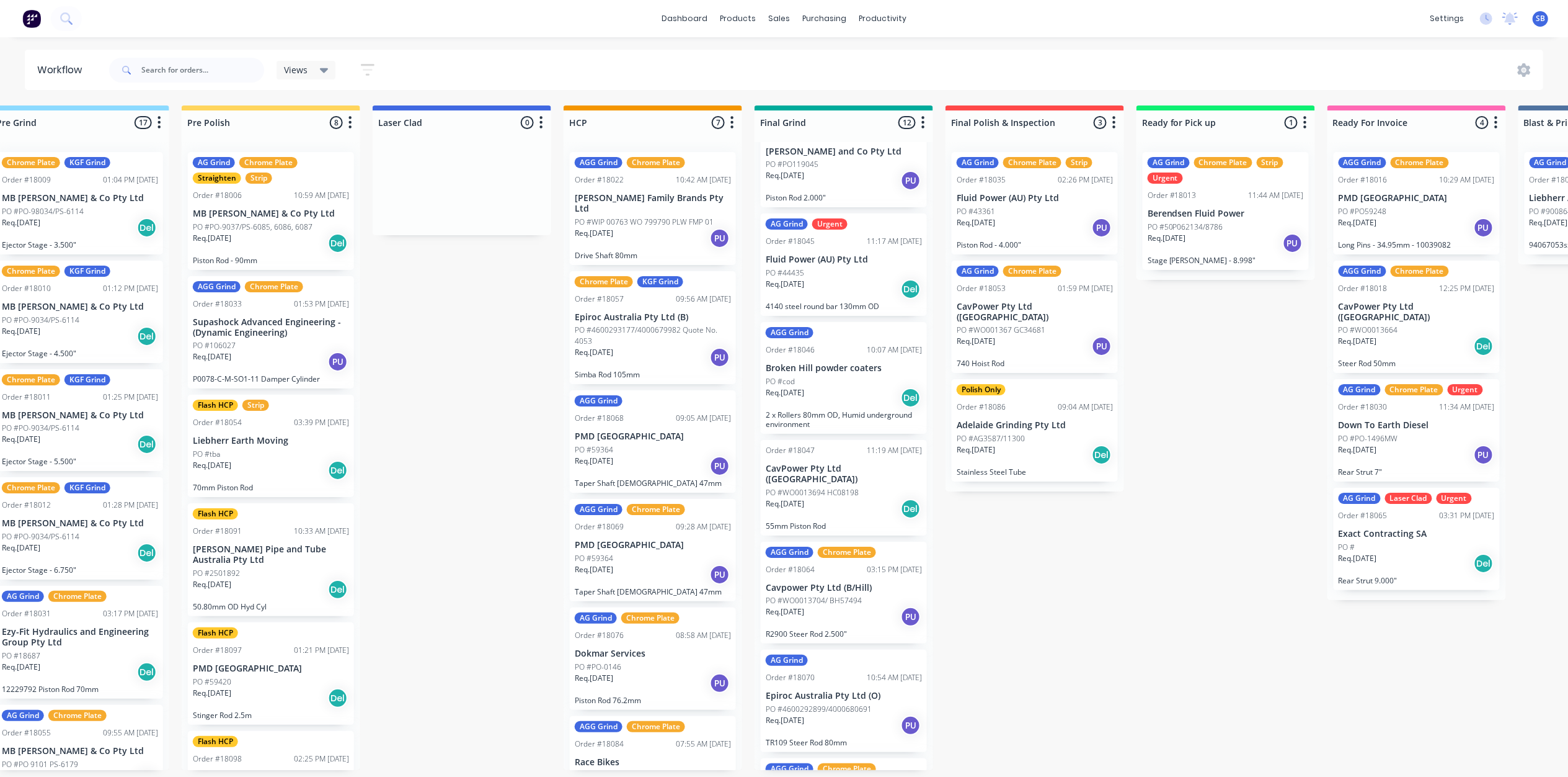
click at [834, 487] on p "PO #WO0013694 HC08198" at bounding box center [812, 493] width 93 height 11
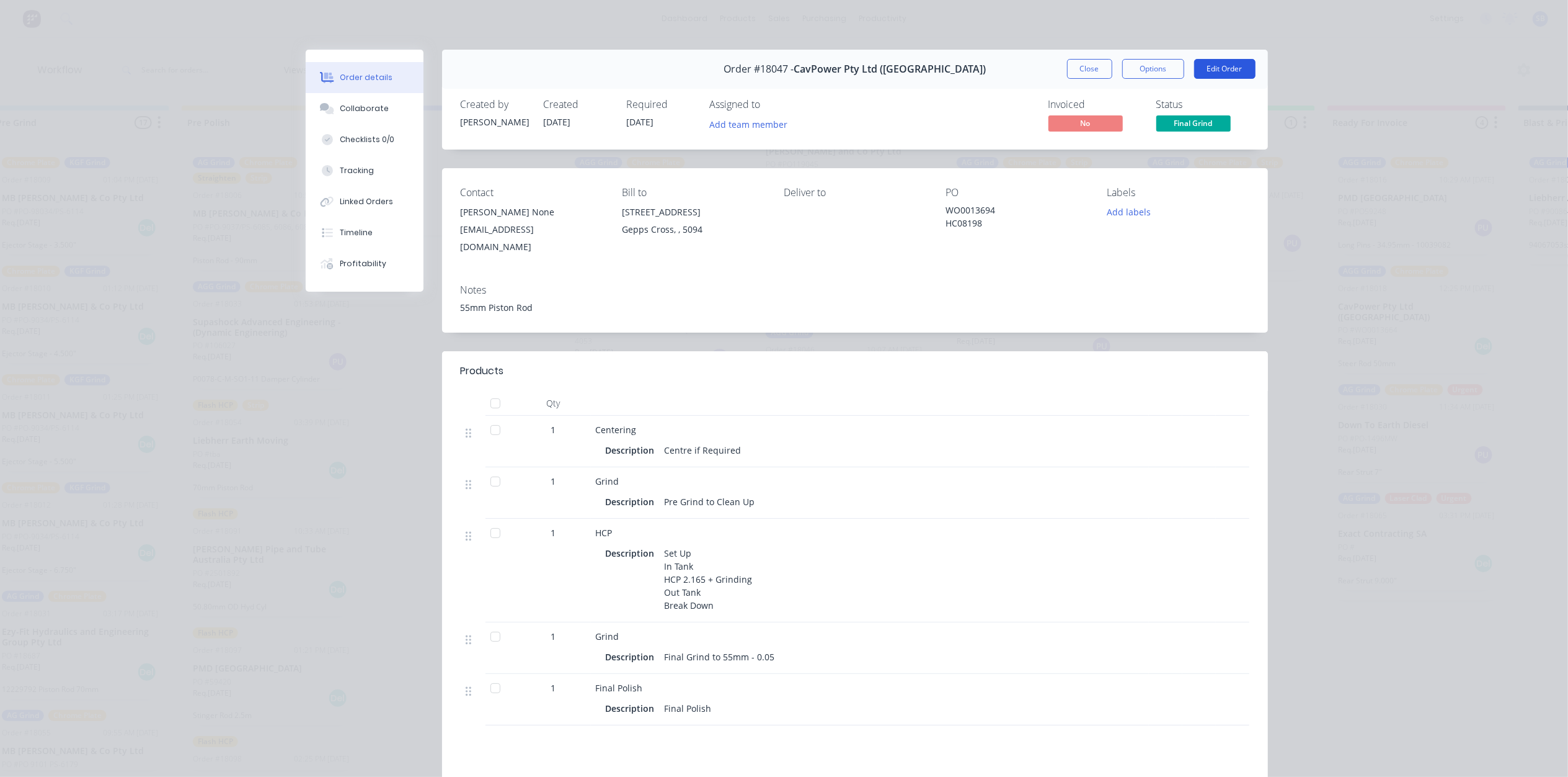
click at [1216, 64] on button "Edit Order" at bounding box center [1225, 68] width 62 height 20
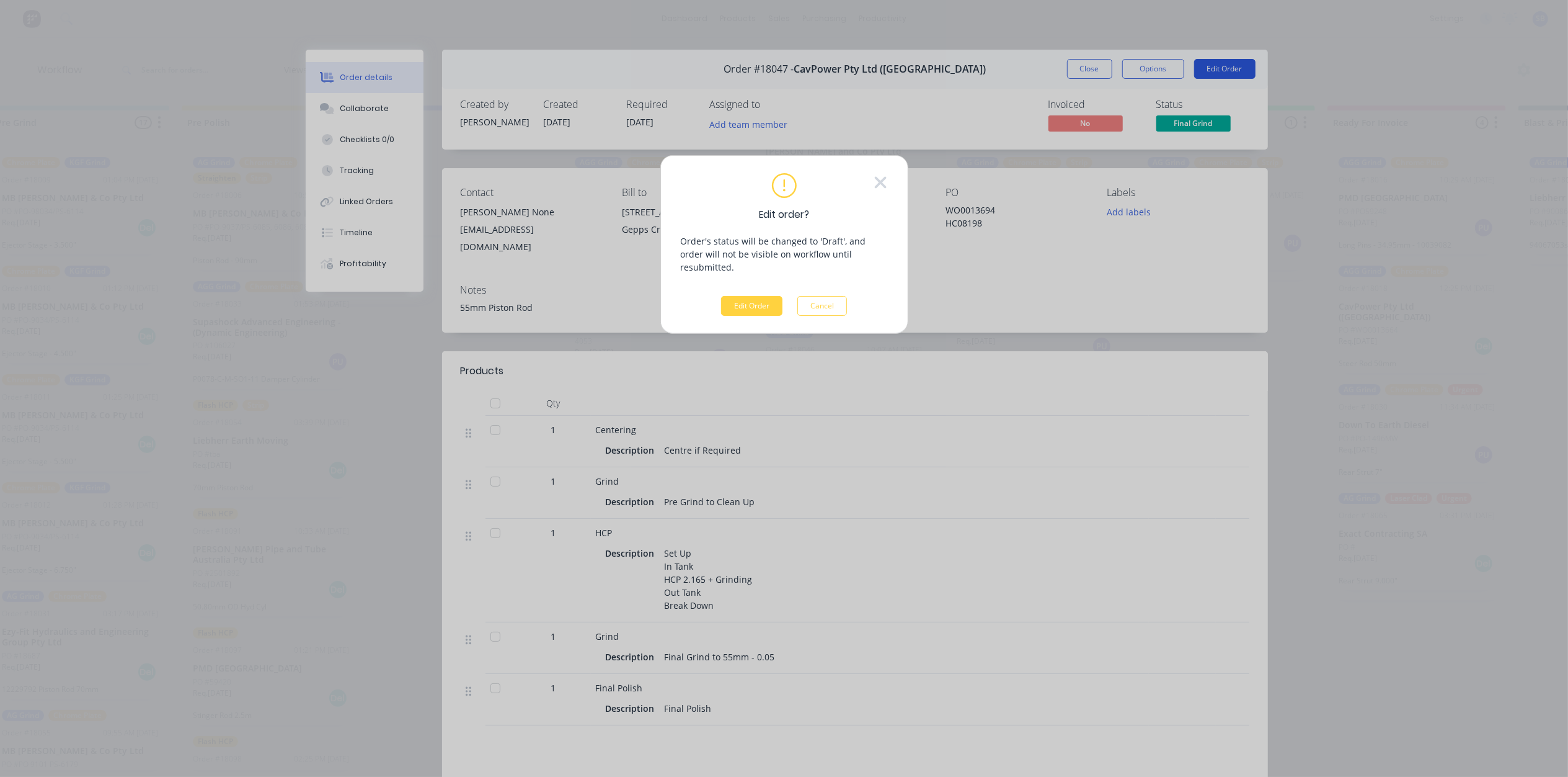
scroll to position [0, 1182]
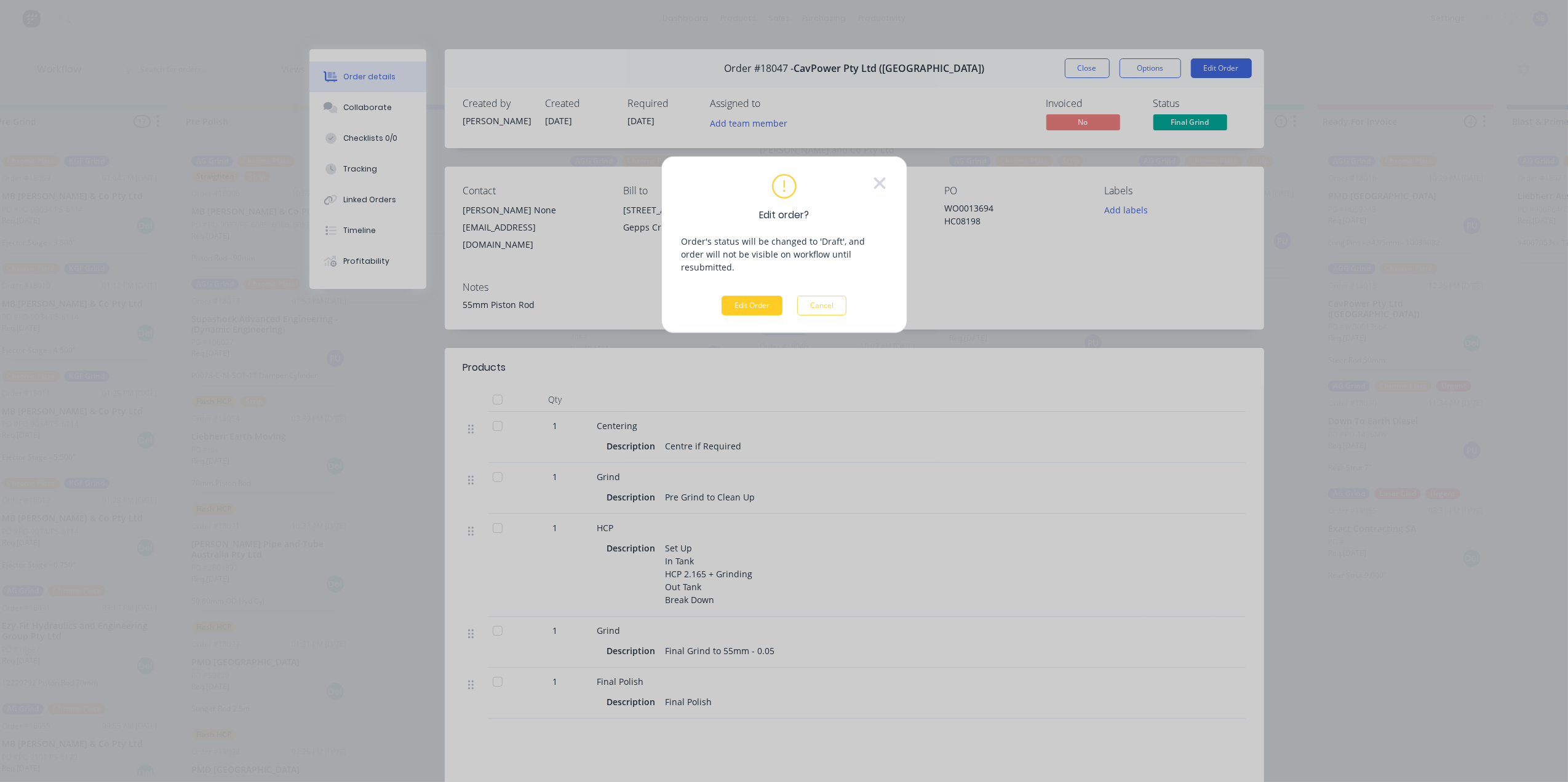
click at [753, 296] on button "Edit Order" at bounding box center [752, 305] width 61 height 20
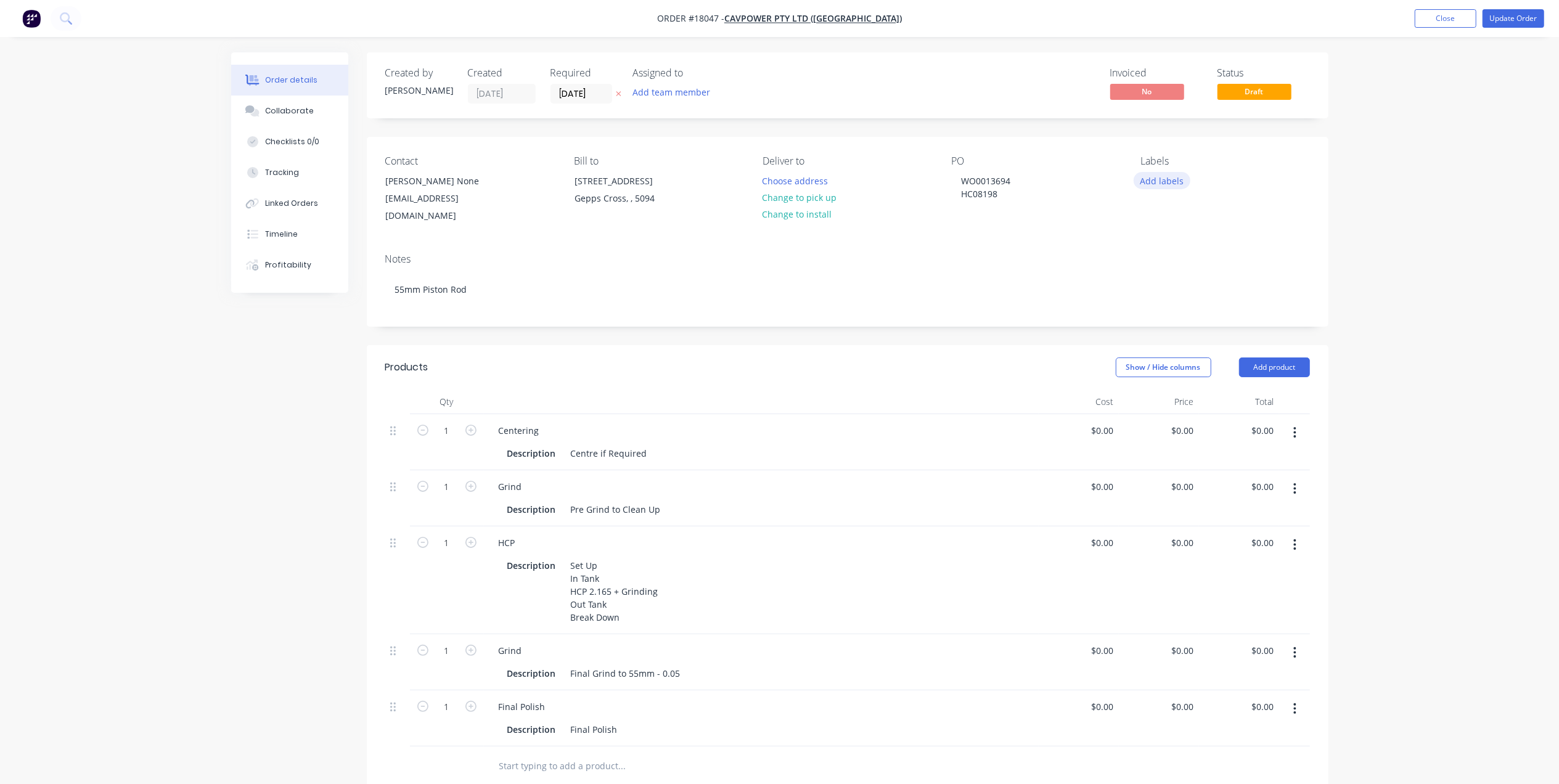
click at [1160, 176] on button "Add labels" at bounding box center [1162, 180] width 57 height 17
click at [1163, 312] on div at bounding box center [1163, 315] width 25 height 25
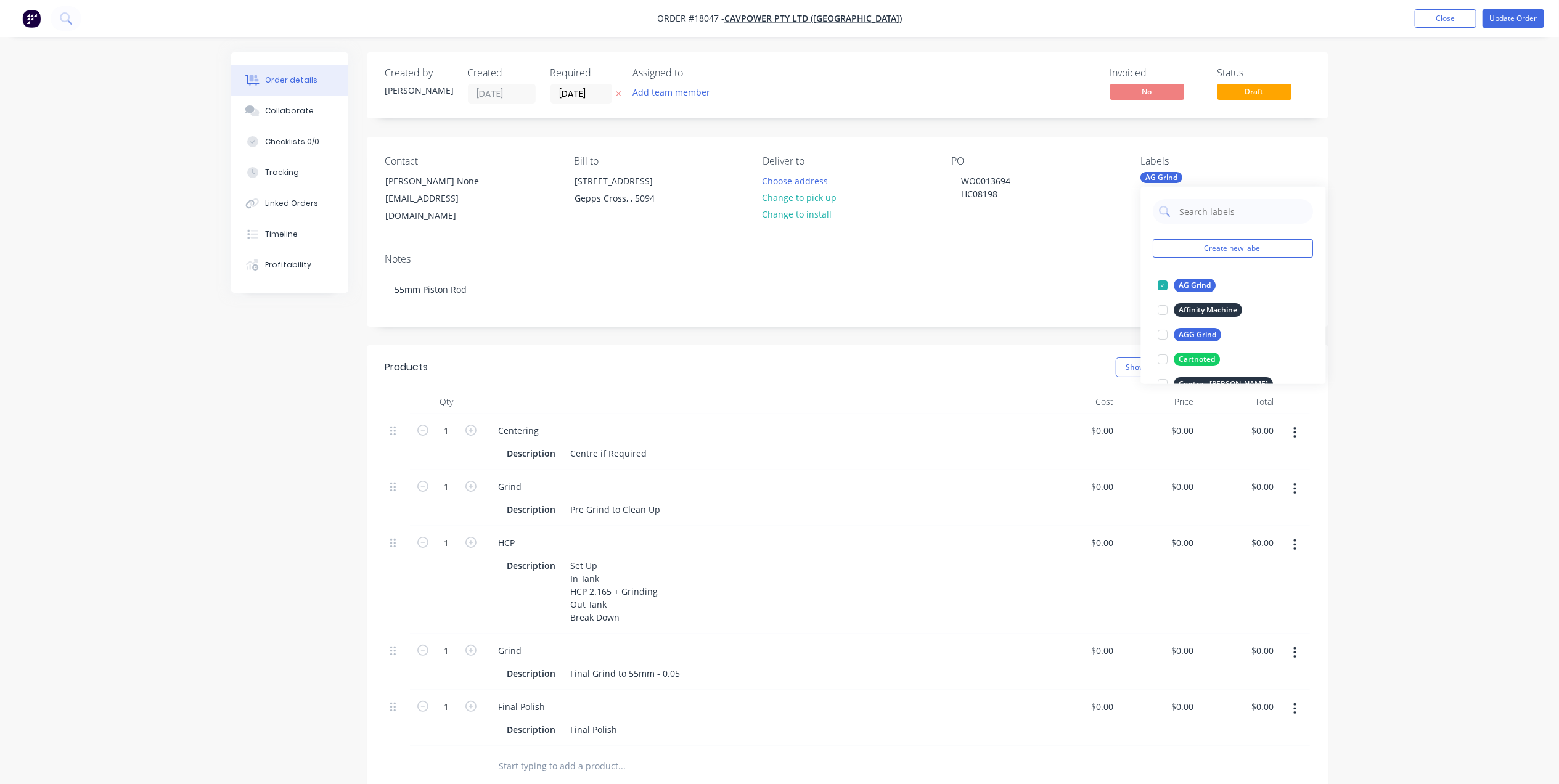
click at [1098, 159] on div "PO" at bounding box center [1036, 161] width 169 height 12
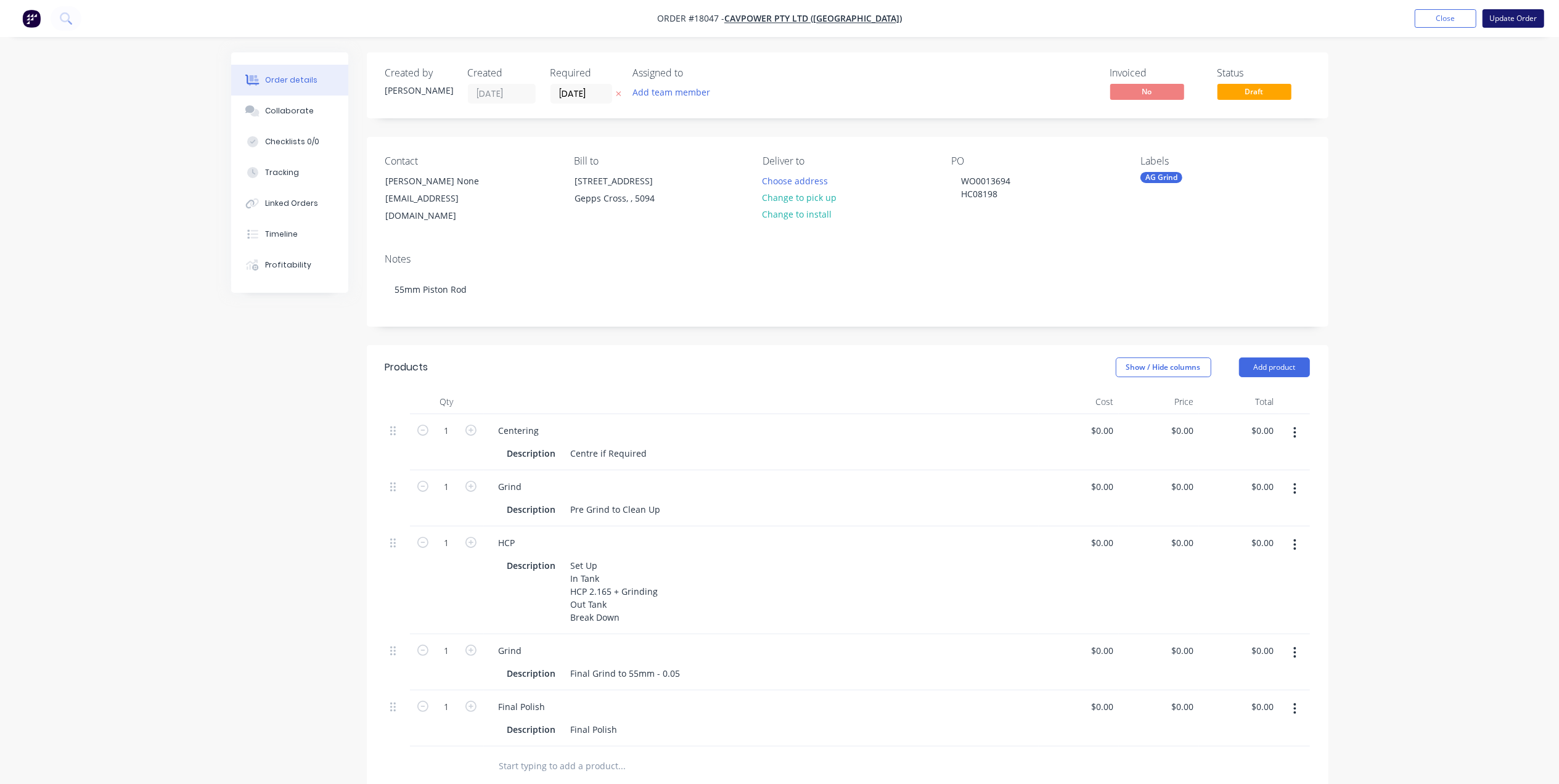
click at [1510, 14] on button "Update Order" at bounding box center [1514, 18] width 61 height 18
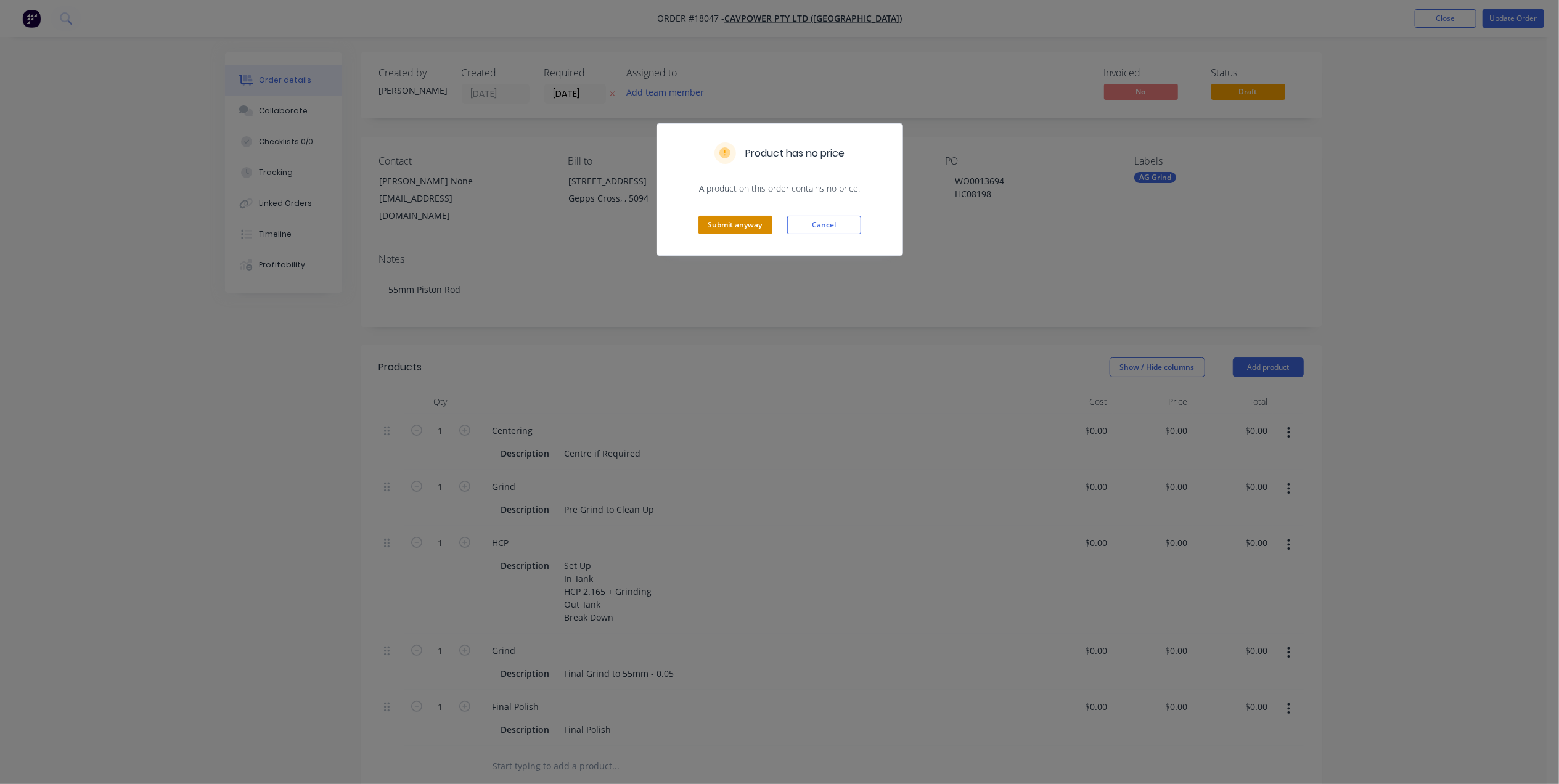
click at [738, 223] on button "Submit anyway" at bounding box center [736, 224] width 74 height 18
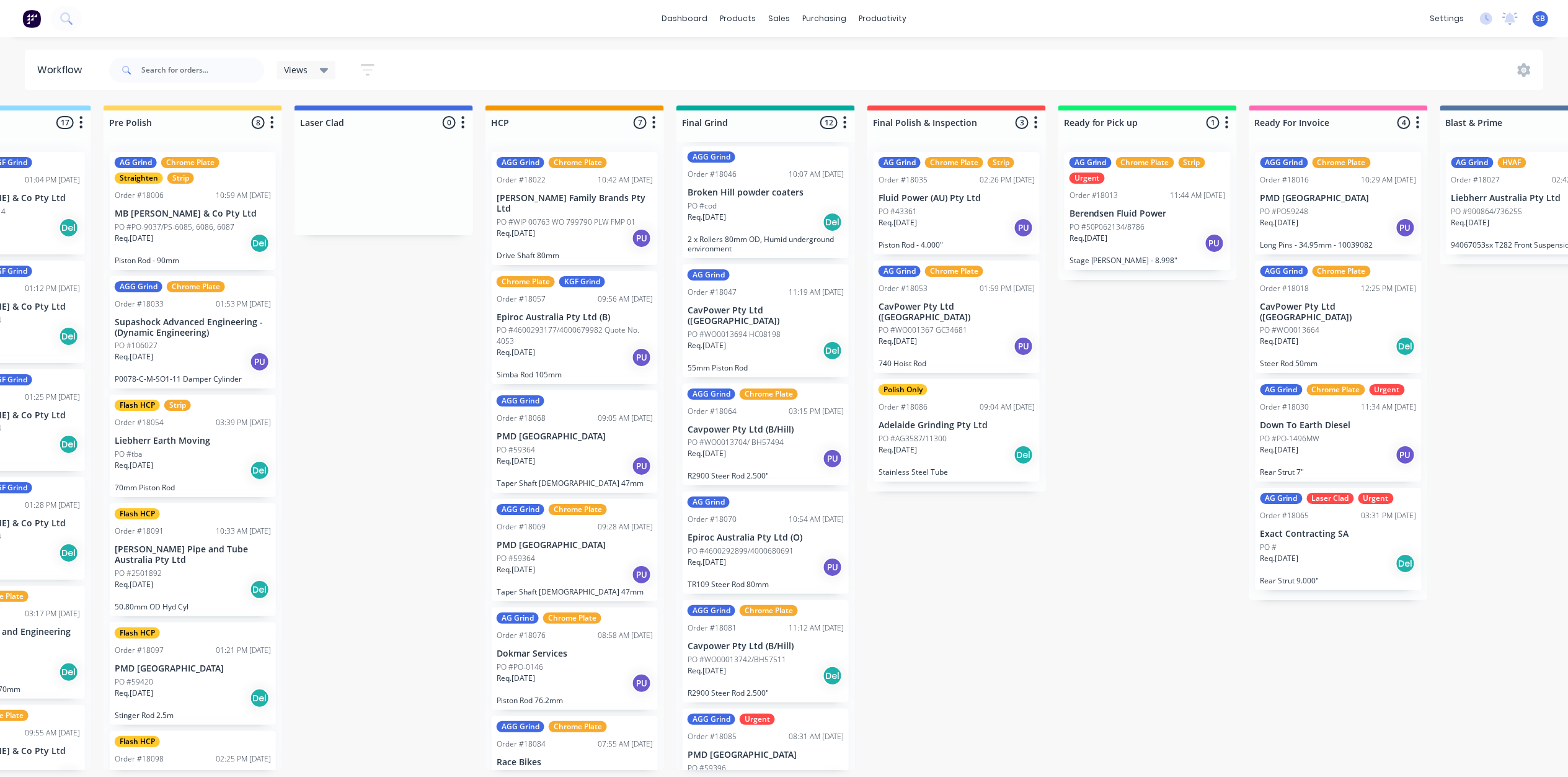
scroll to position [694, 0]
